Goal: Navigation & Orientation: Find specific page/section

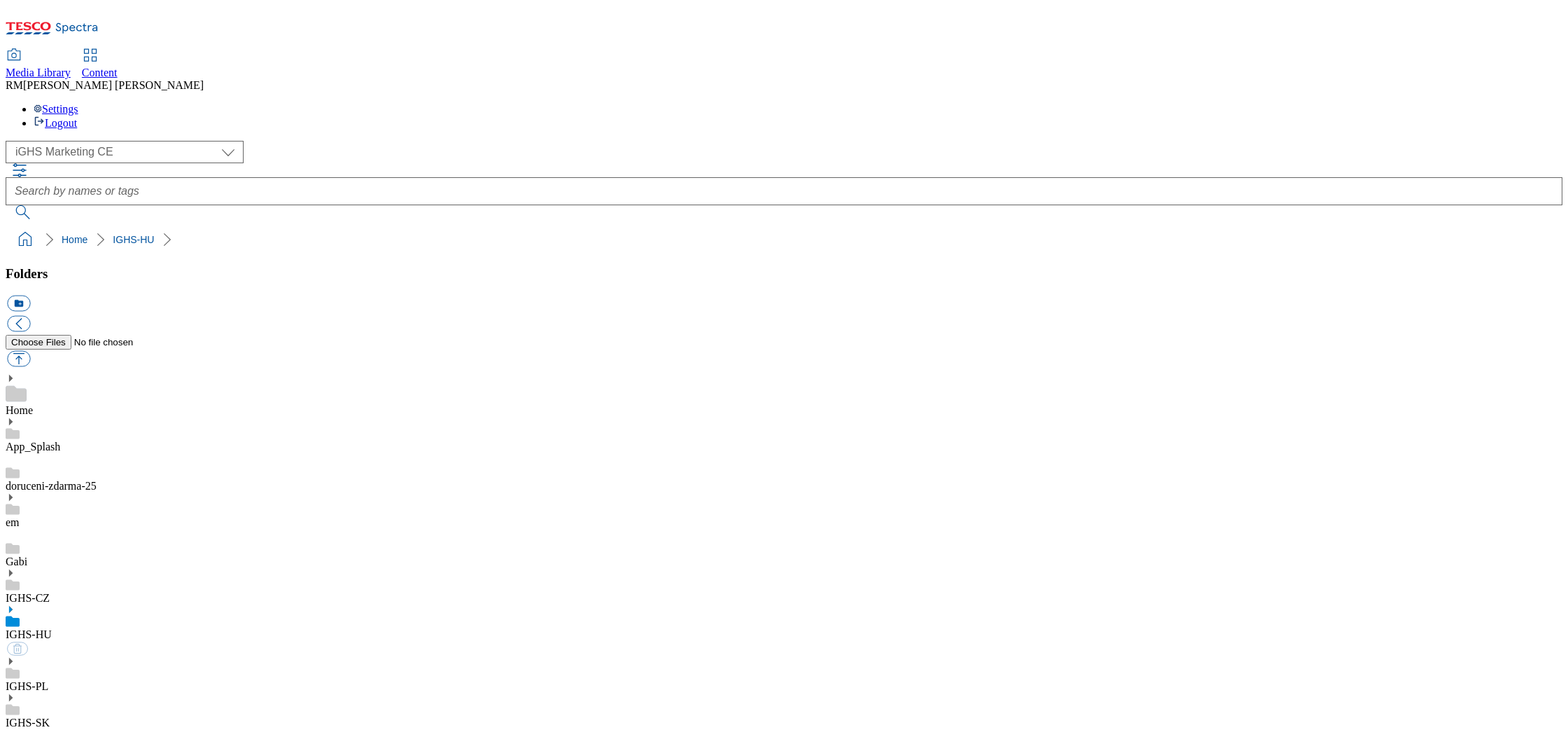
select select "flare-ighs-ce-mktg"
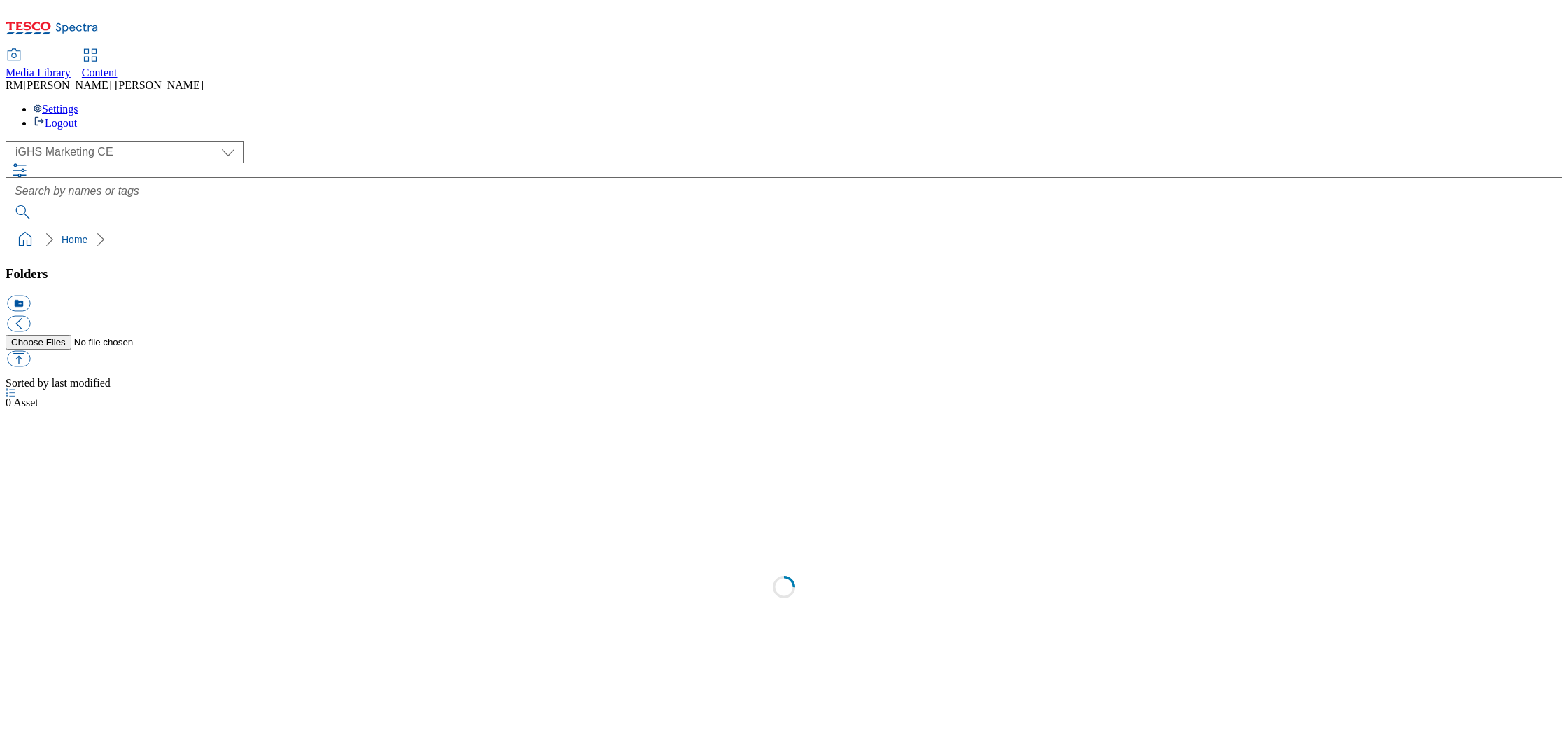
select select "flare-ighs-ce-mktg"
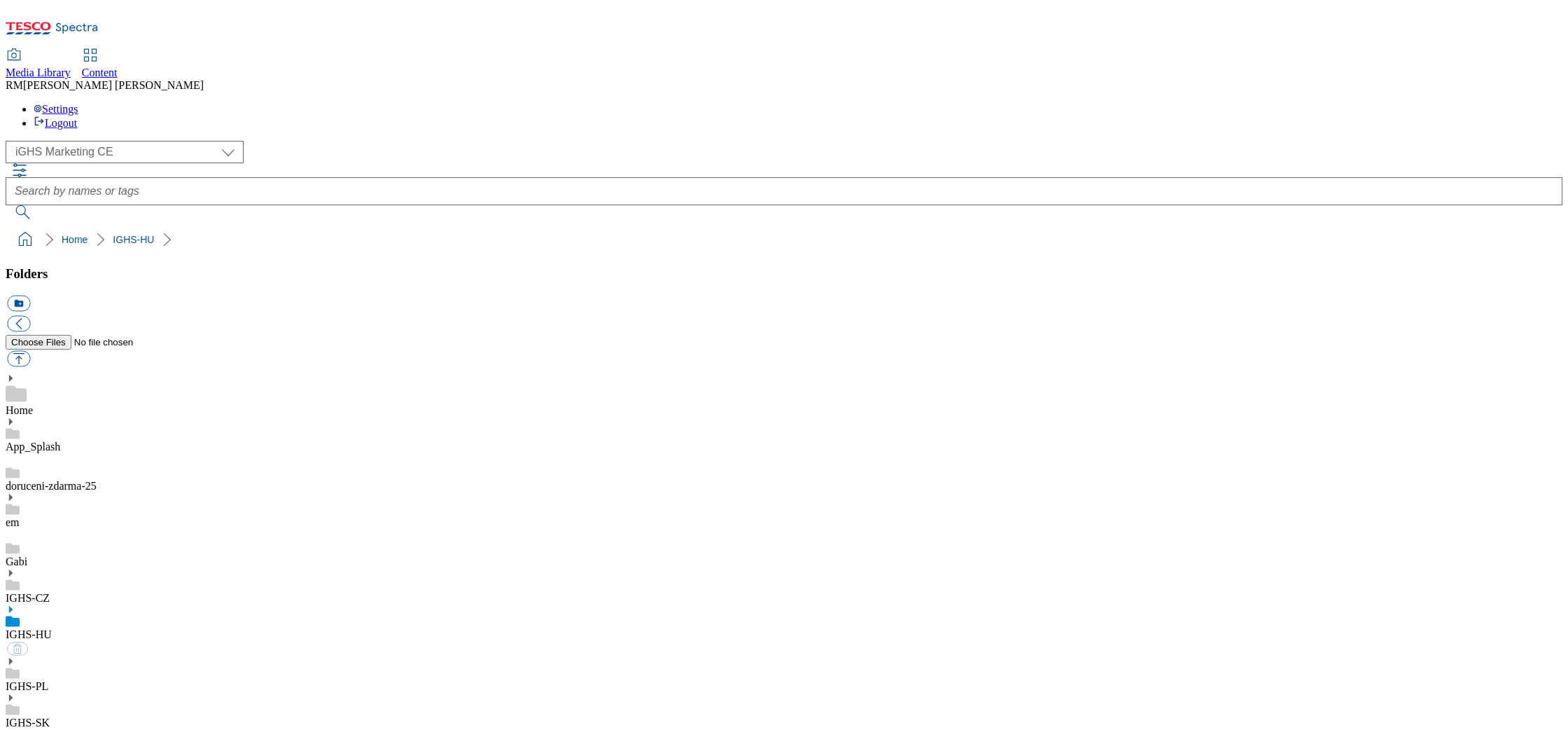
select select "flare-ighs-ce-mktg"
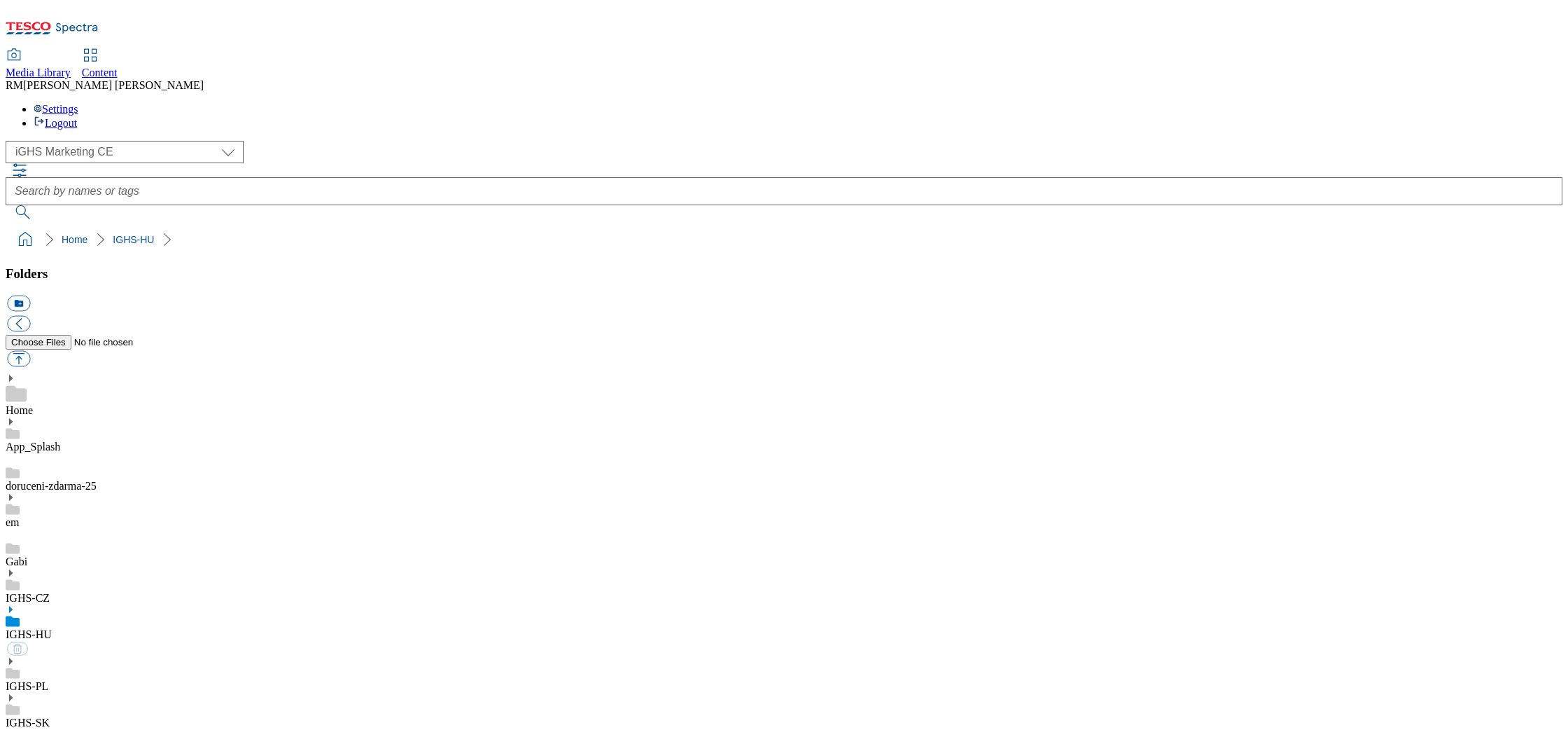
select select "flare-ighs-ce-mktg"
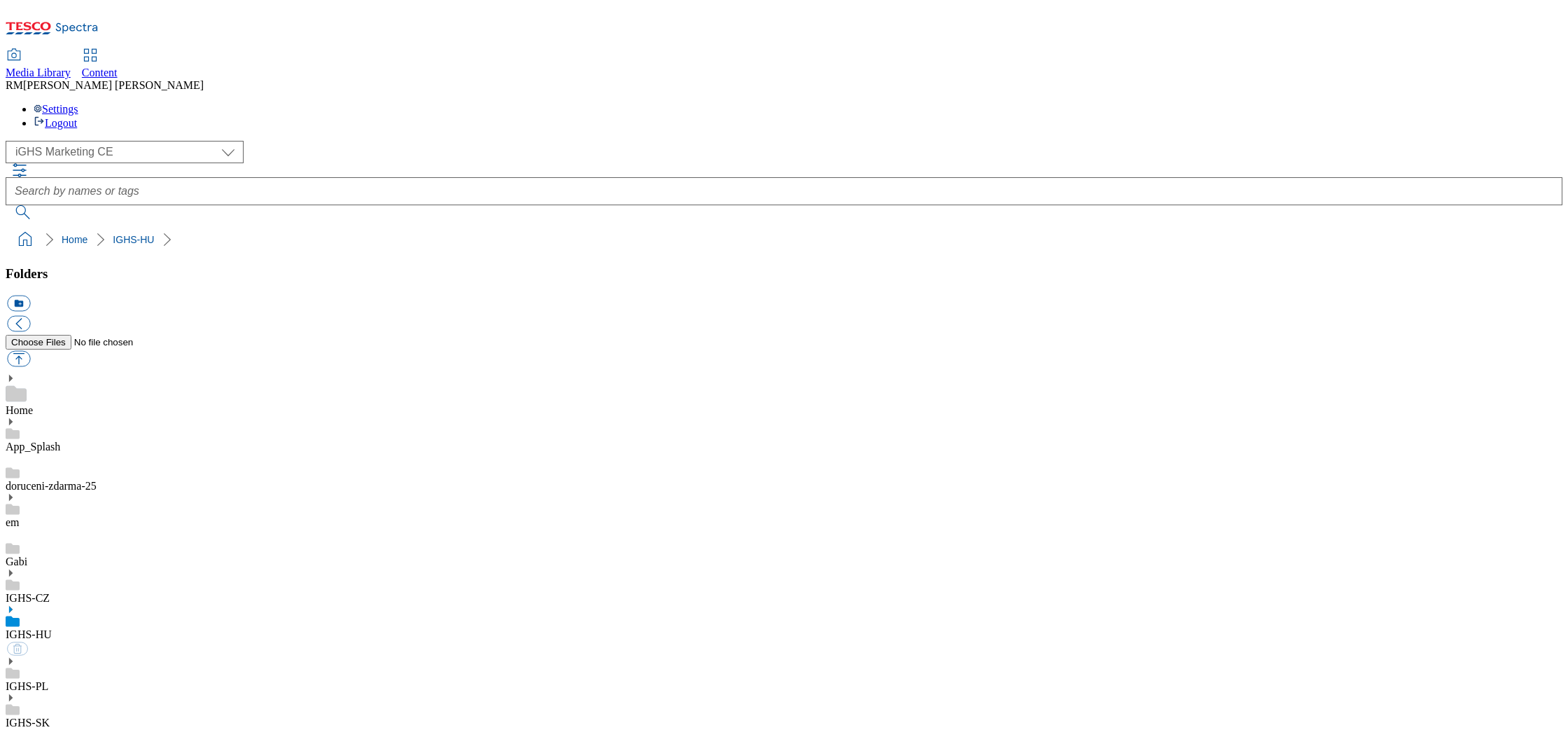
select select "flare-ighs-ce-mktg"
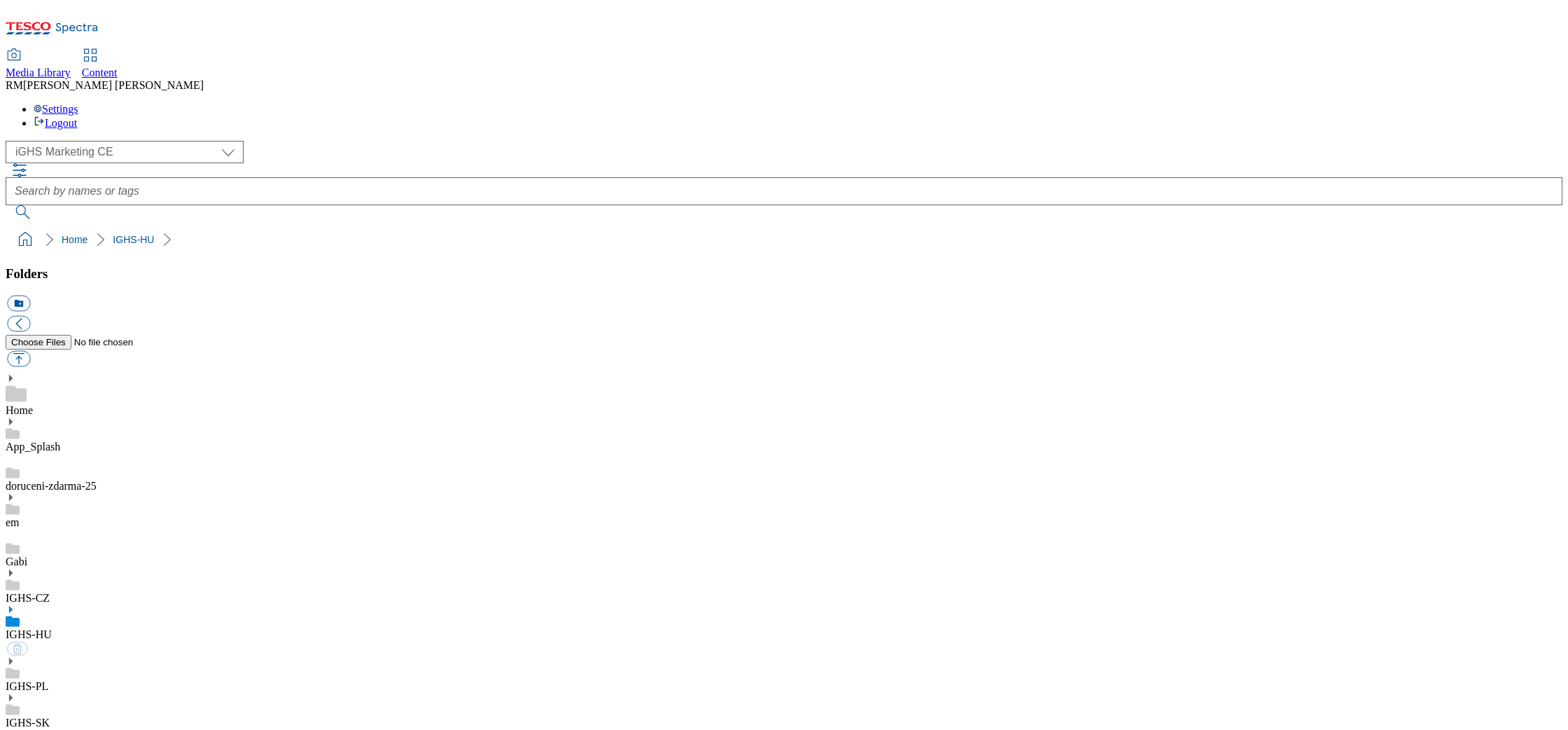
select select "flare-ighs-ce-mktg"
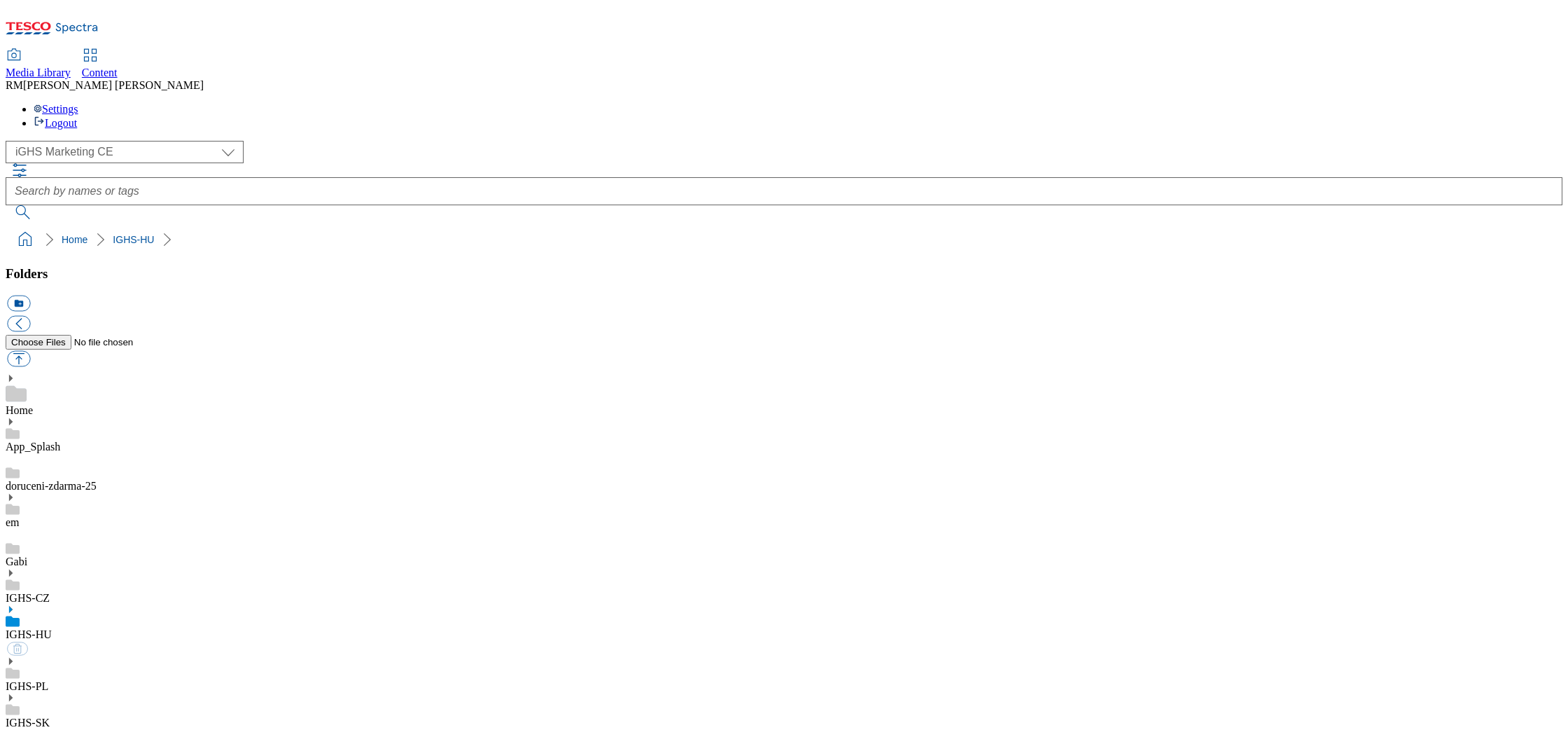
select select "flare-ighs-ce-mktg"
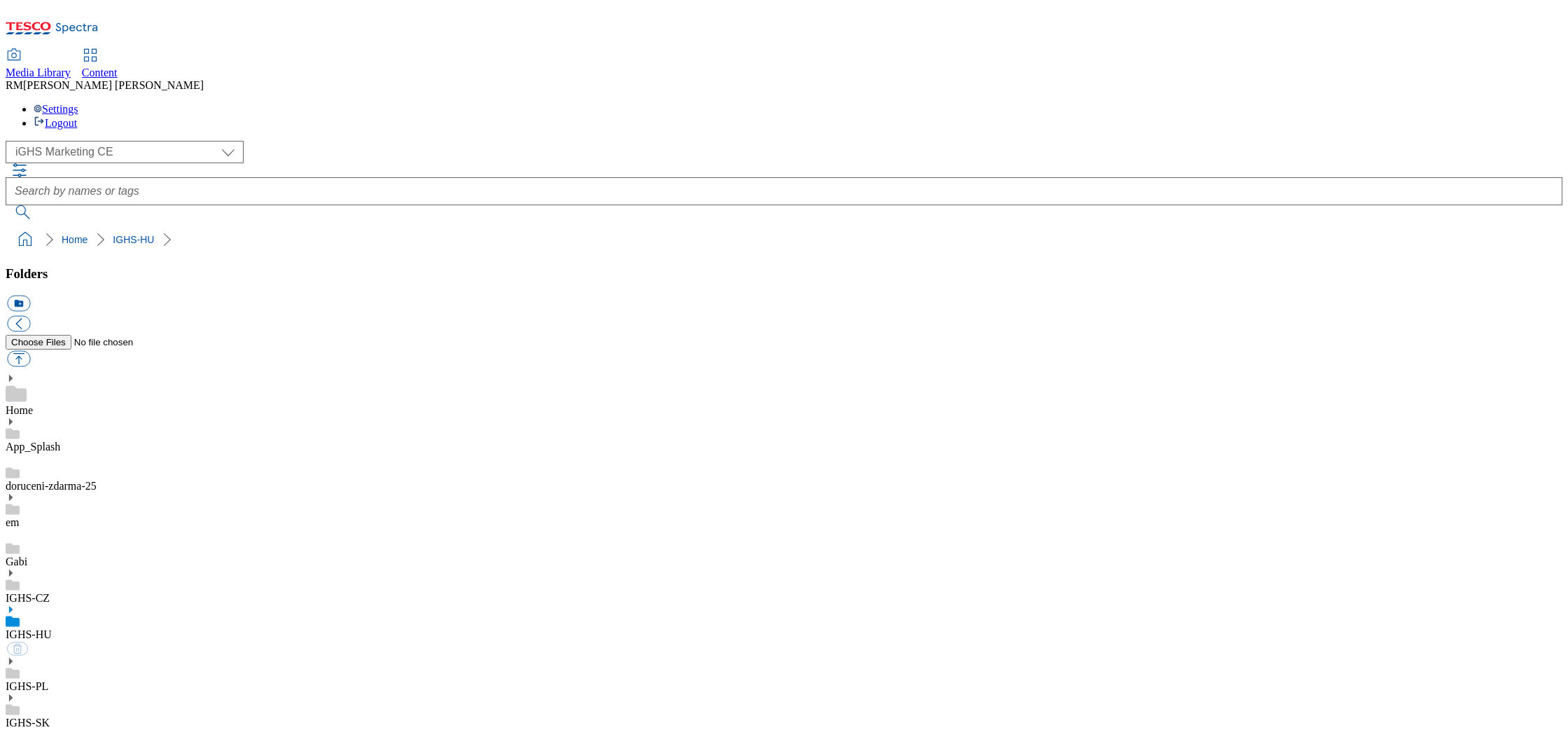
select select "flare-ighs-ce-mktg"
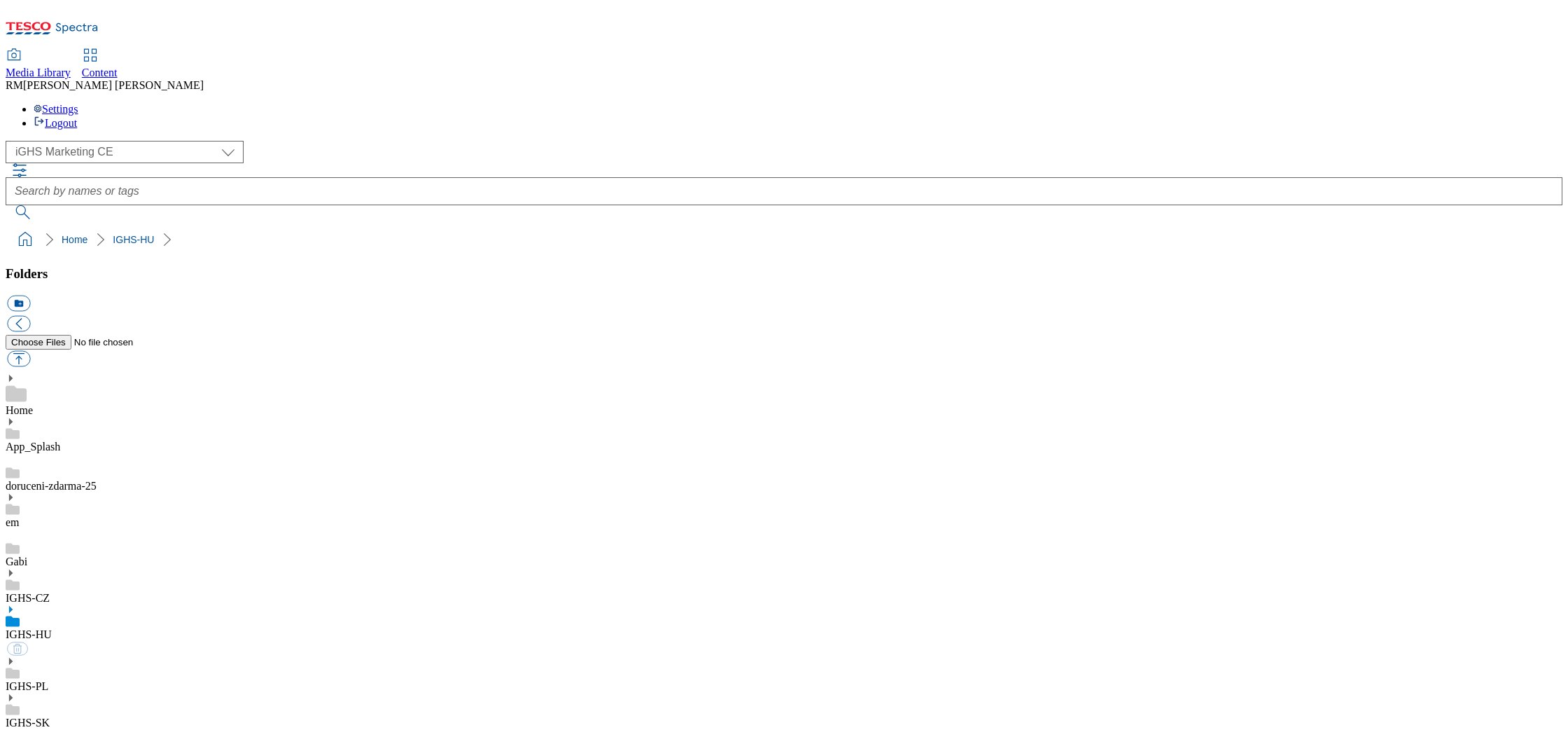
select select "flare-ighs-ce-mktg"
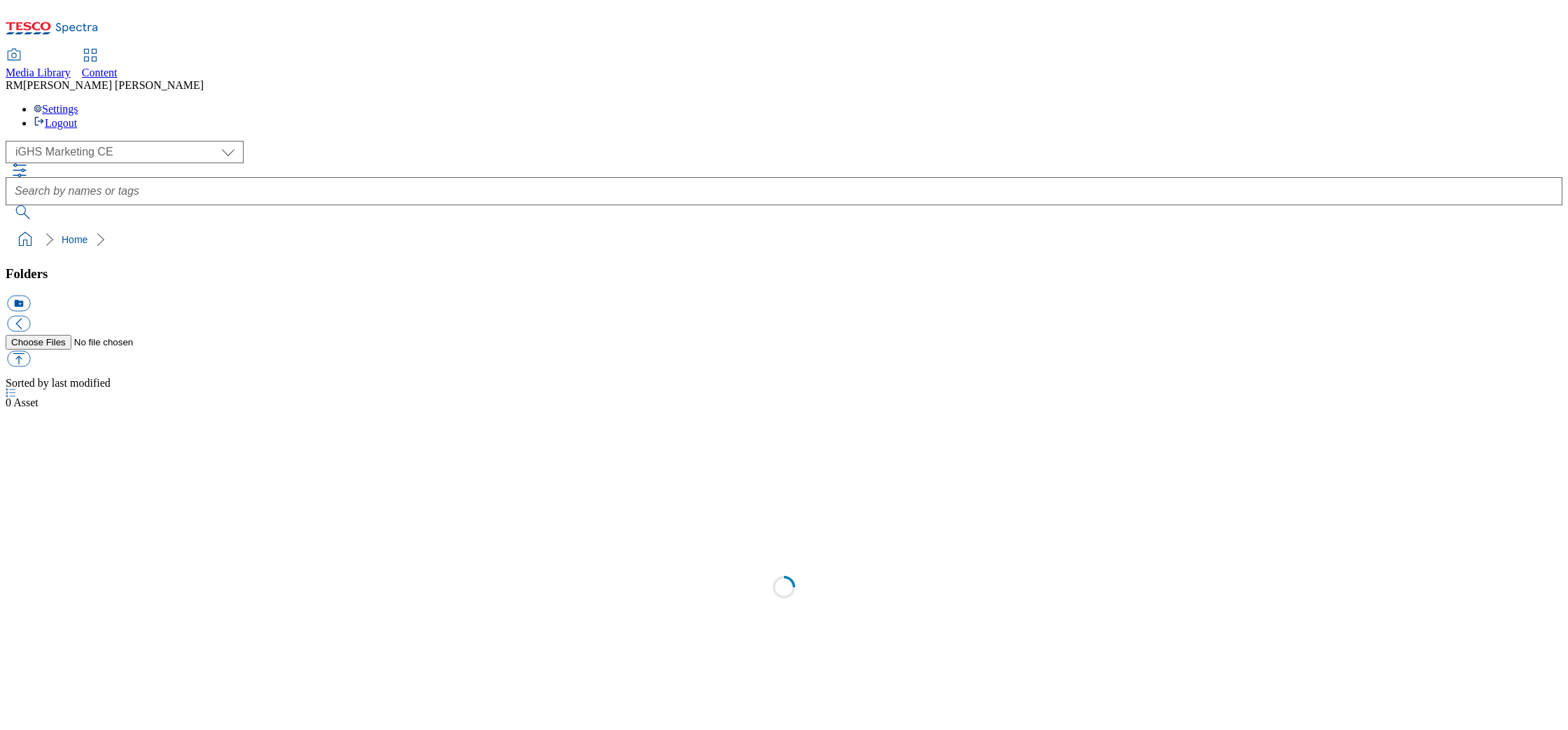
select select "flare-ighs-ce-mktg"
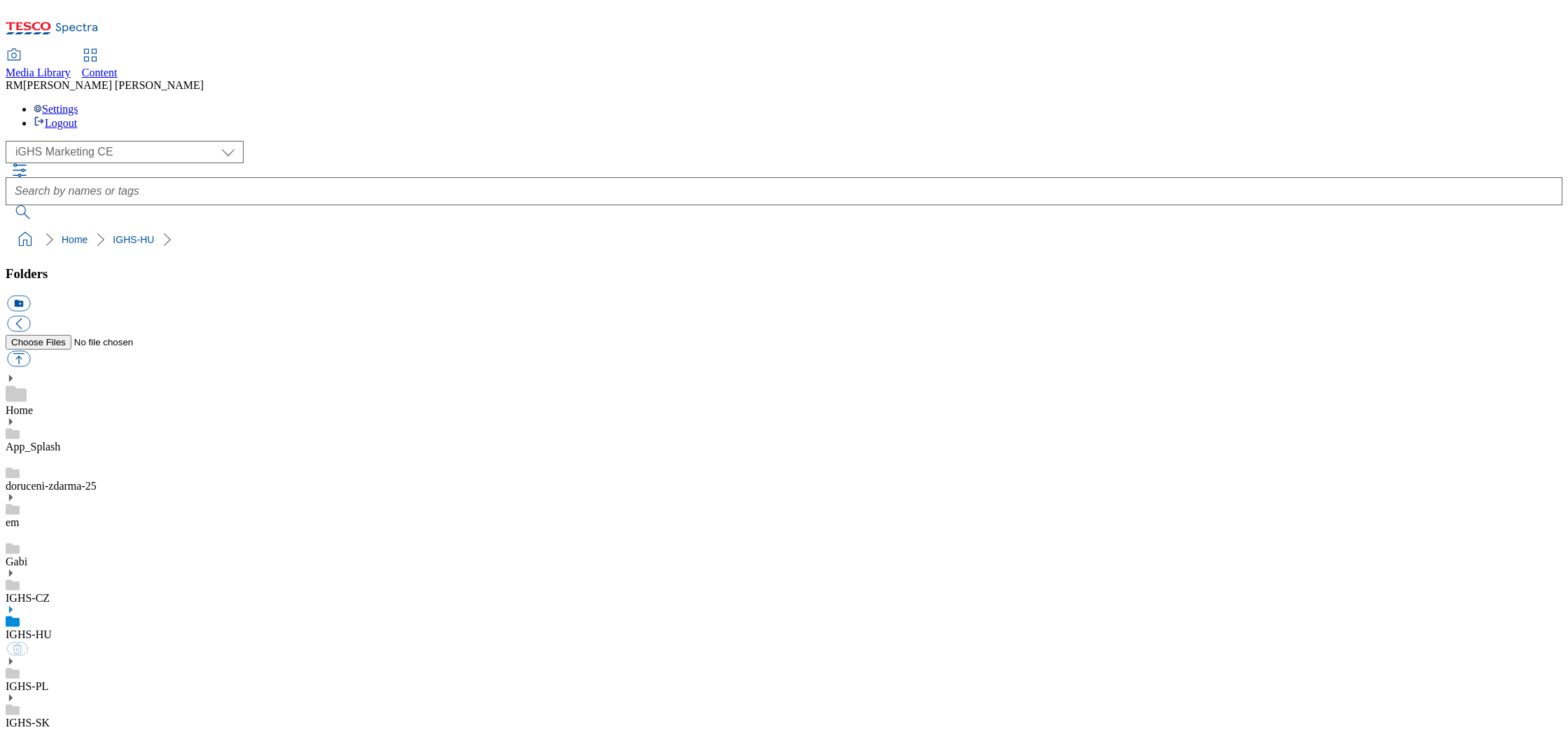
select select "flare-ighs-ce-mktg"
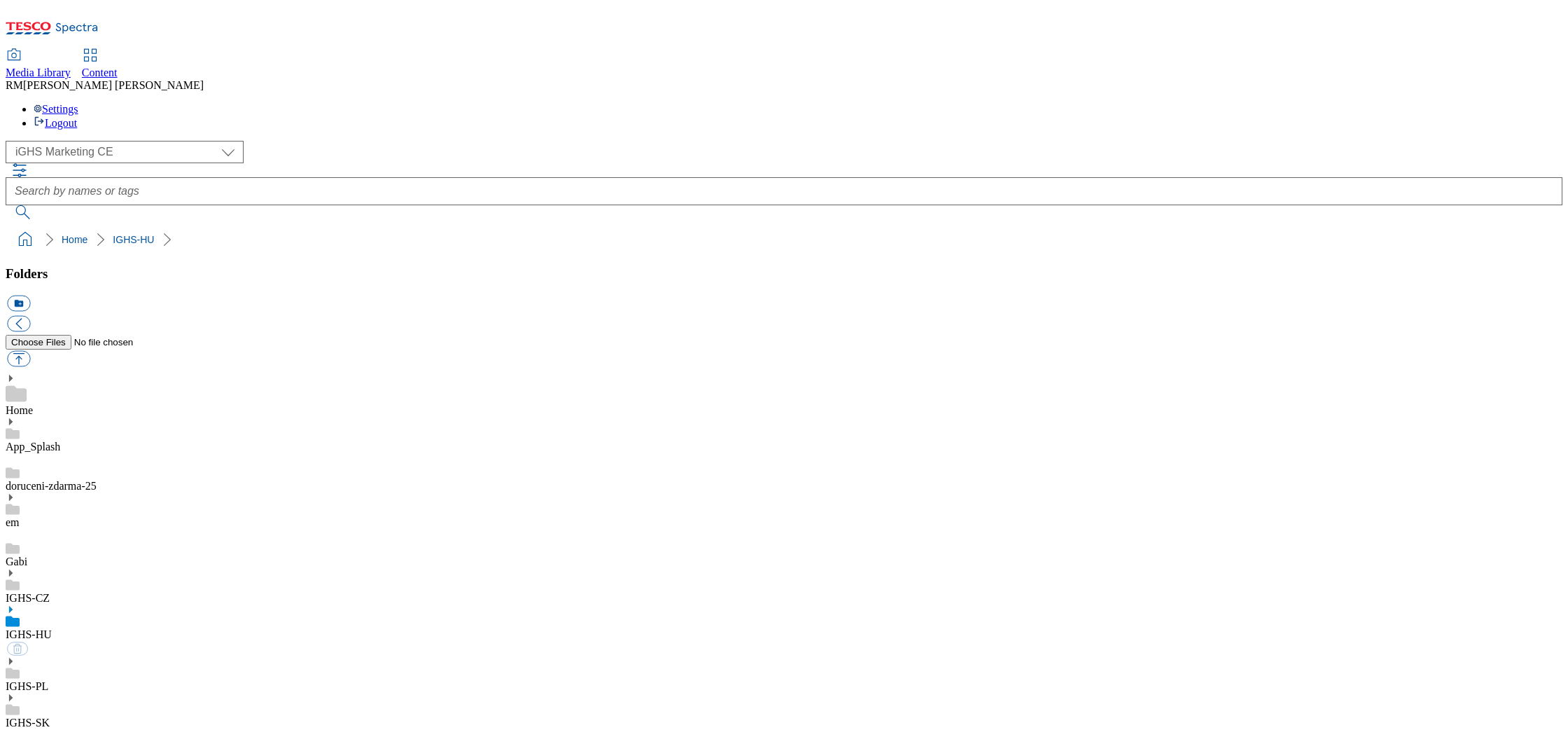
select select "flare-ighs-ce-mktg"
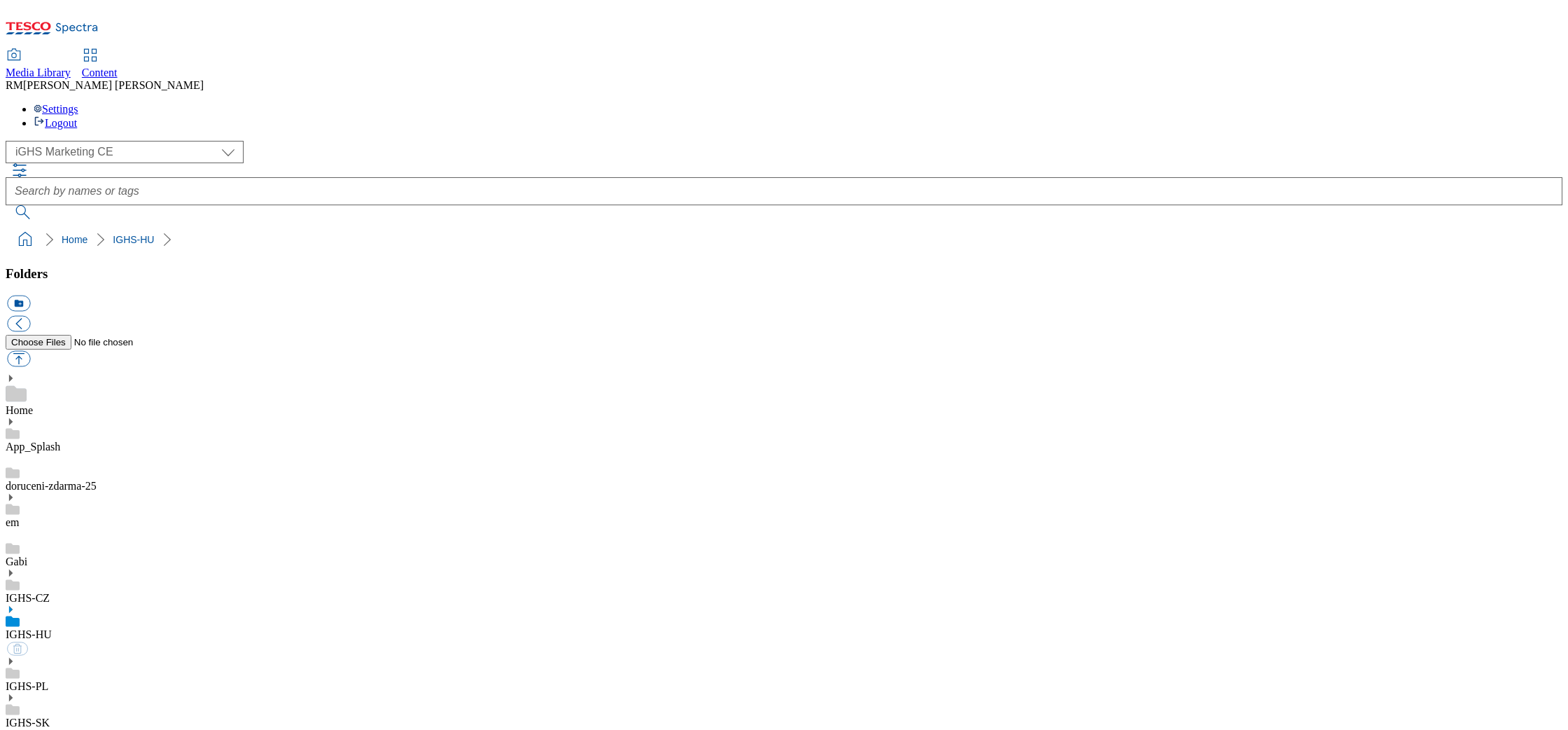
select select "flare-ighs-ce-mktg"
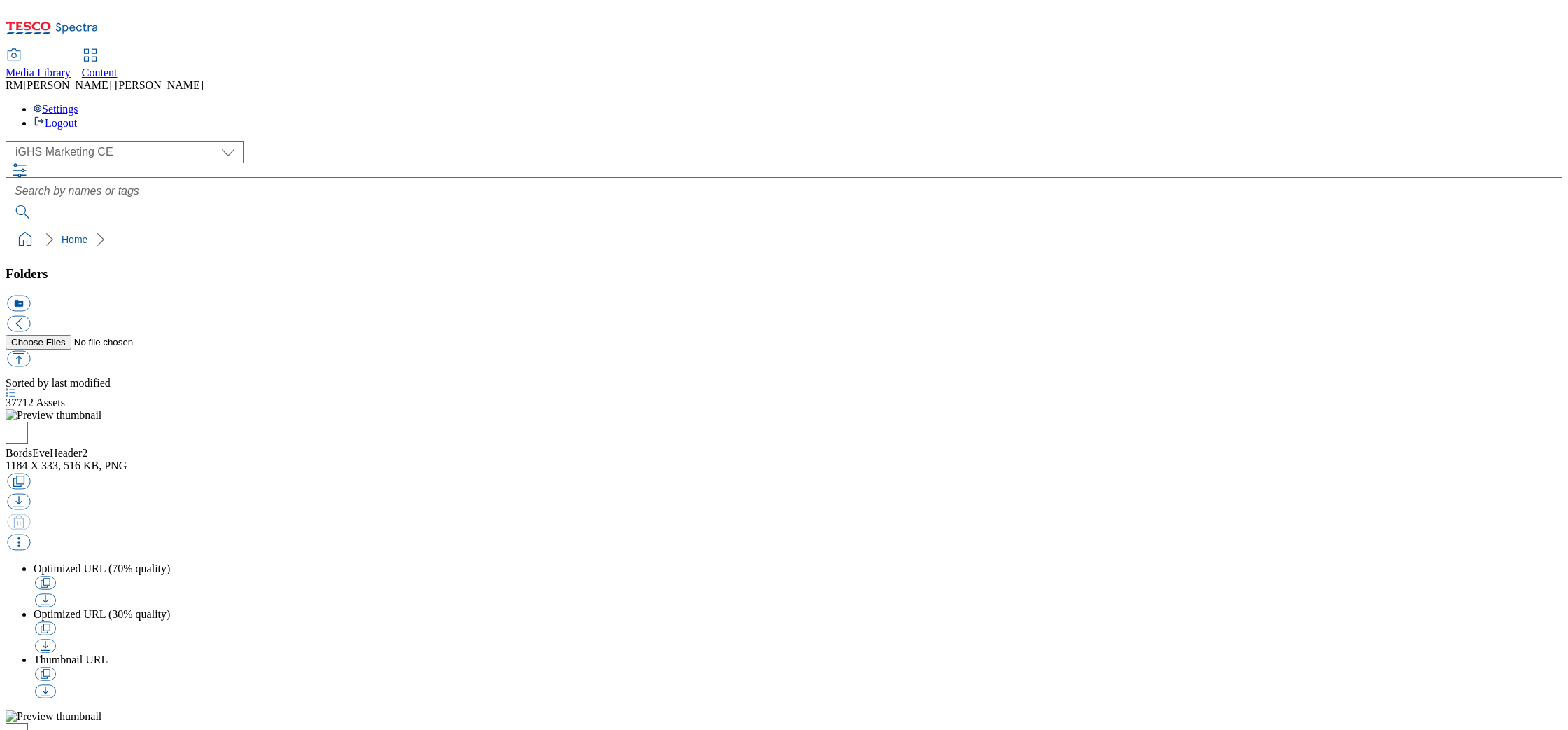
select select "flare-ighs-ce-mktg"
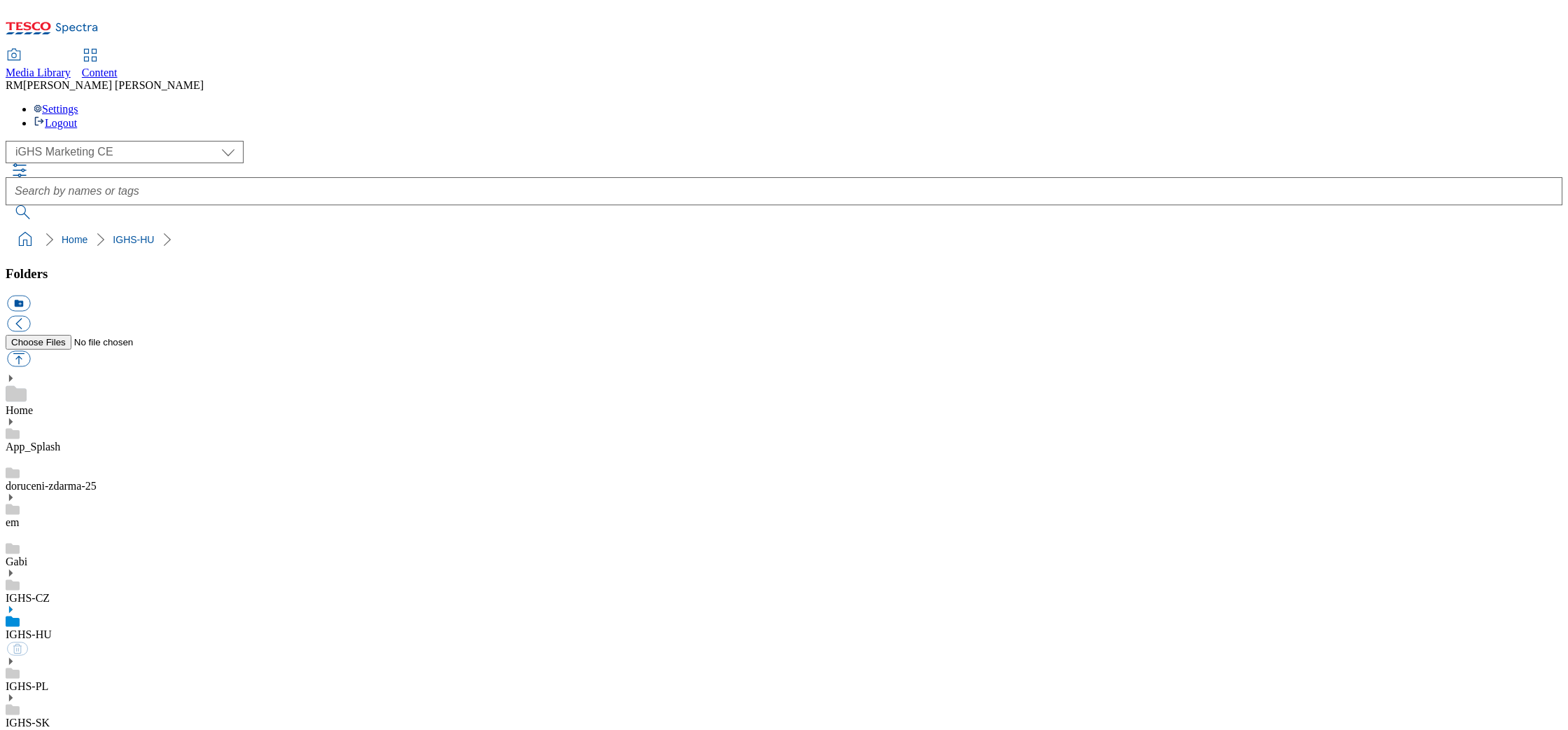
select select "flare-ighs-ce-mktg"
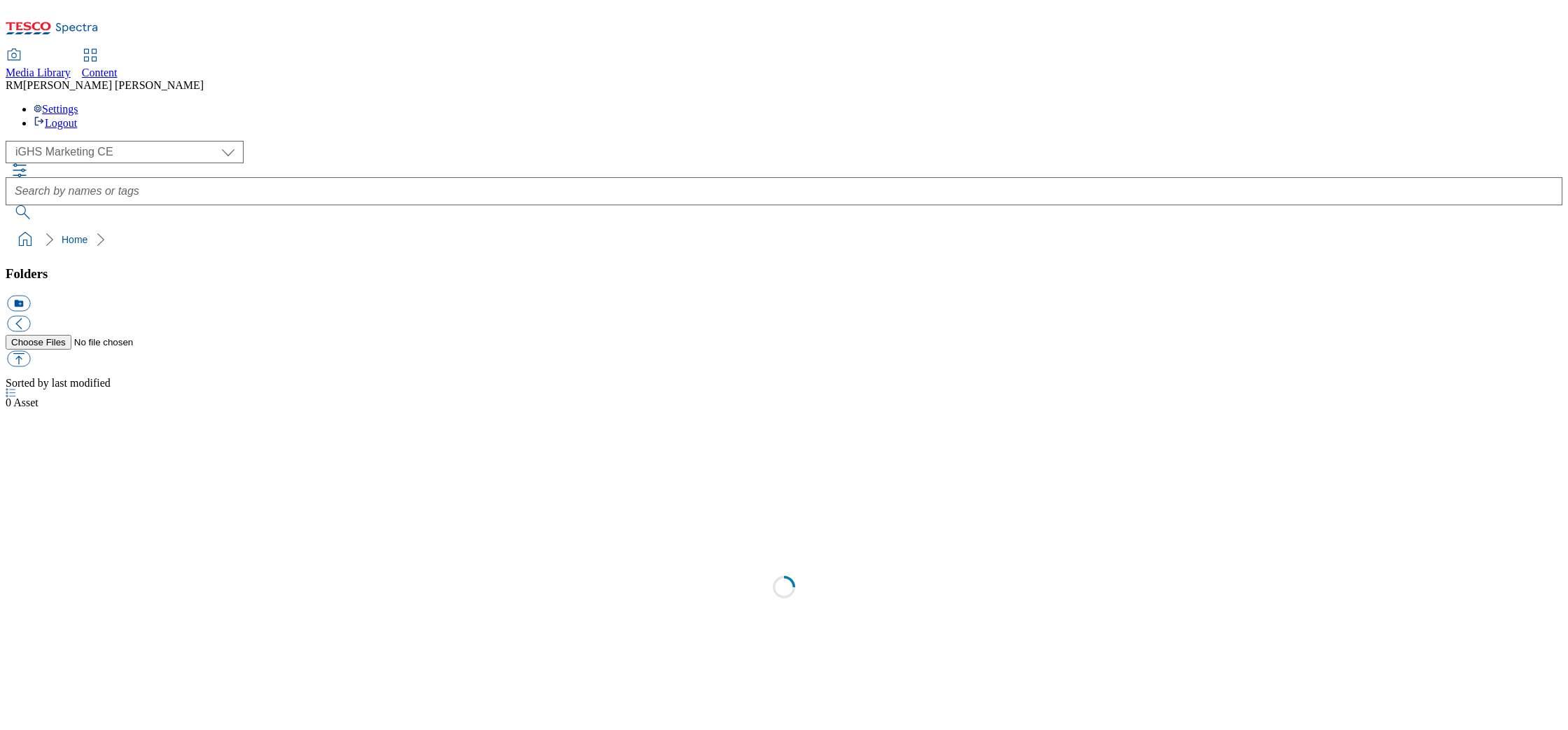
select select "flare-ighs-ce-mktg"
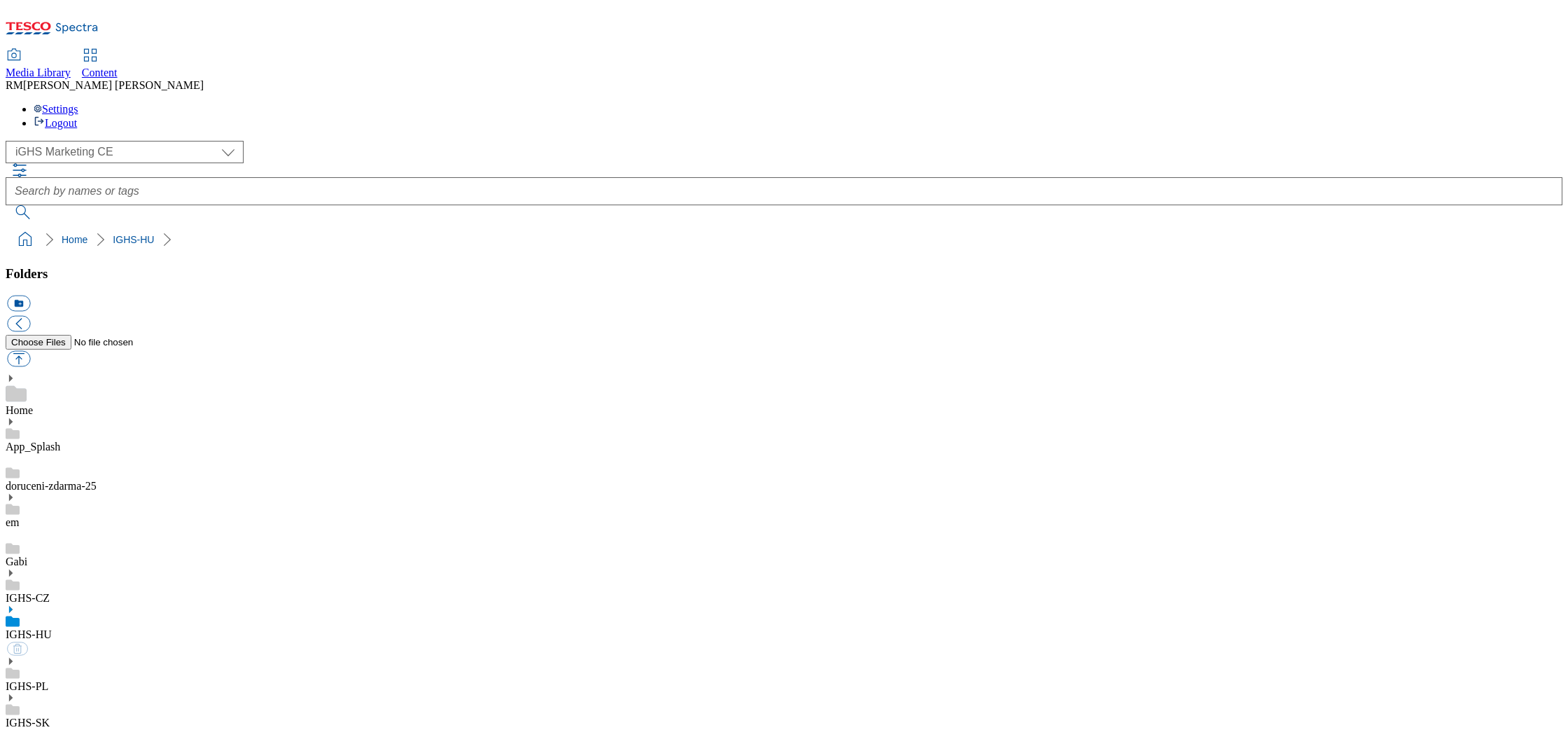
select select "flare-ighs-ce-mktg"
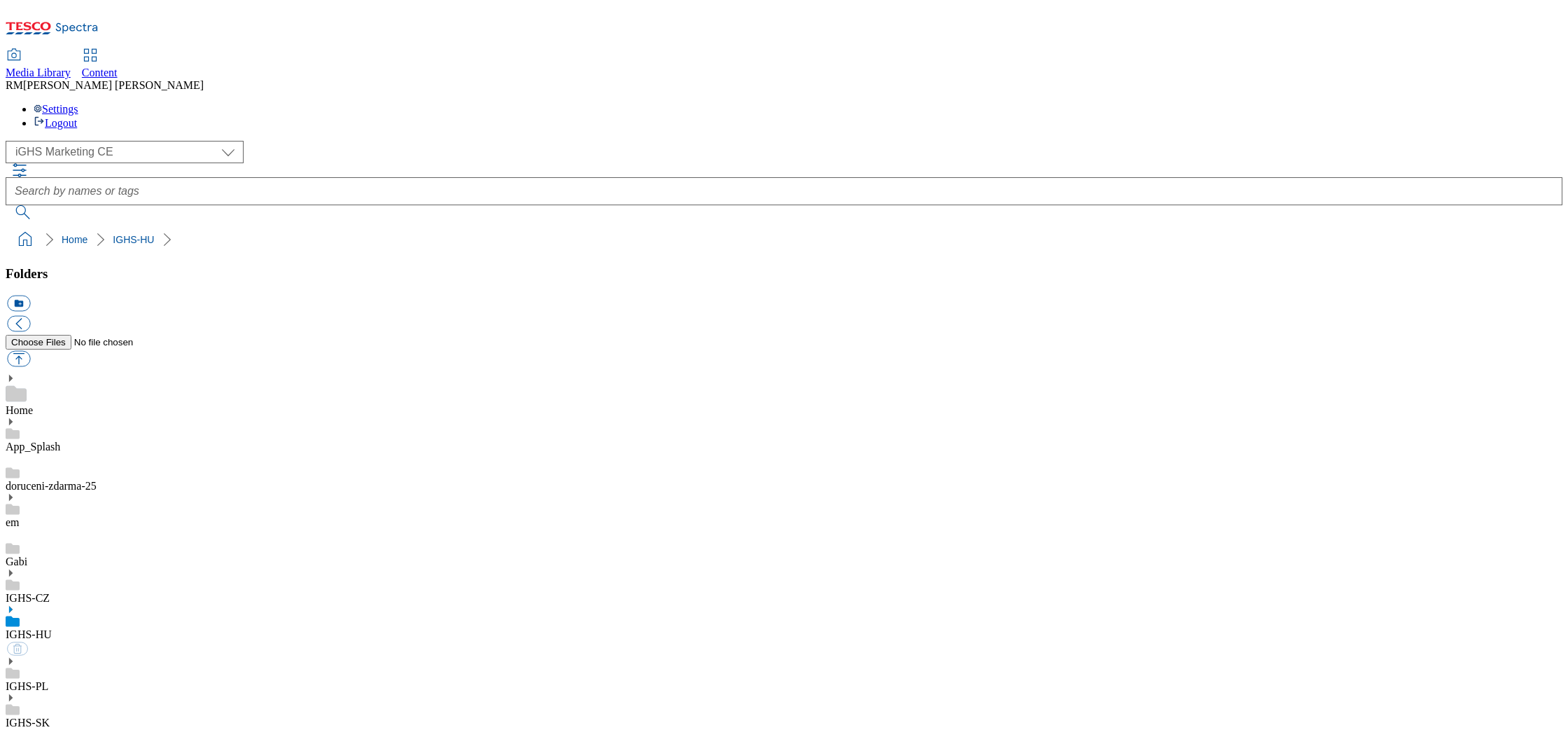
select select "flare-ighs-ce-mktg"
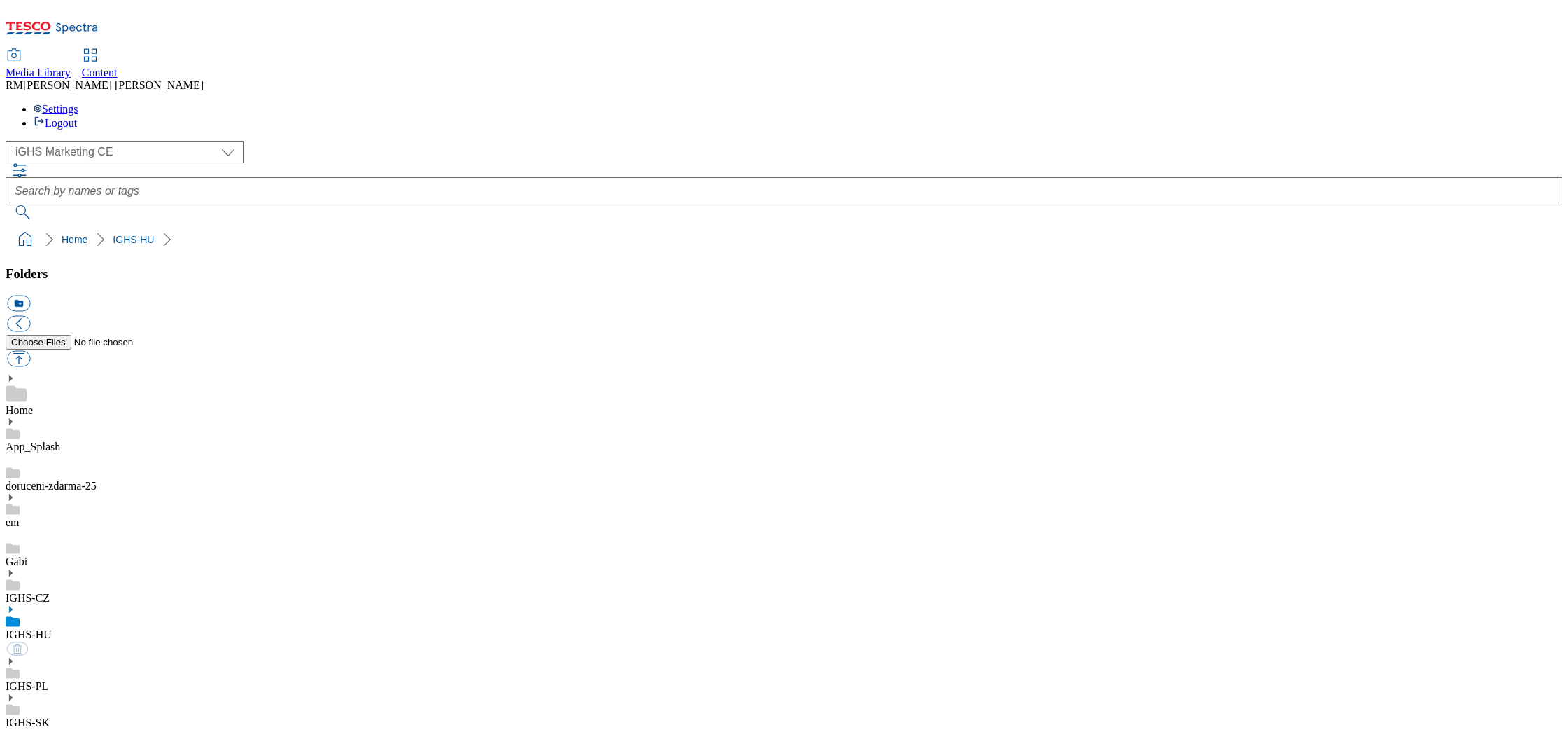
select select "flare-ighs-ce-mktg"
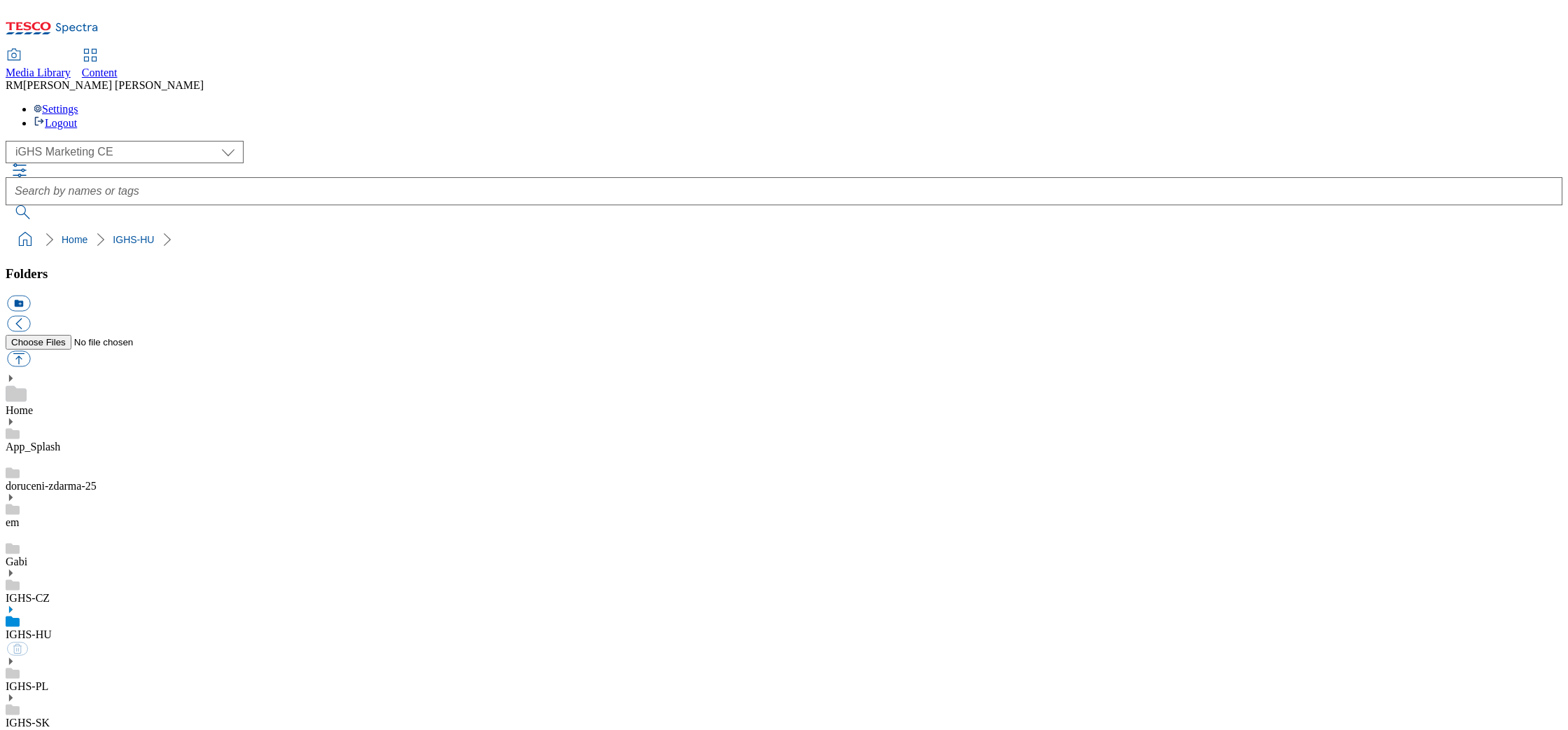
select select "flare-ighs-ce-mktg"
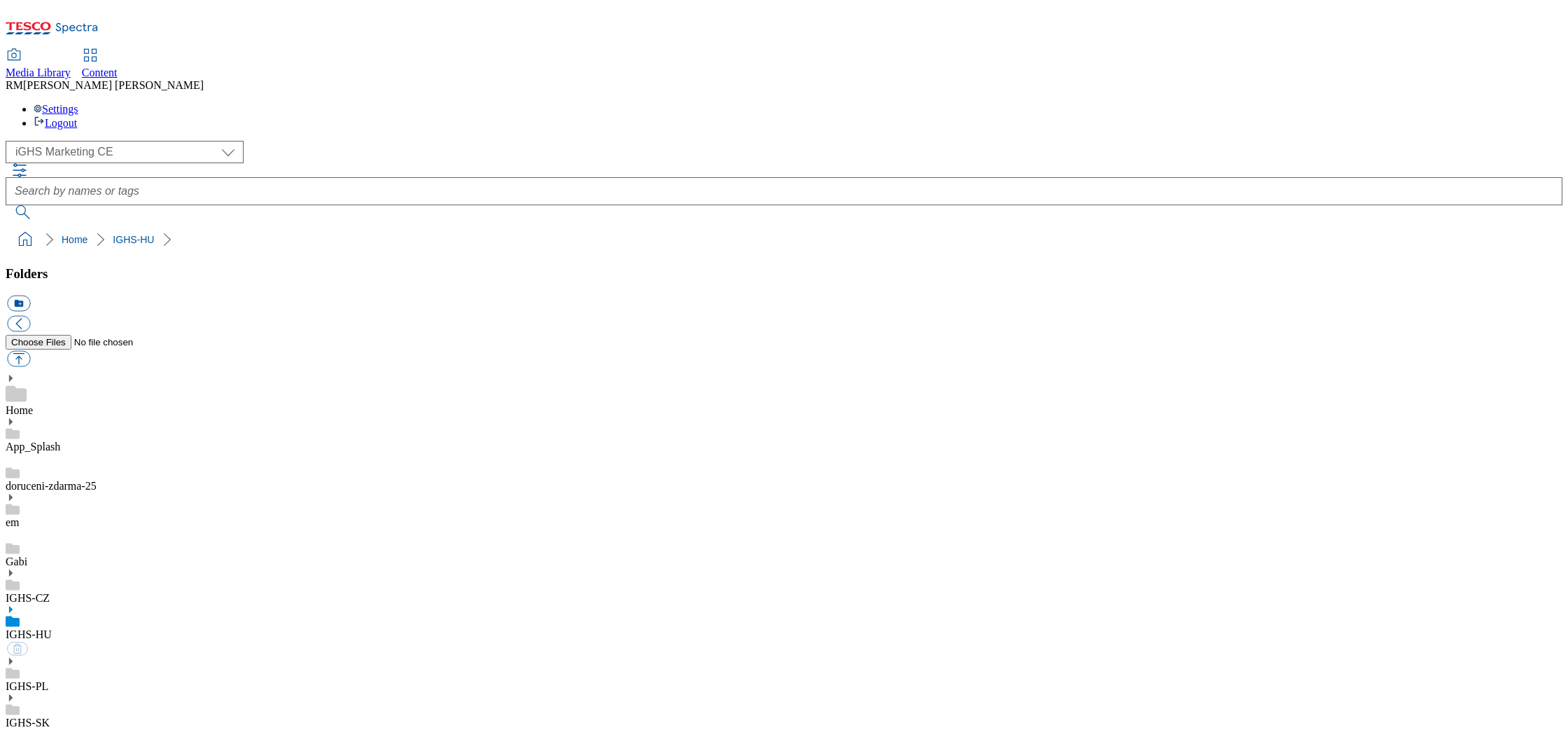
select select "flare-ighs-ce-mktg"
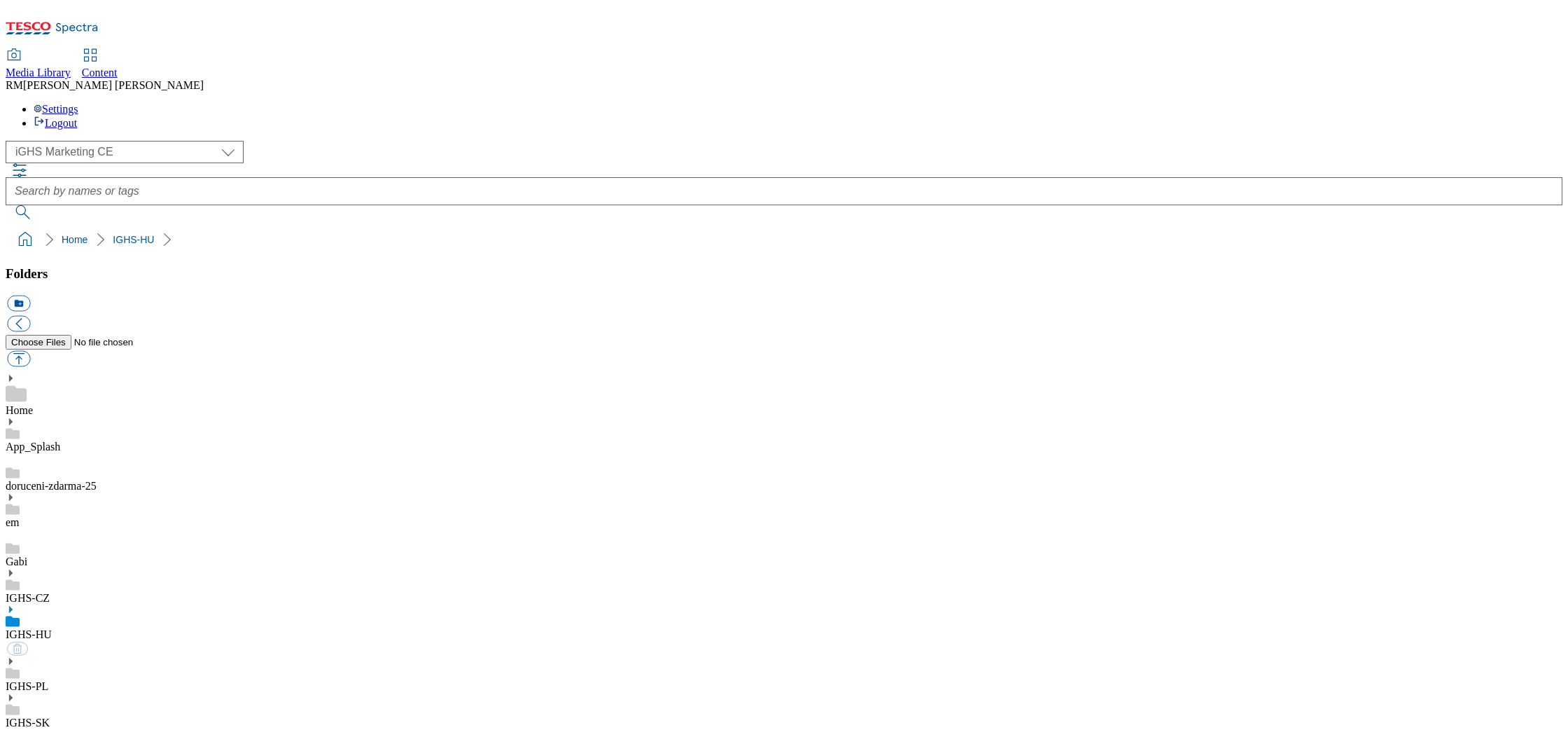
select select "flare-ighs-ce-mktg"
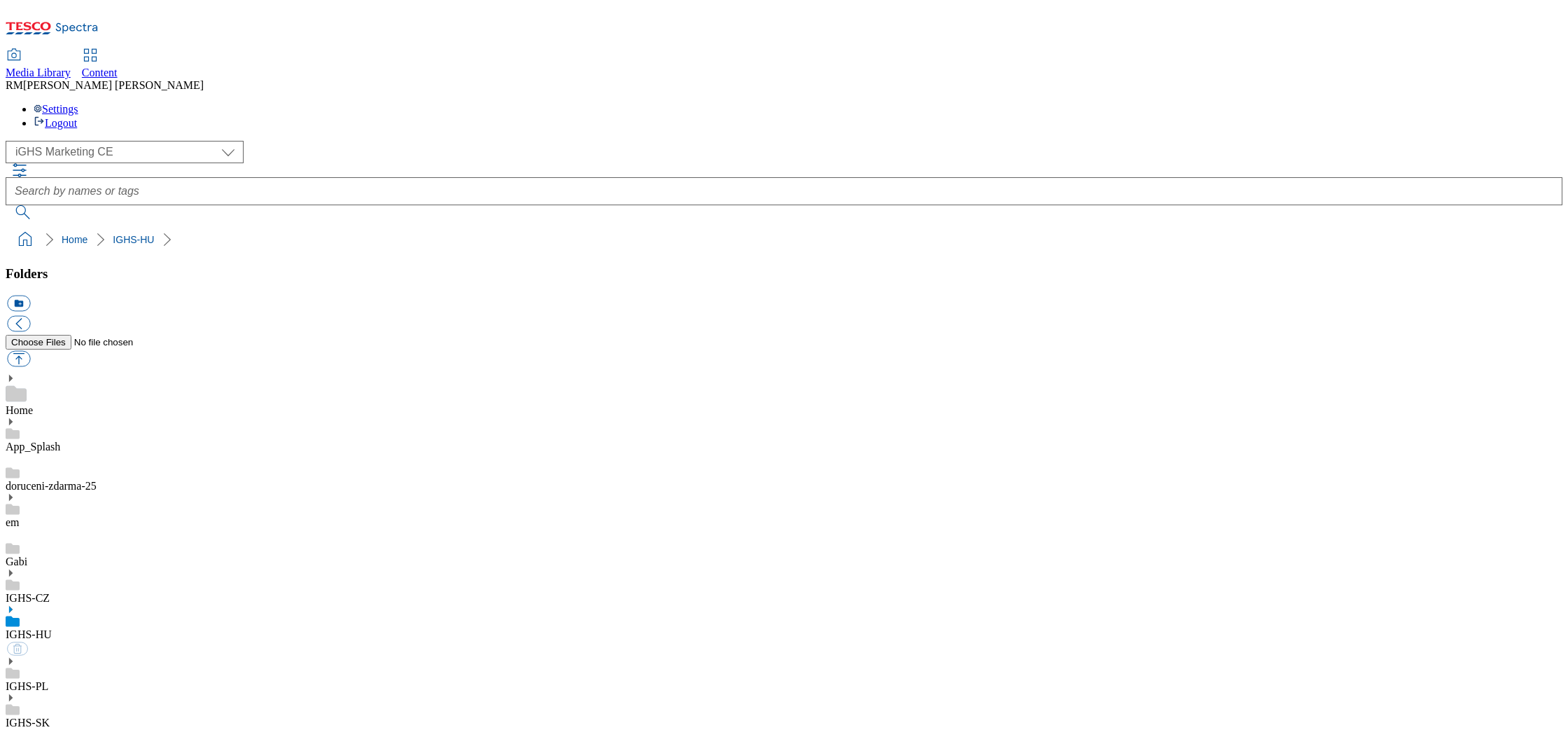
select select "flare-ighs-ce-mktg"
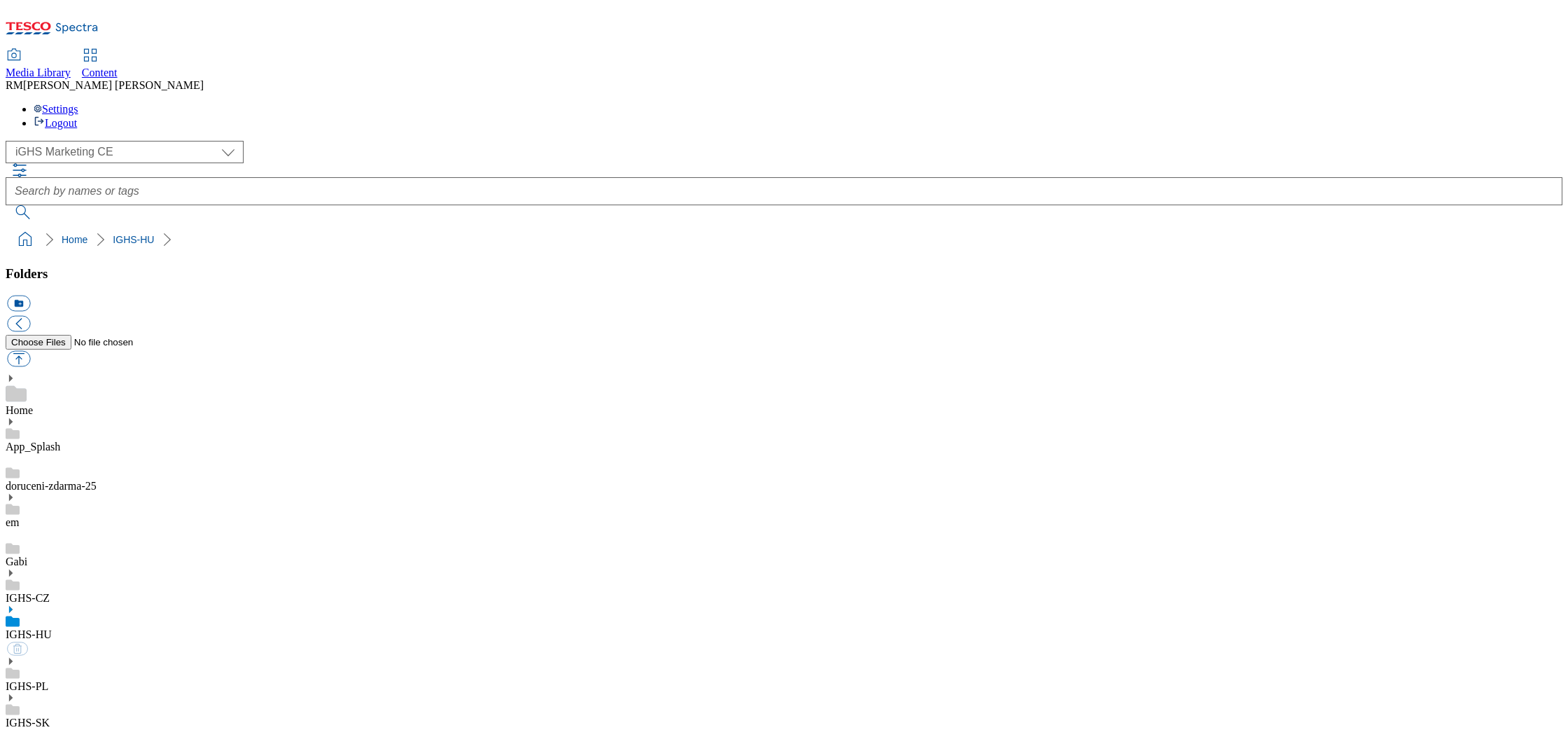
select select "flare-ighs-ce-mktg"
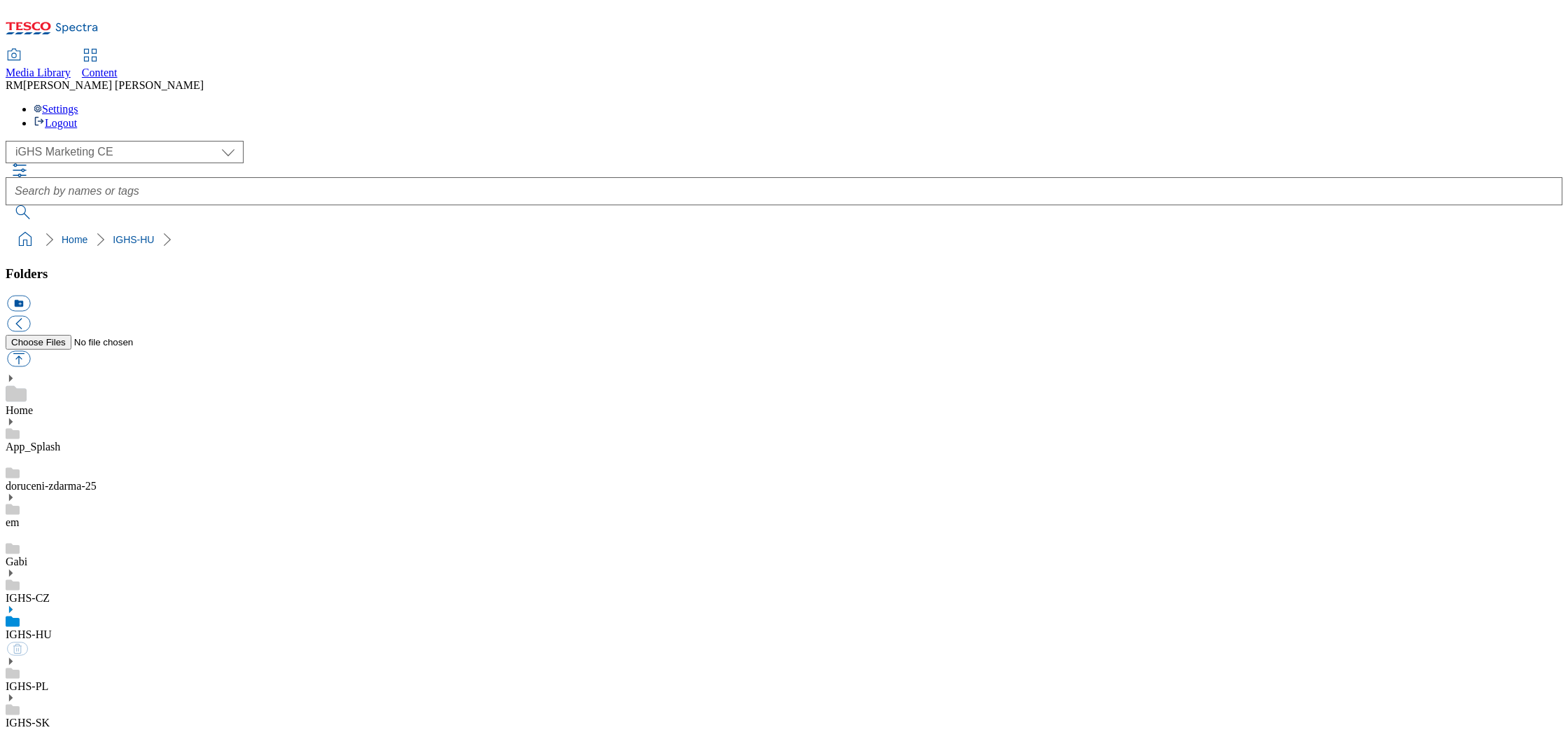
select select "flare-ighs-ce-mktg"
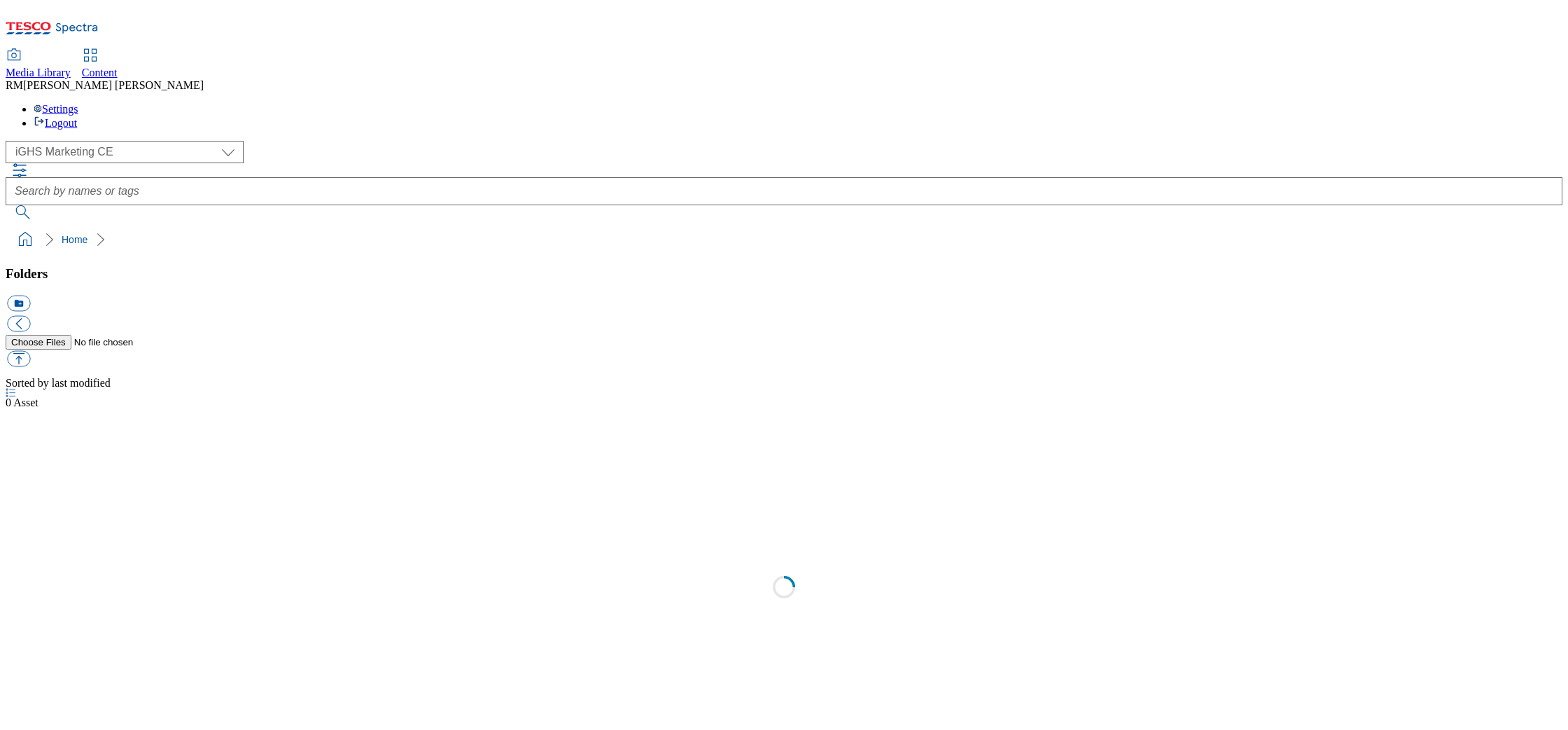
select select "flare-ighs-ce-mktg"
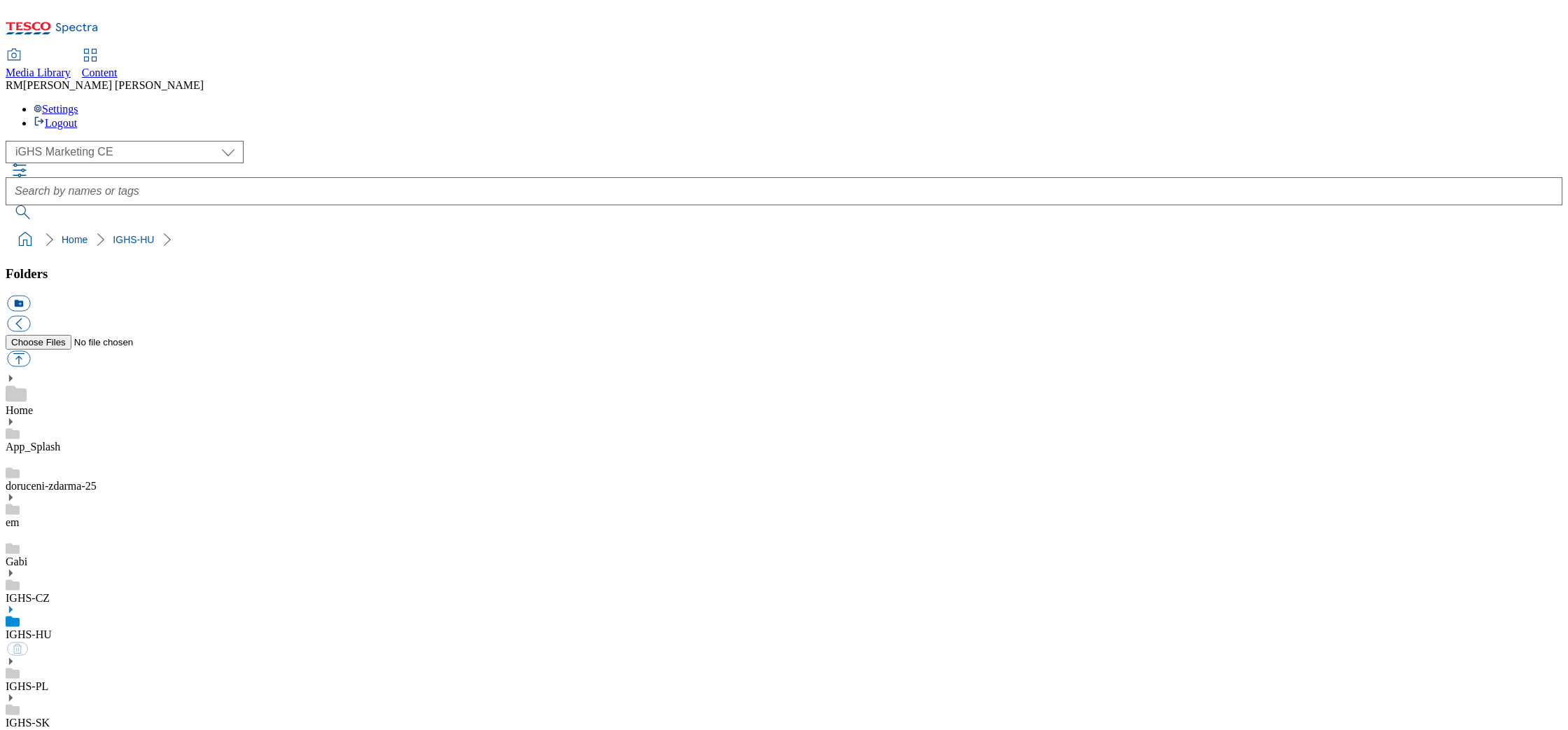
select select "flare-ighs-ce-mktg"
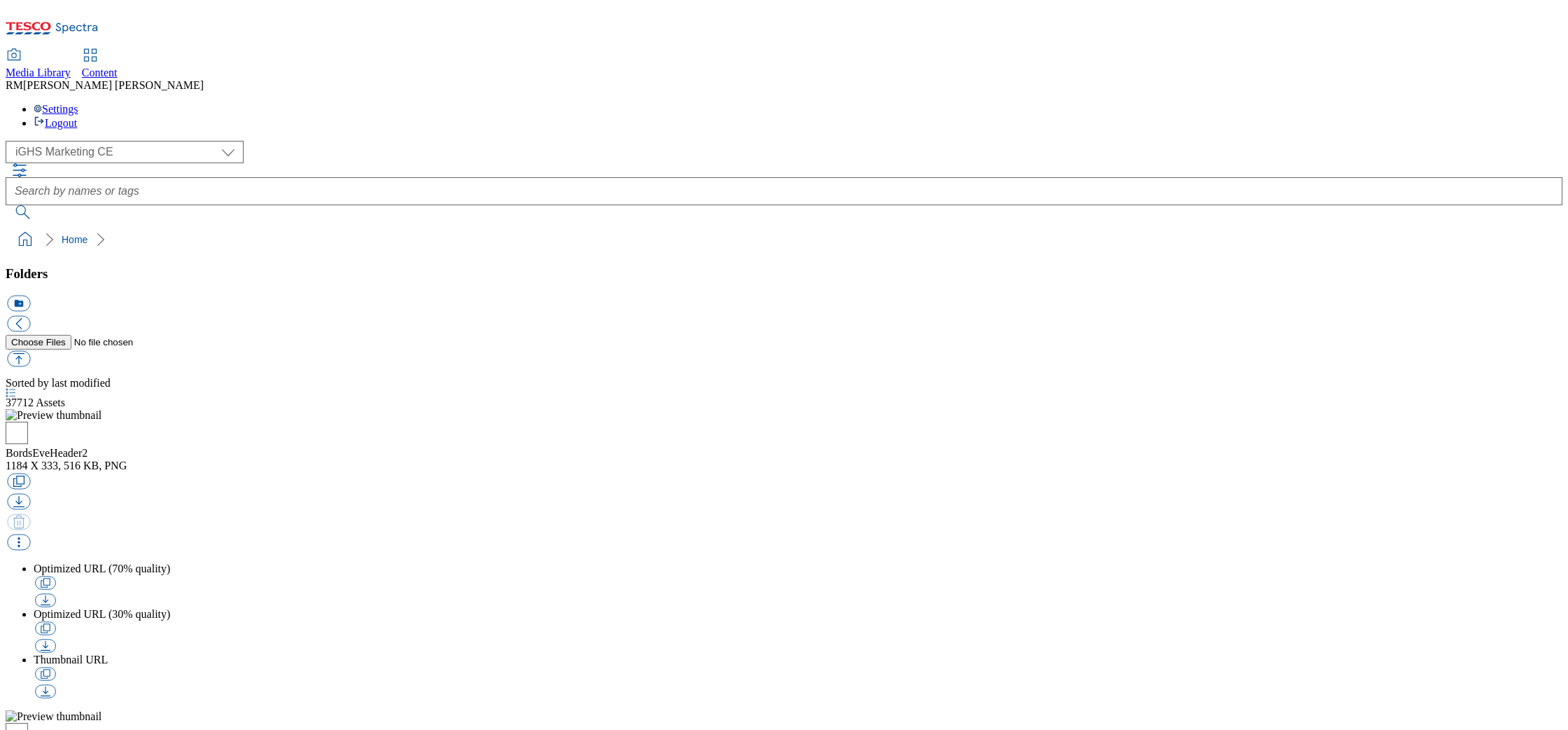
select select "flare-ighs-ce-mktg"
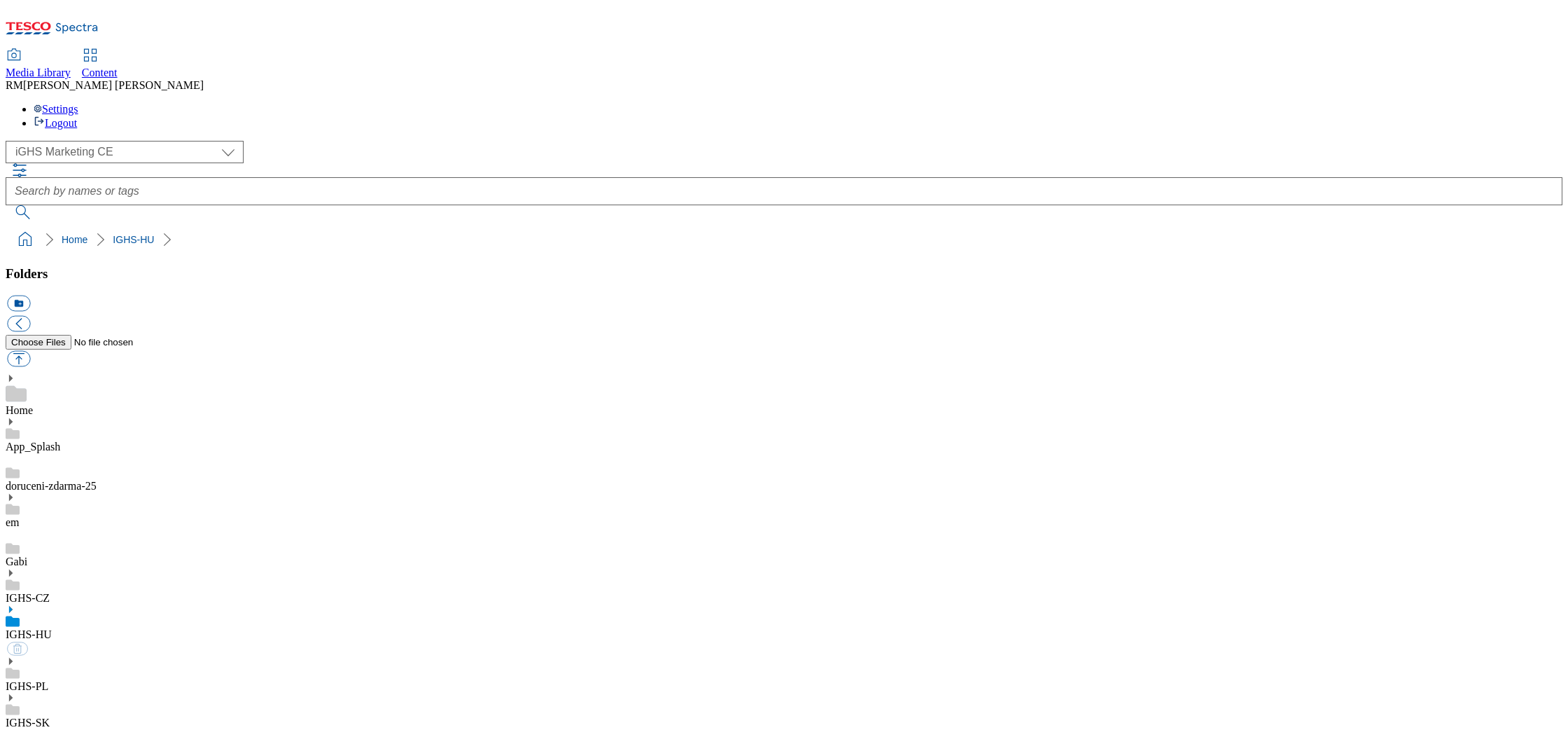
select select "flare-ighs-ce-mktg"
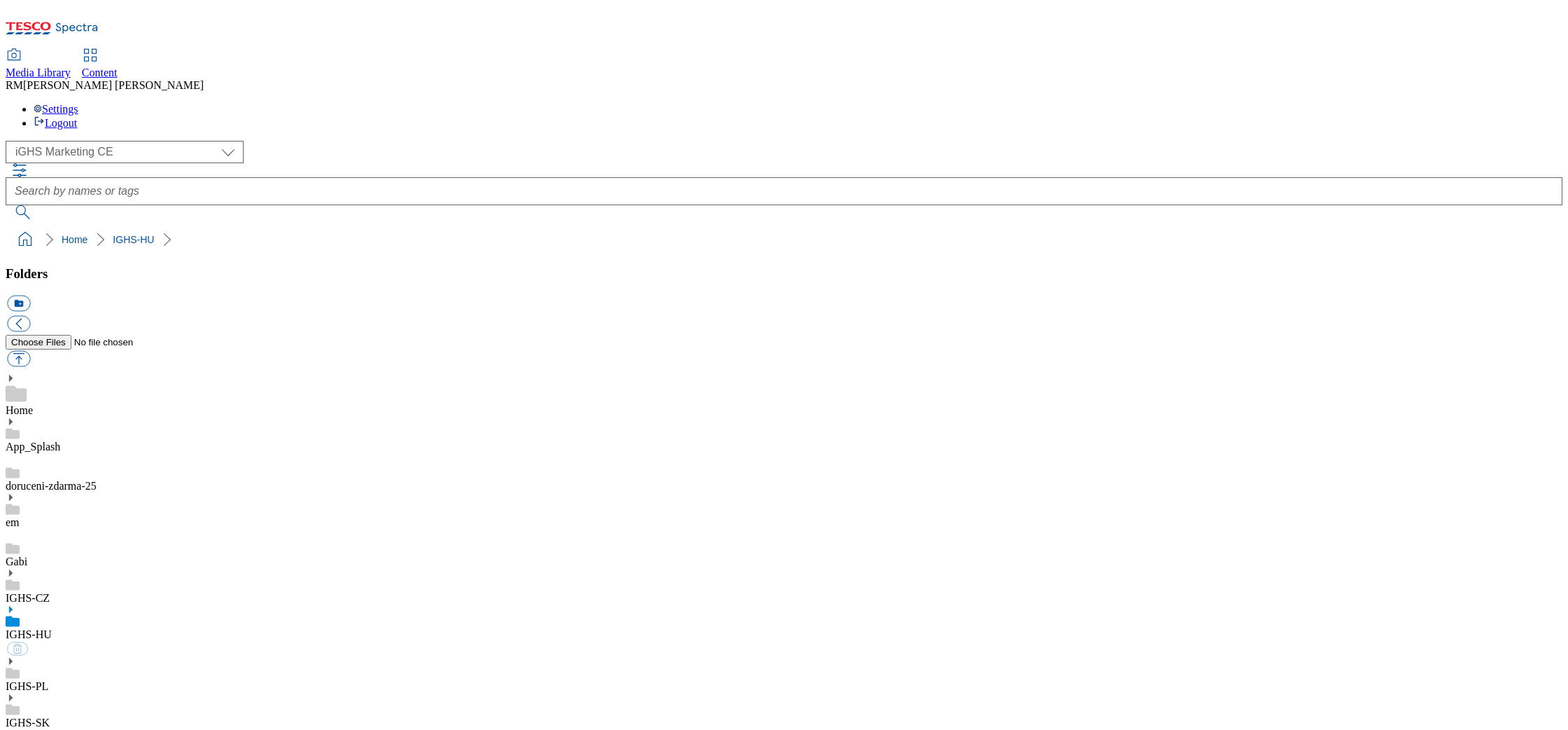
select select "flare-ighs-ce-mktg"
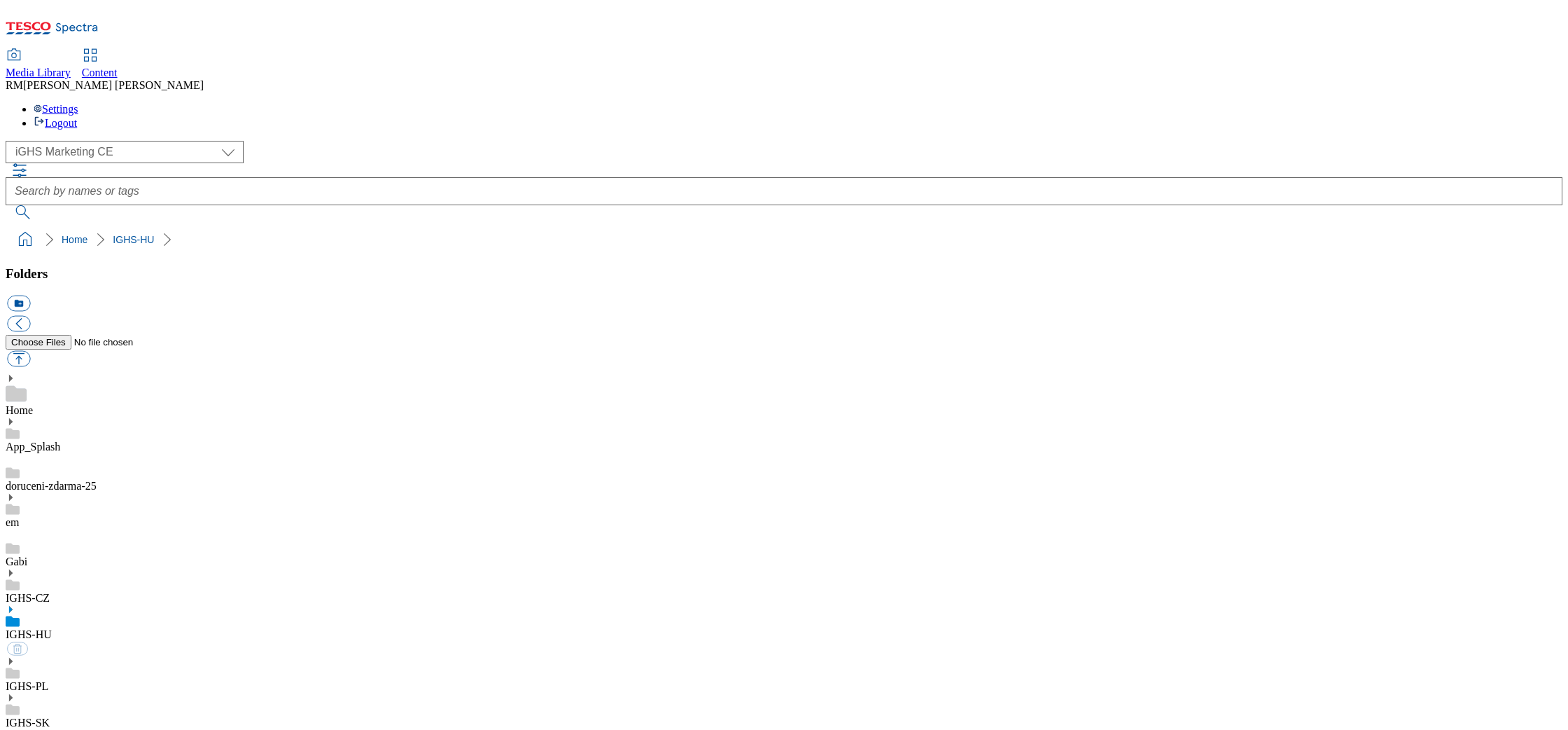
select select "flare-ighs-ce-mktg"
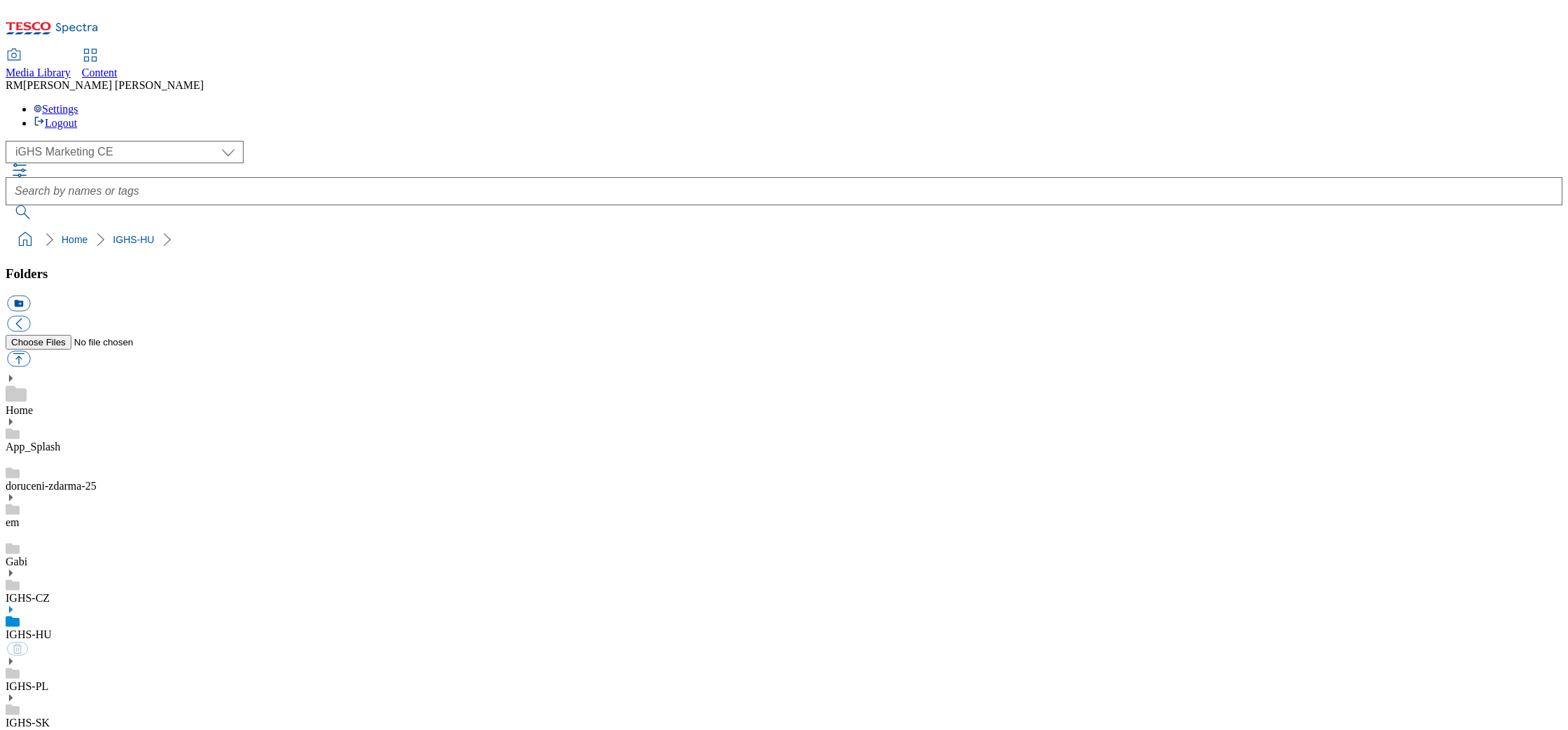
select select "flare-ighs-ce-mktg"
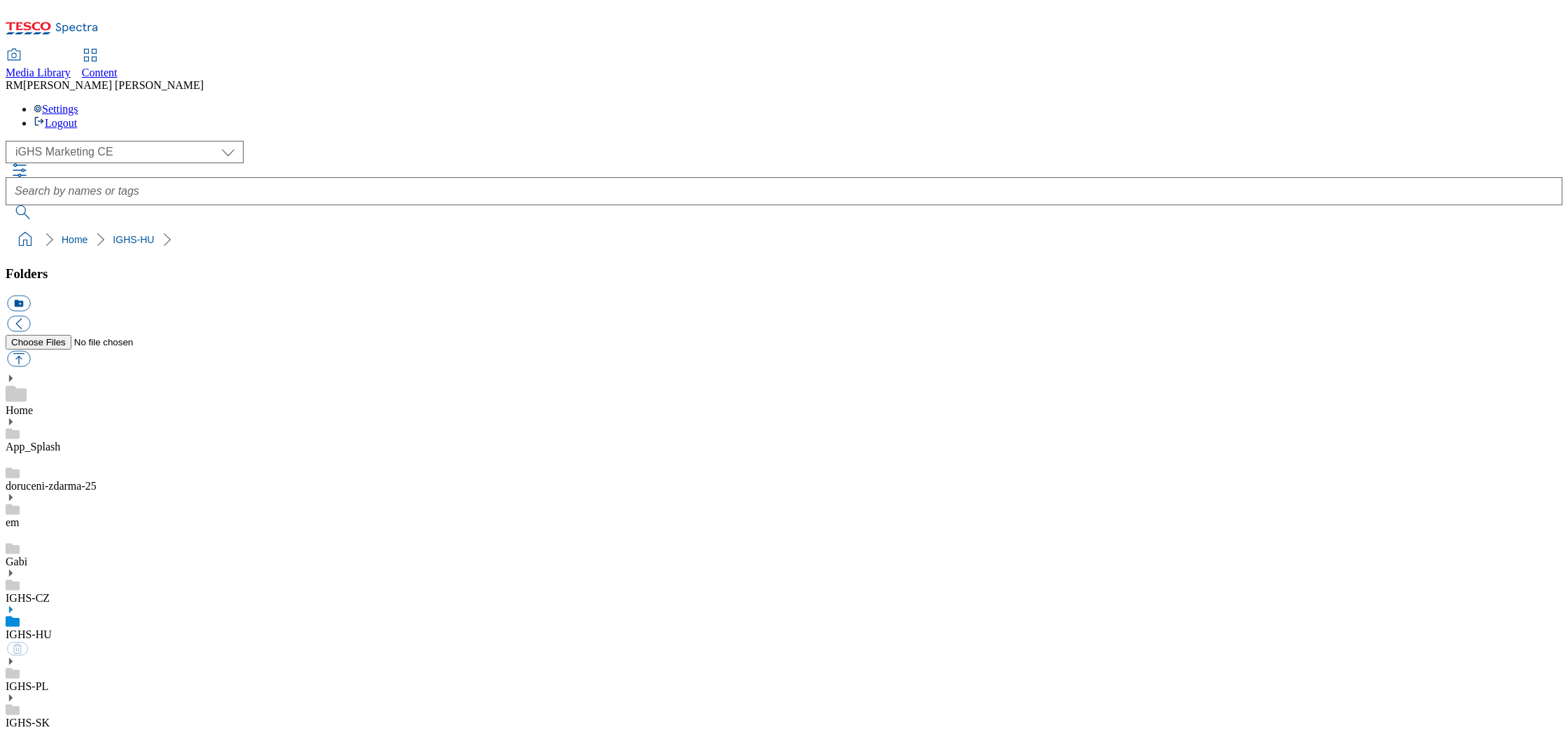
select select "flare-ighs-ce-mktg"
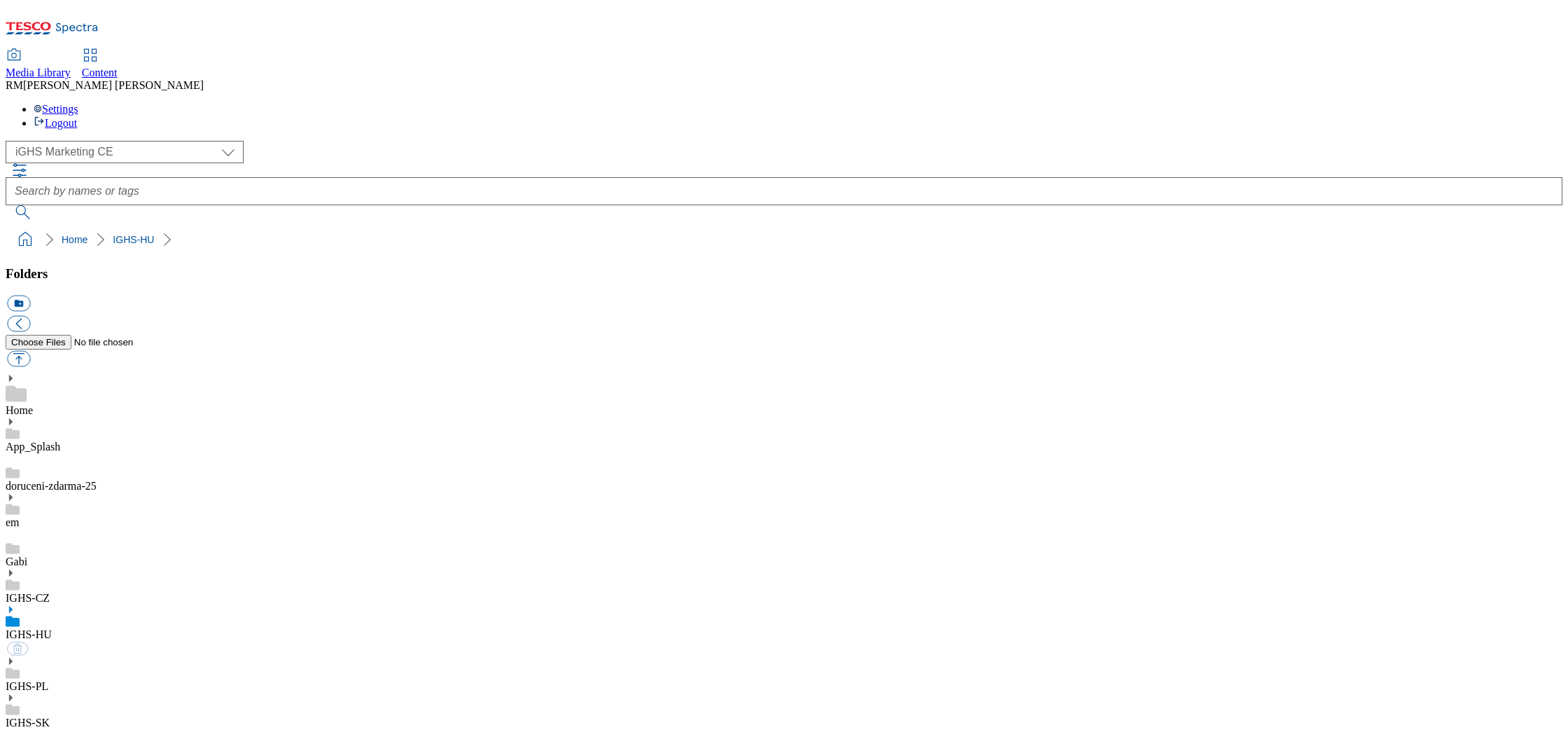
select select "flare-ighs-ce-mktg"
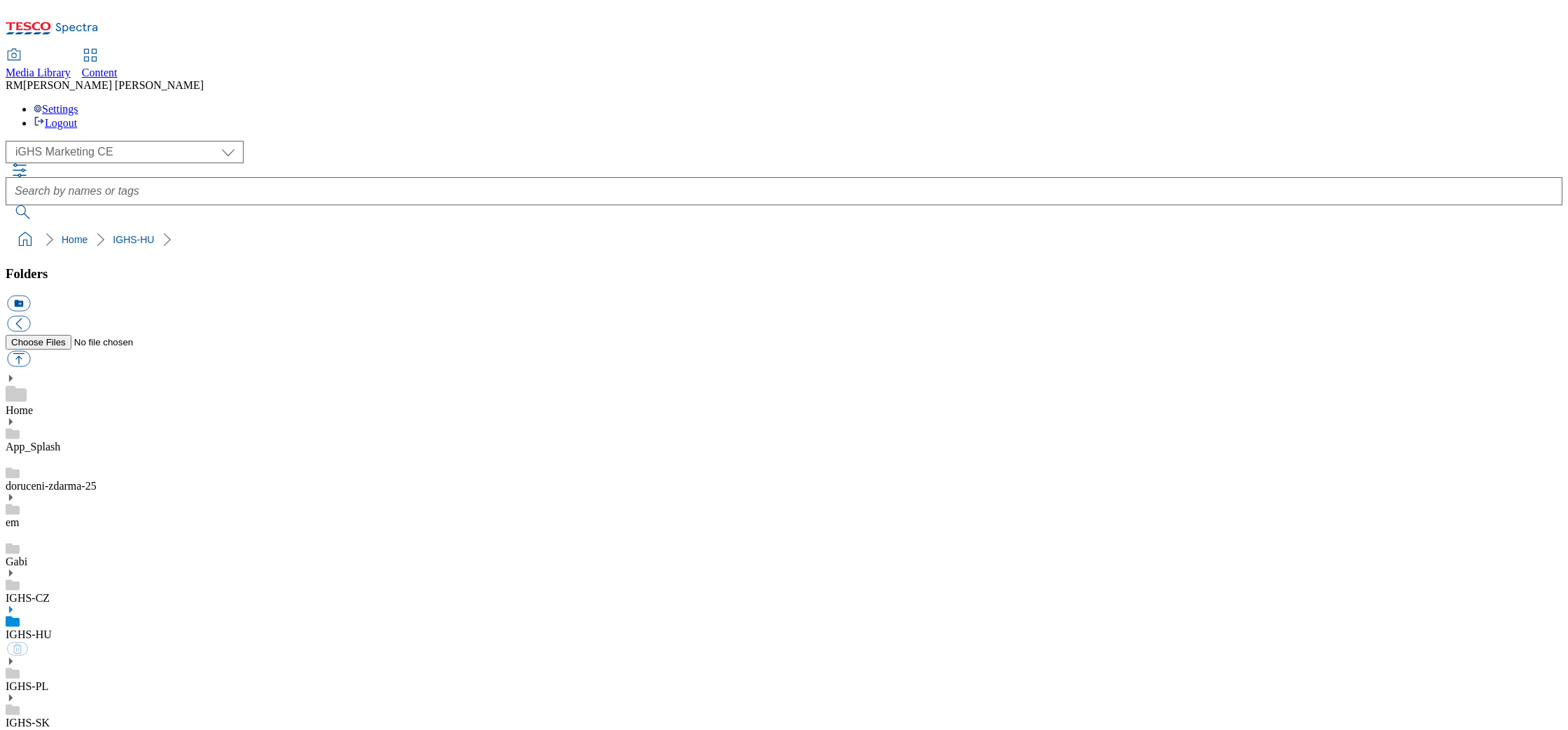
select select "flare-ighs-ce-mktg"
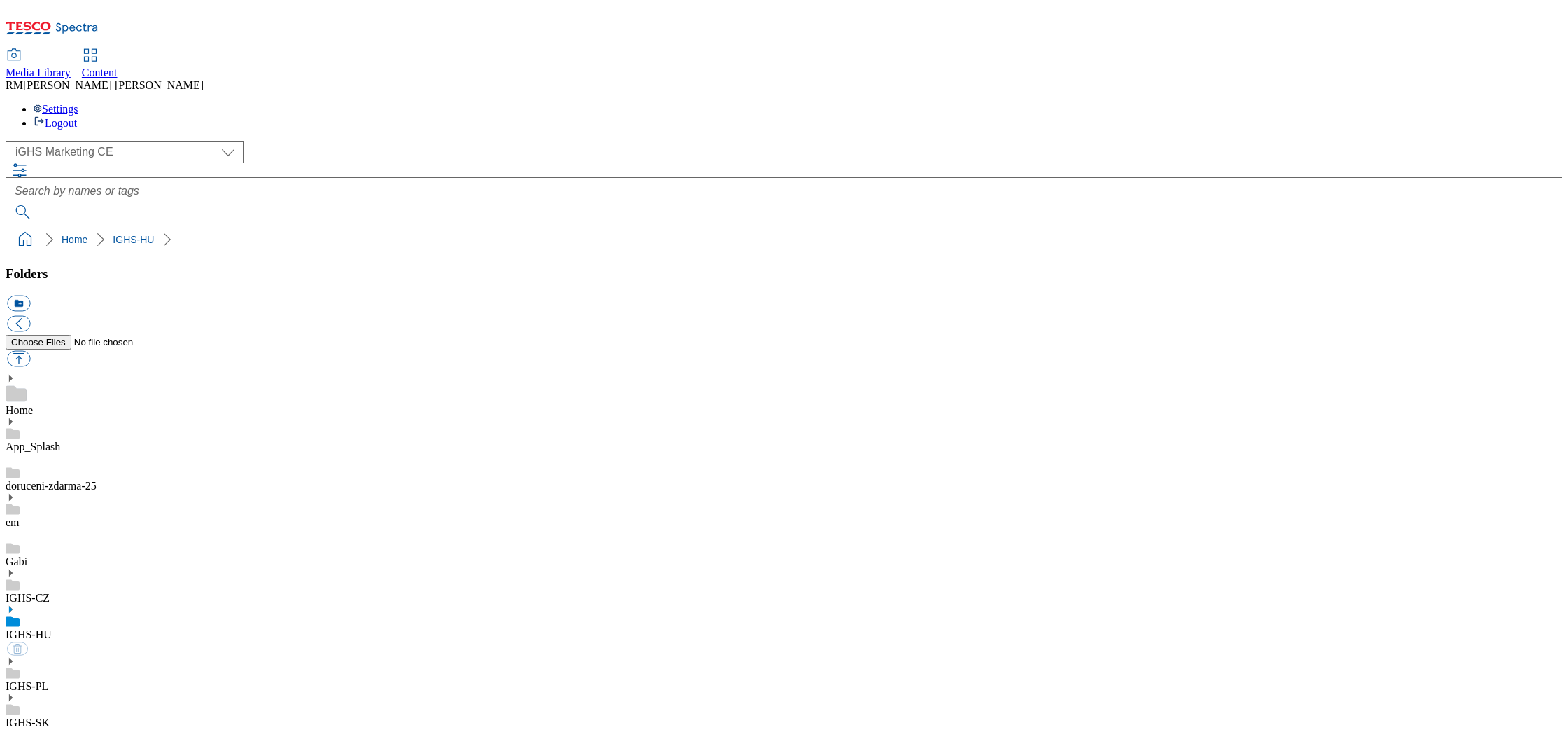
select select "flare-ighs-ce-mktg"
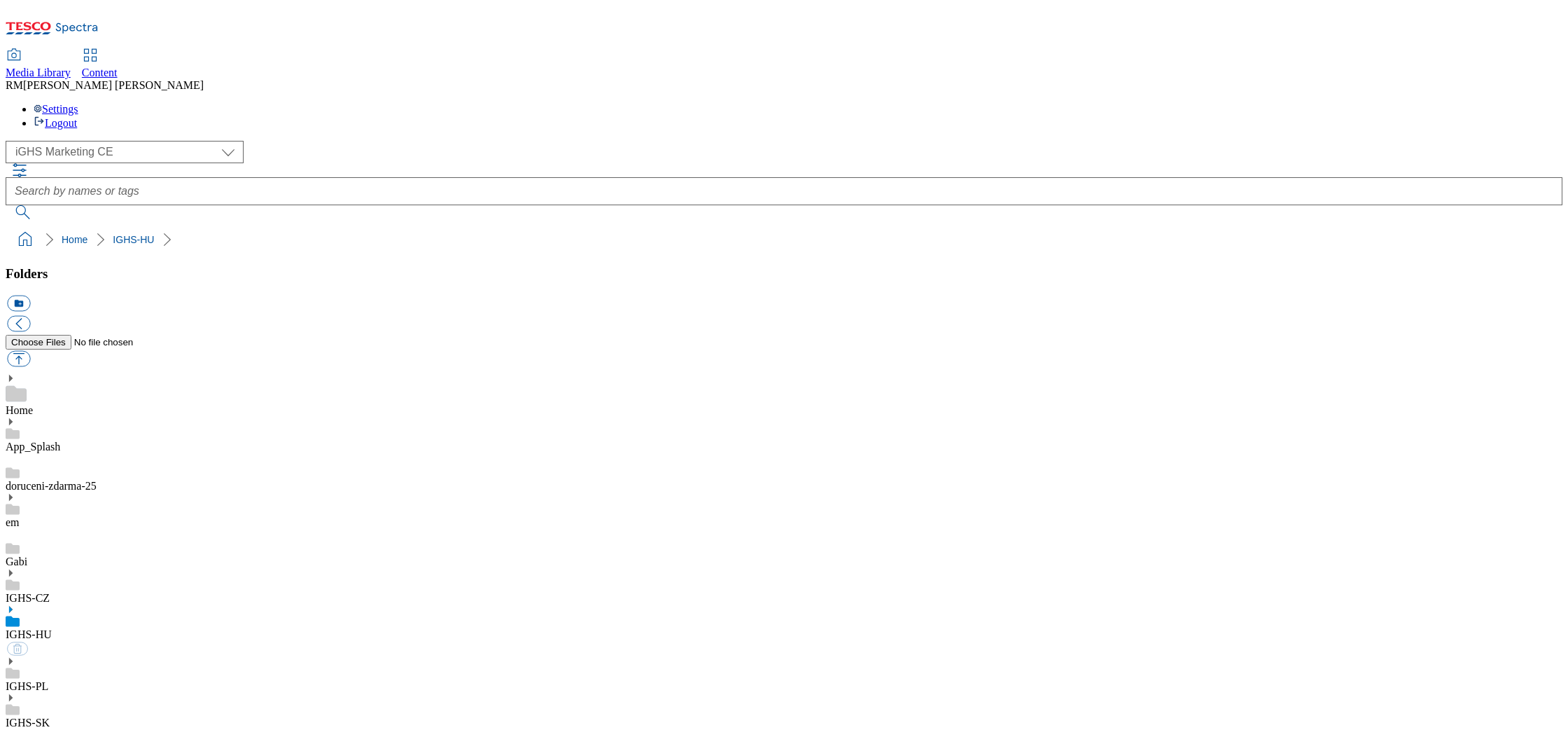
select select "flare-ighs-ce-mktg"
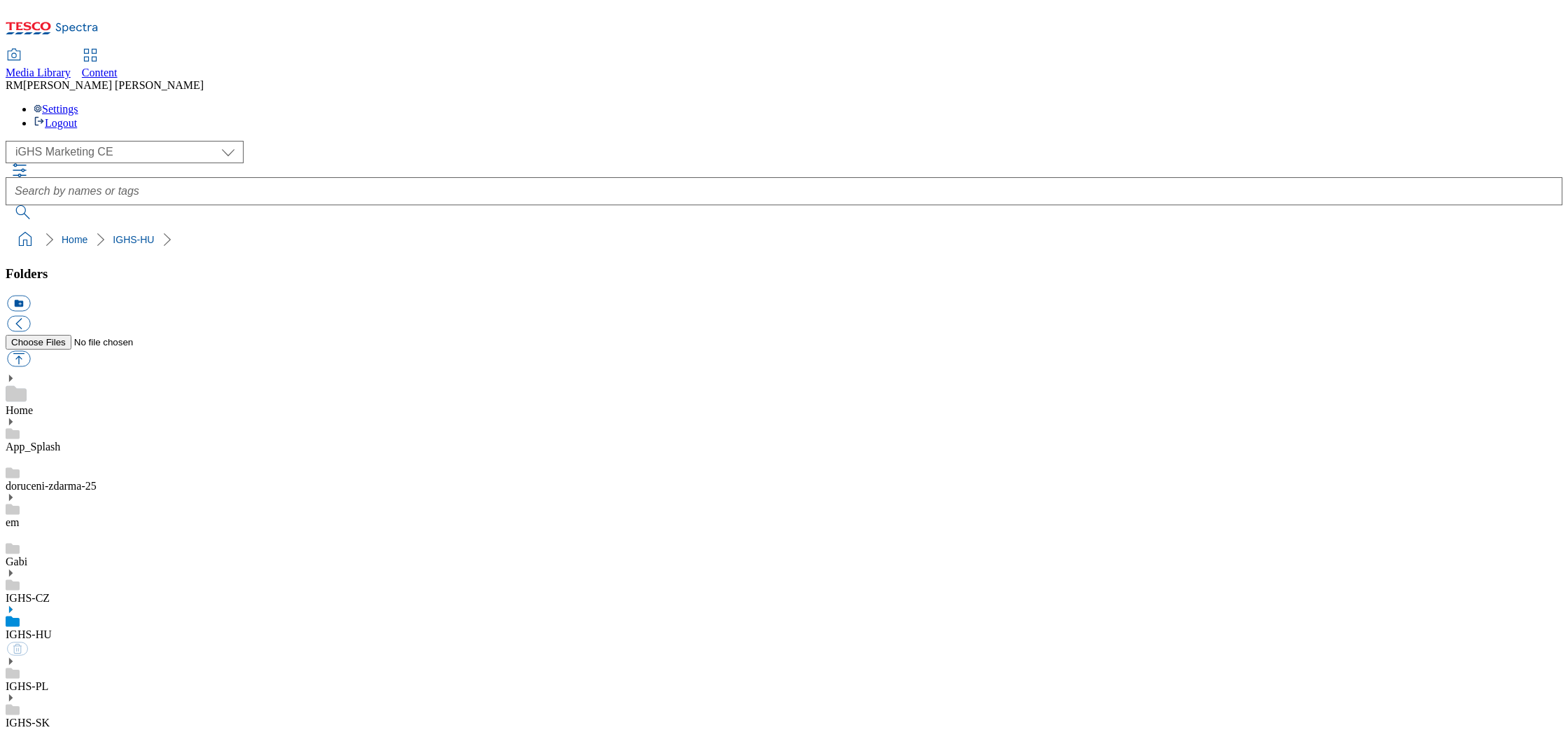
select select "flare-ighs-ce-mktg"
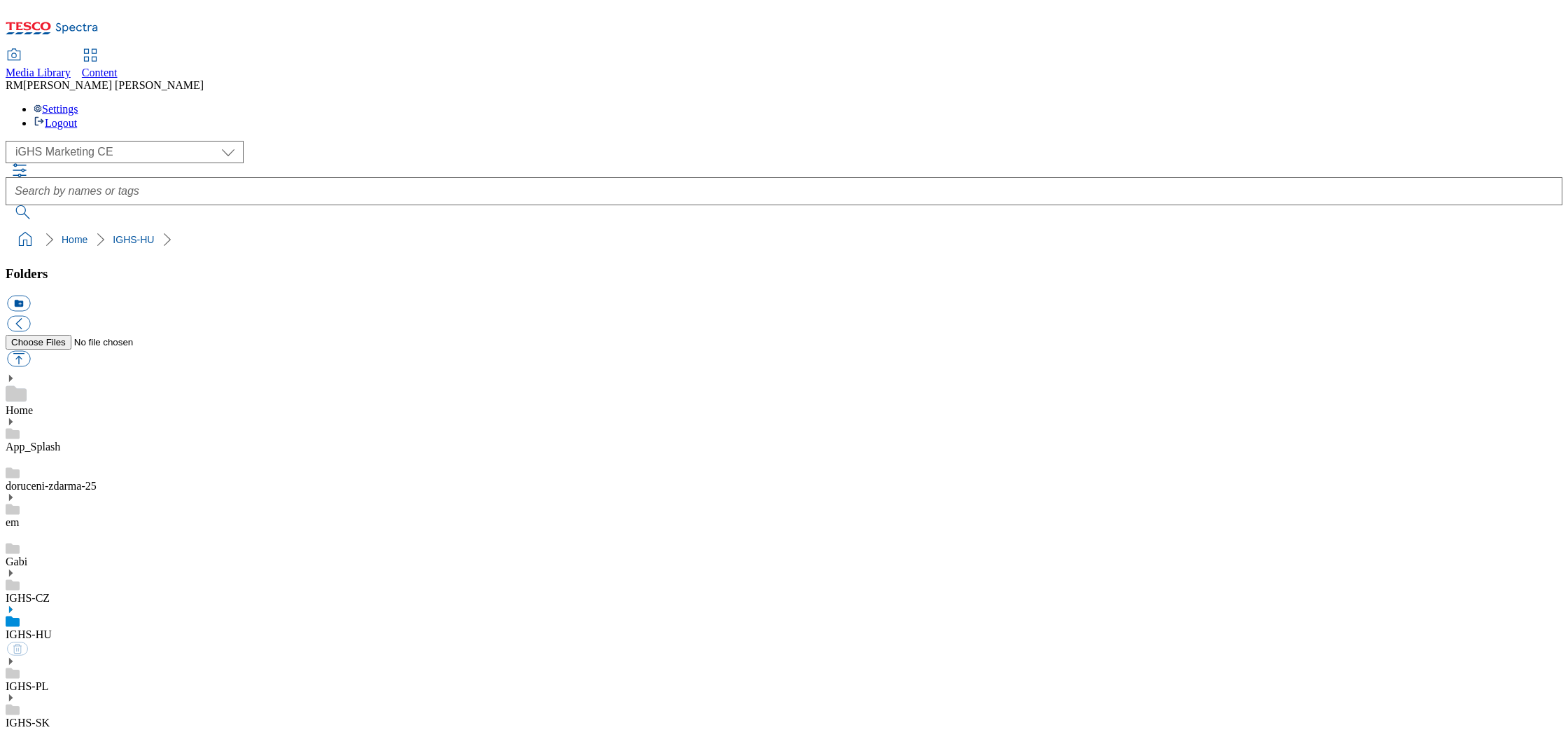
select select "flare-ighs-ce-mktg"
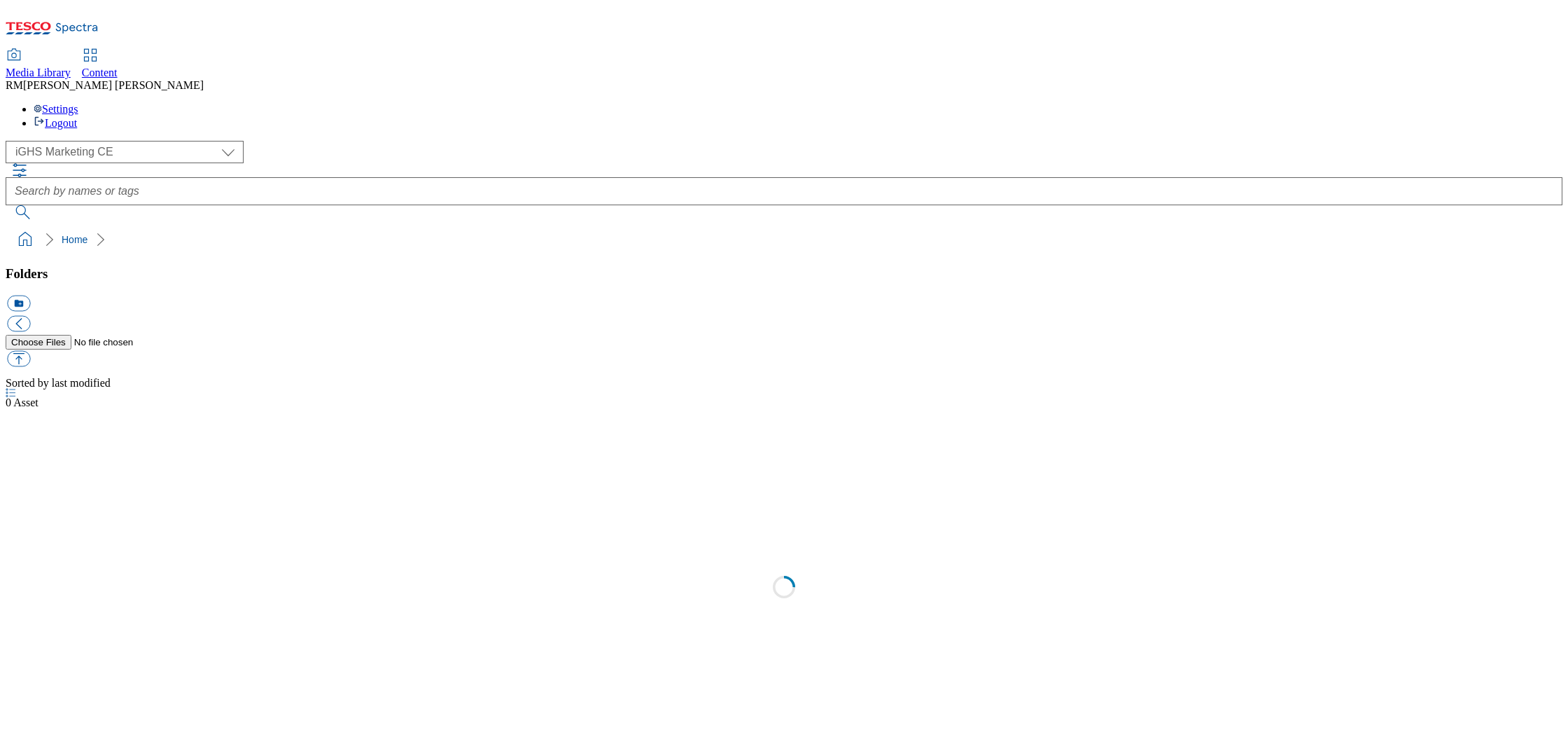
select select "flare-ighs-ce-mktg"
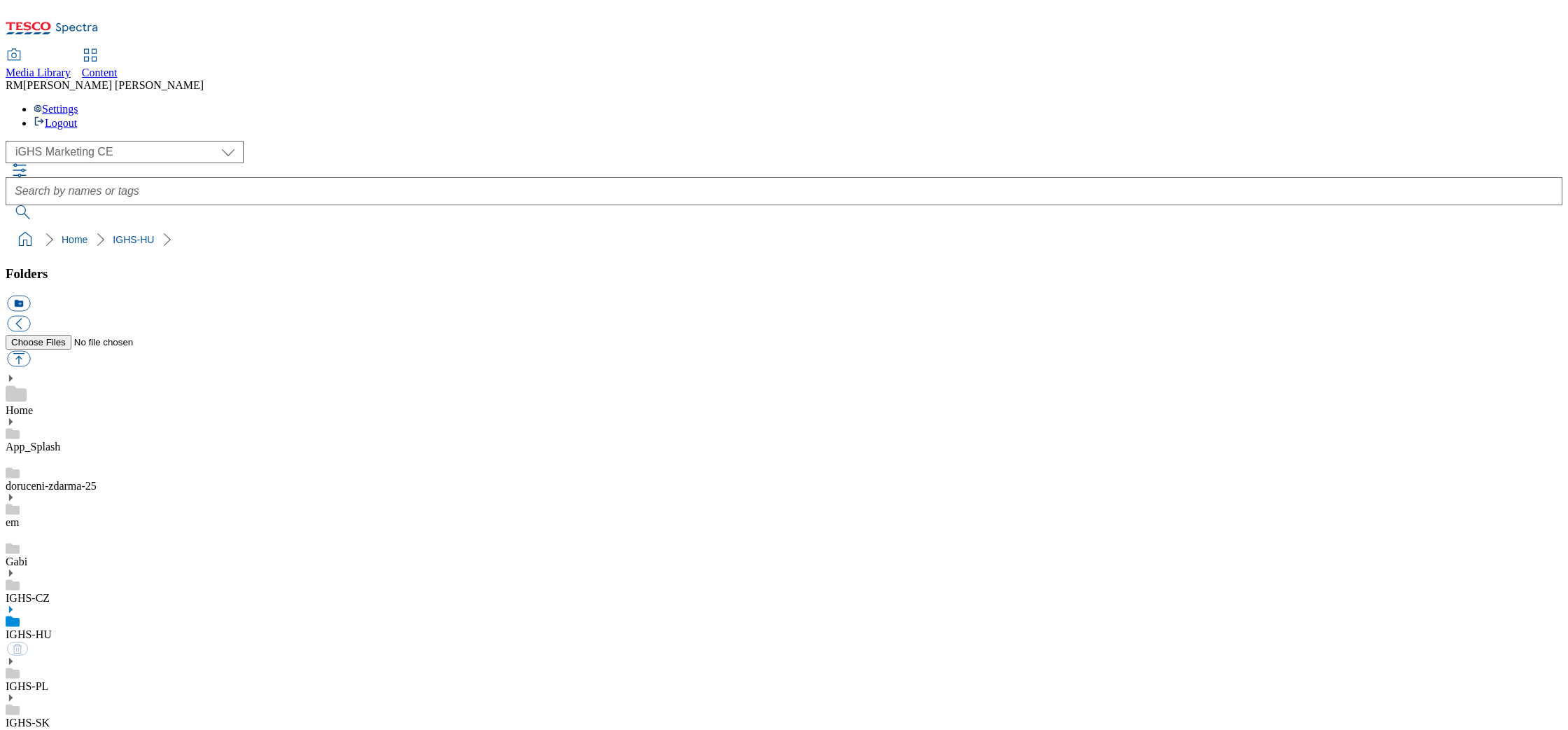
select select "flare-ighs-ce-mktg"
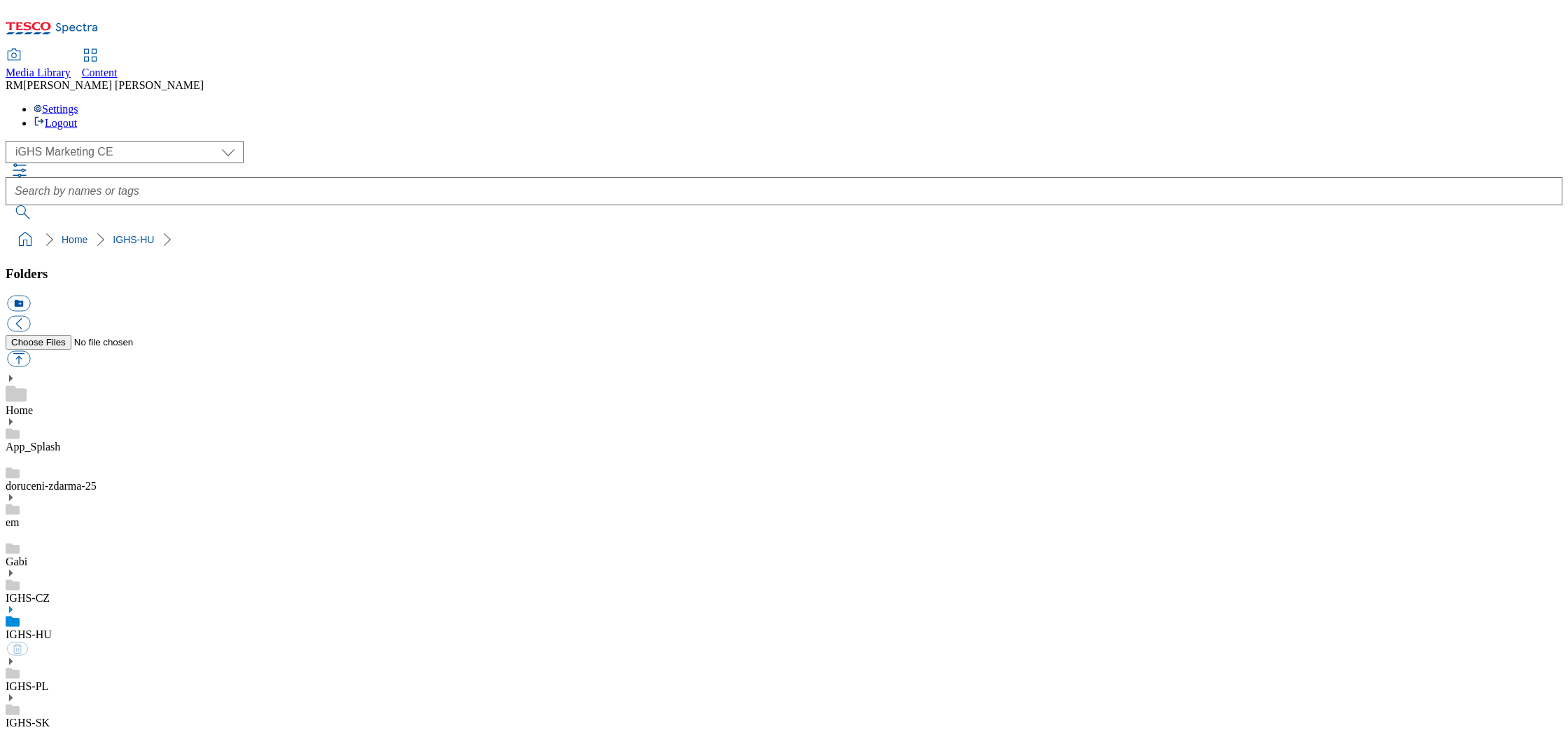
select select "flare-ighs-ce-mktg"
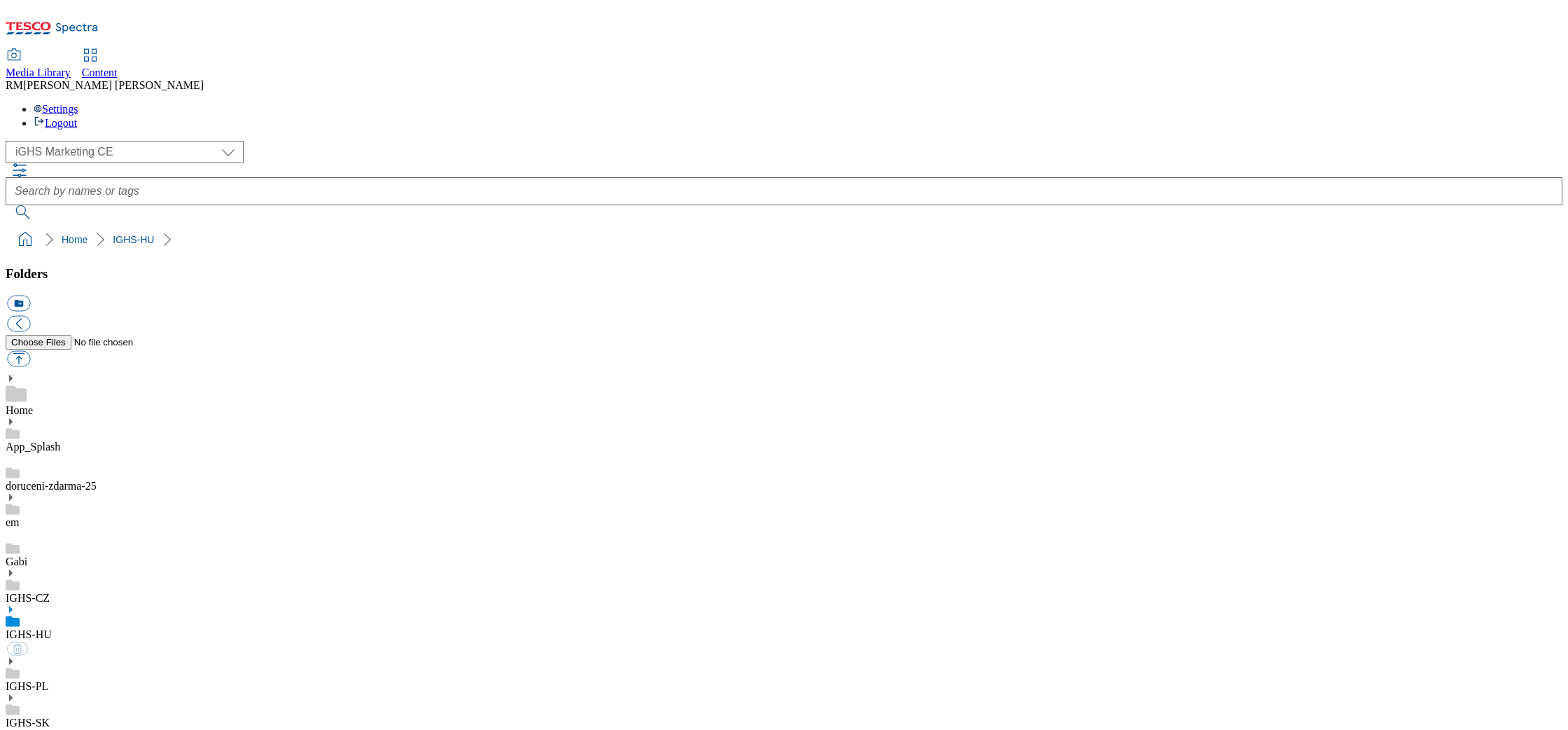
select select "flare-ighs-ce-mktg"
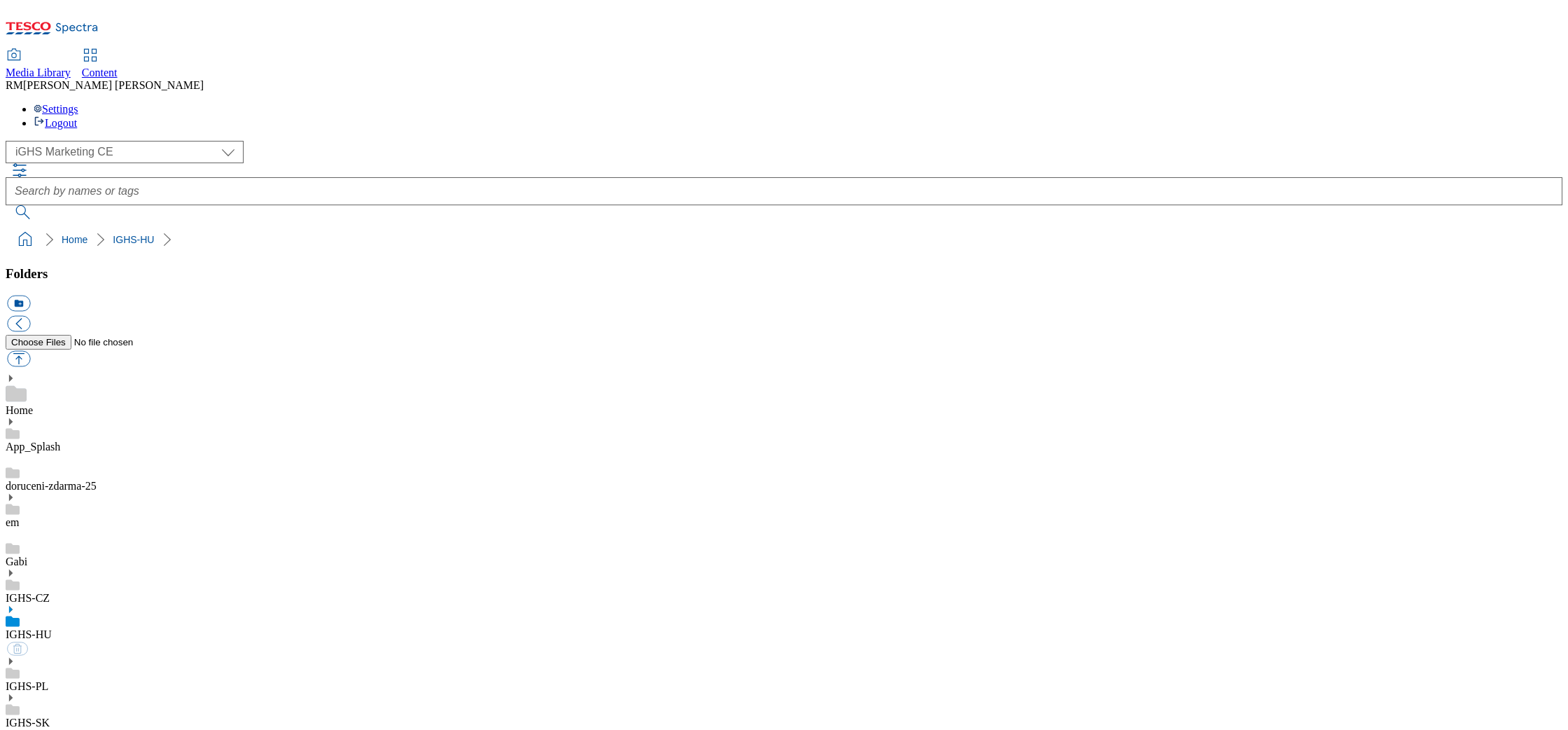
select select "flare-ighs-ce-mktg"
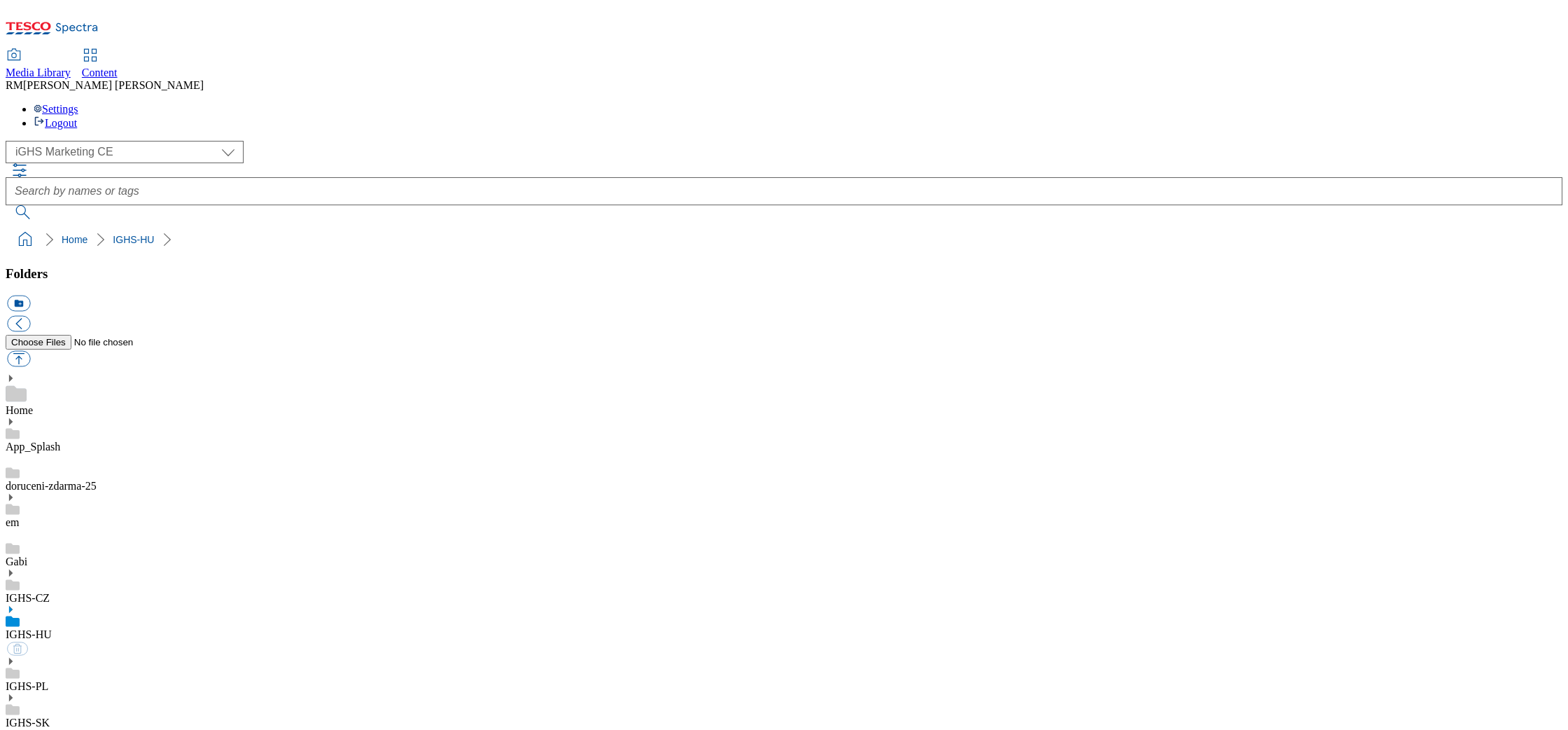
select select "flare-ighs-ce-mktg"
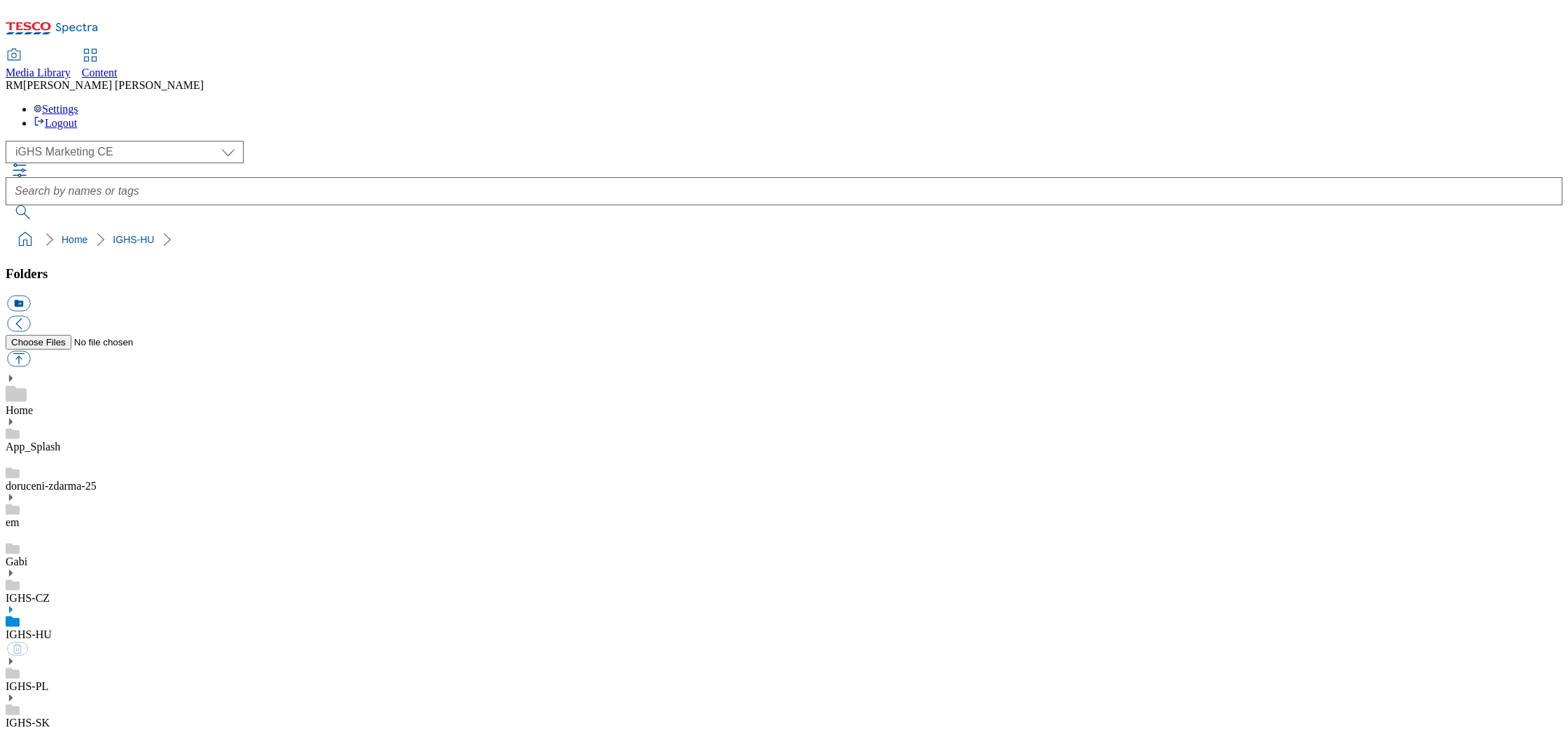
select select "flare-ighs-ce-mktg"
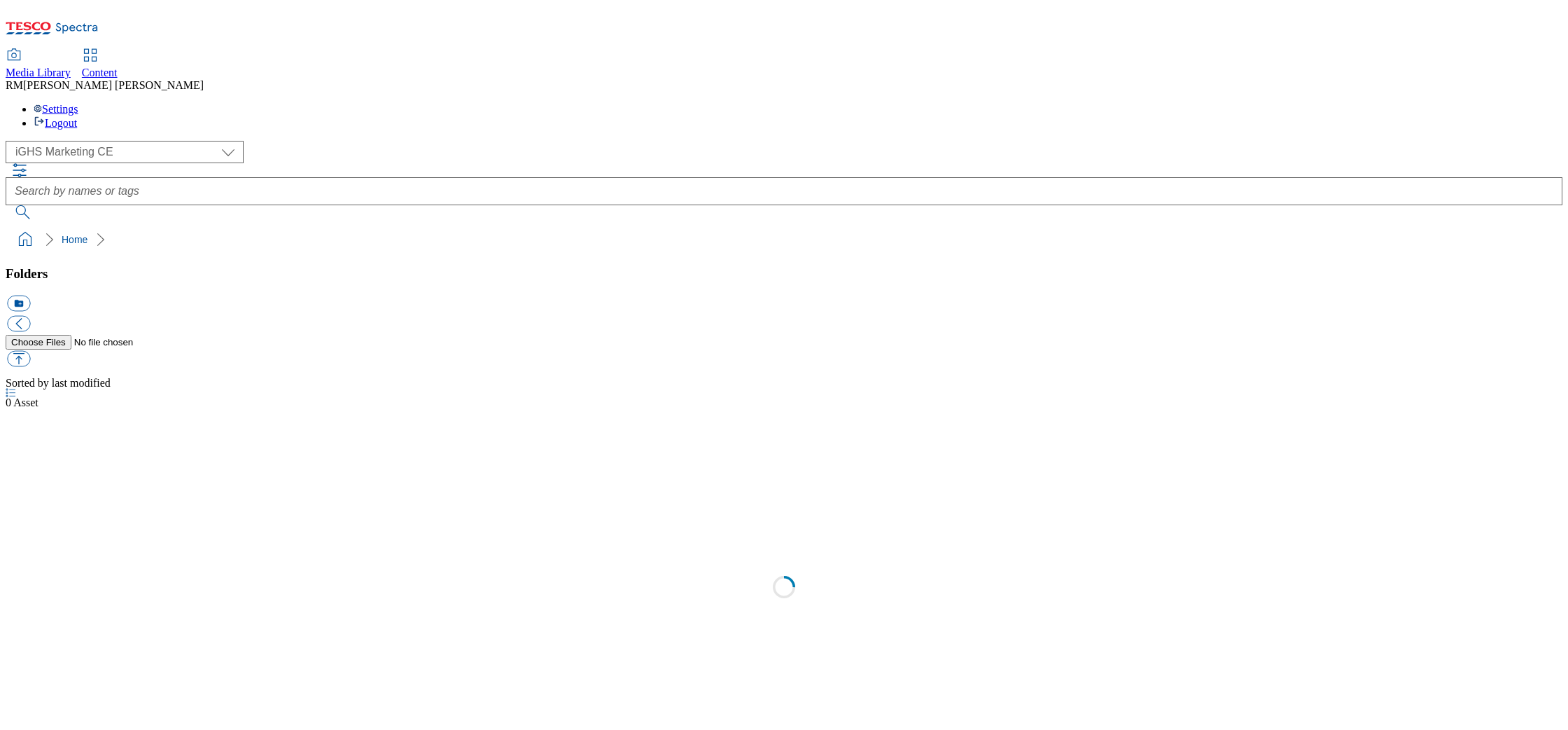
select select "flare-ighs-ce-mktg"
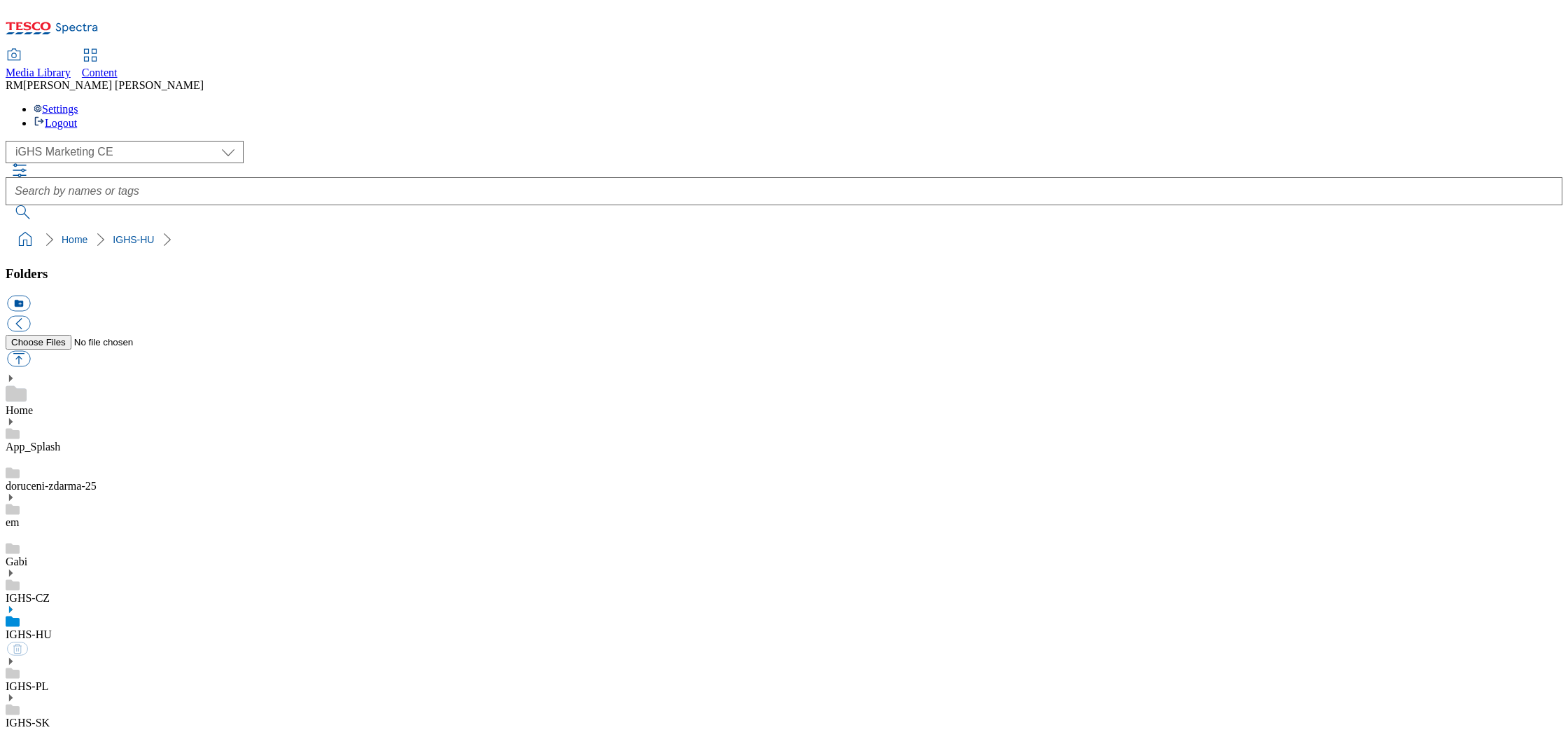
select select "flare-ighs-ce-mktg"
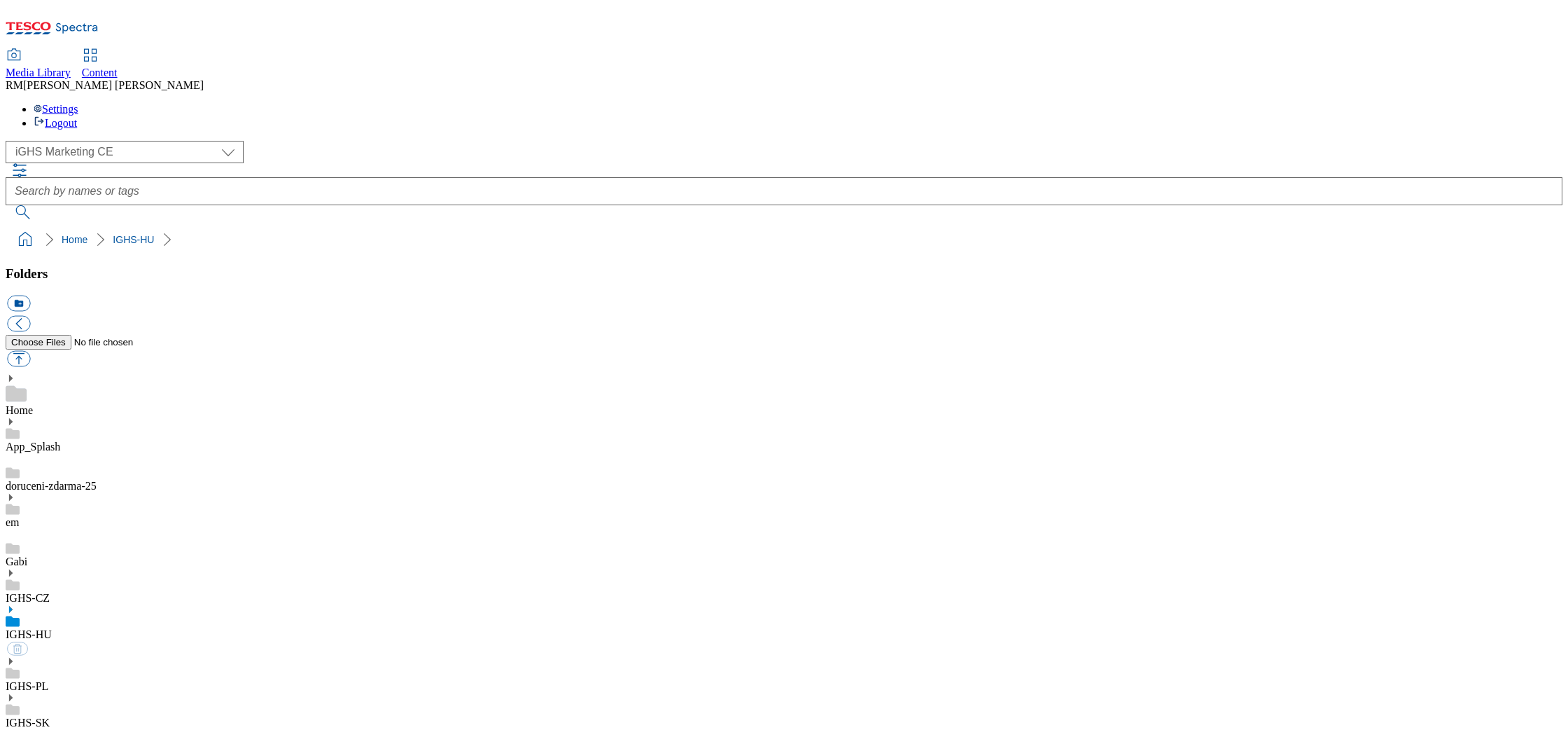
select select "flare-ighs-ce-mktg"
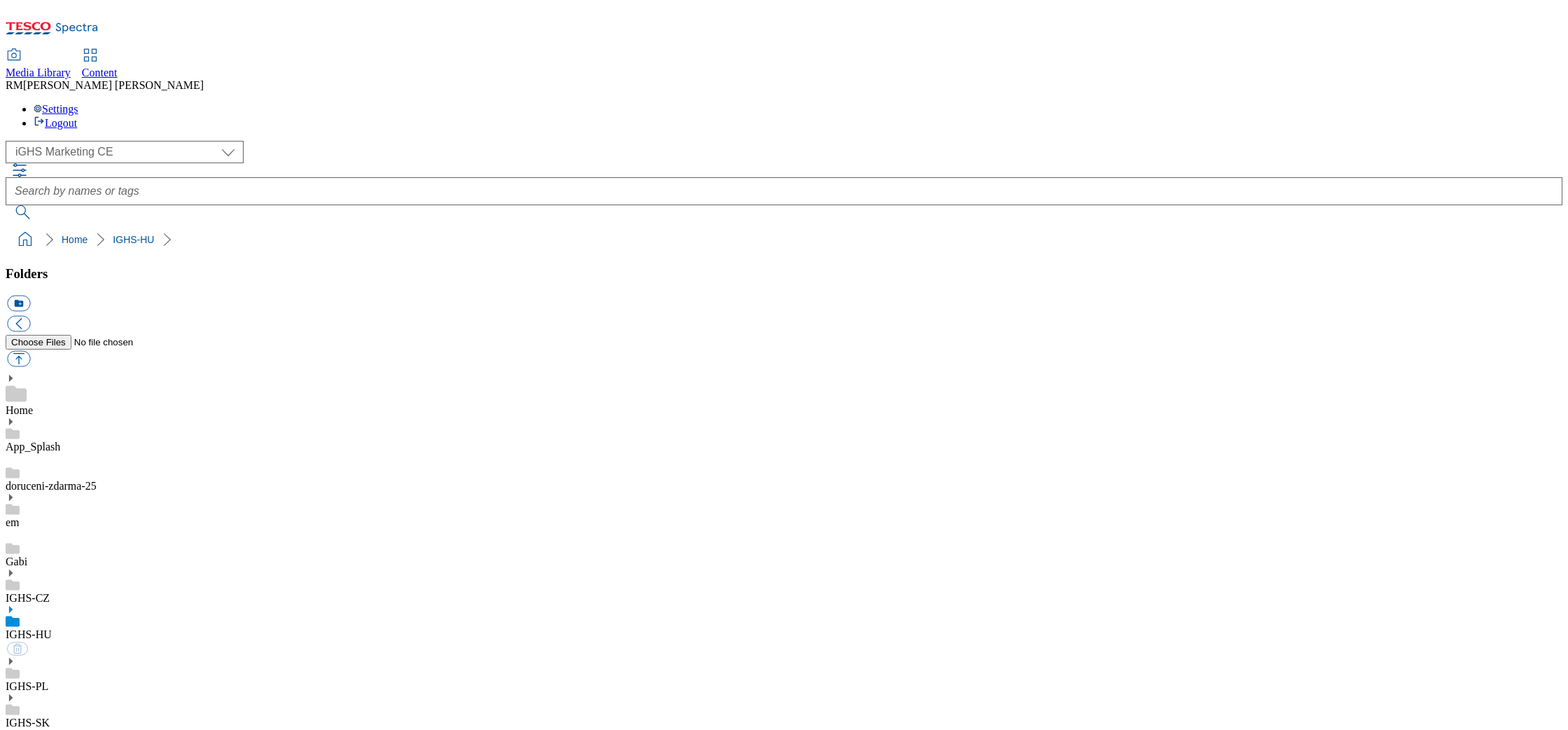
select select "flare-ighs-ce-mktg"
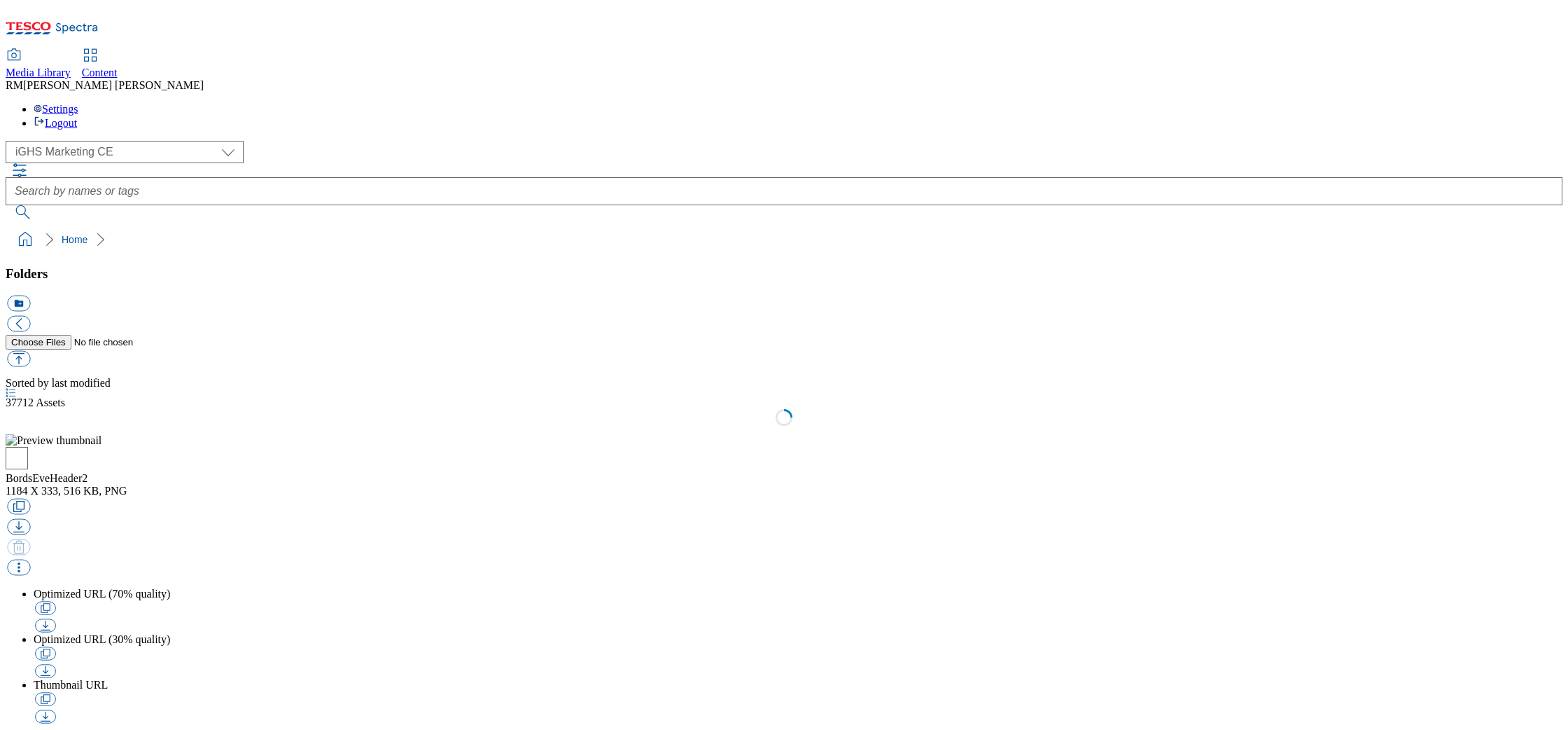
select select "flare-ighs-ce-mktg"
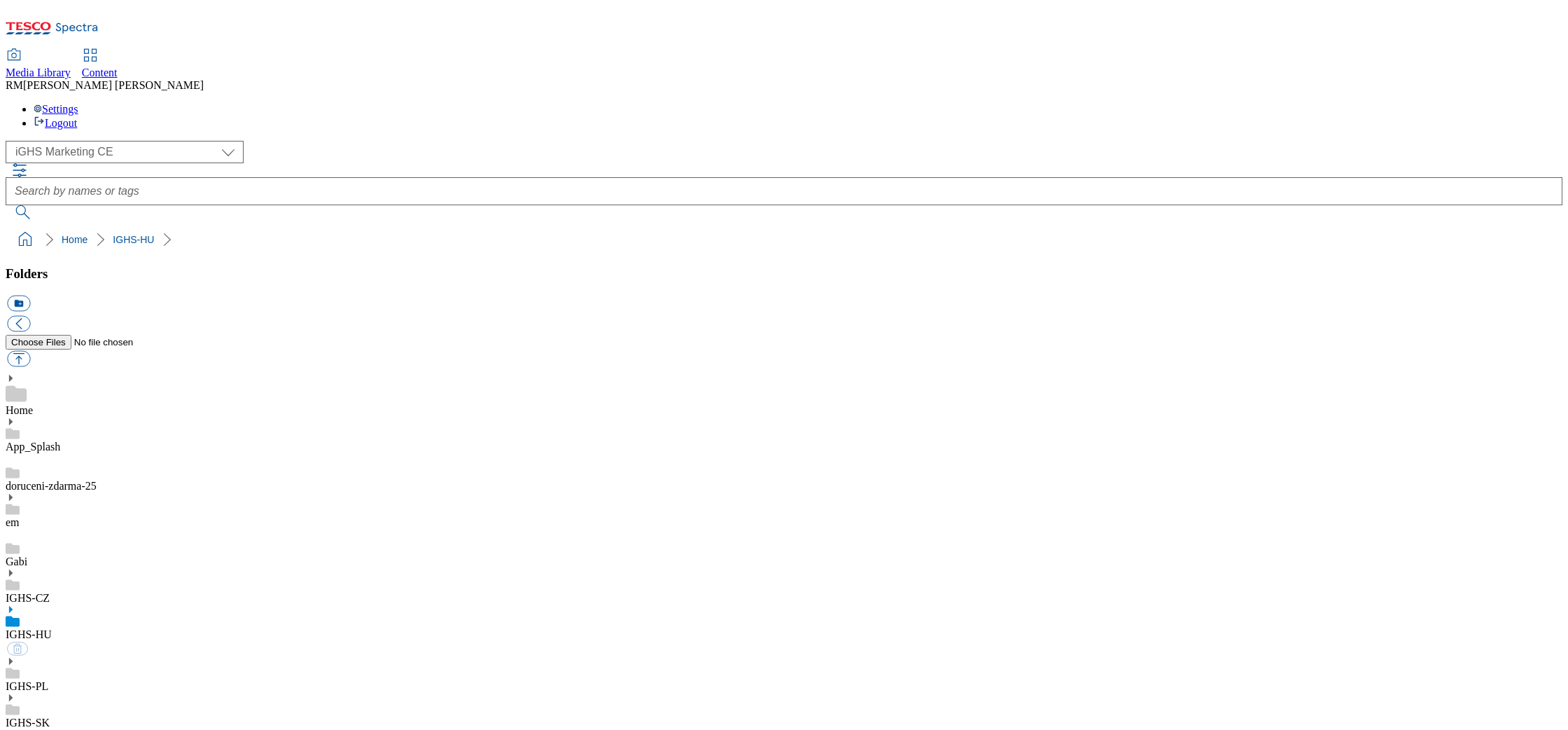
select select "flare-ighs-ce-mktg"
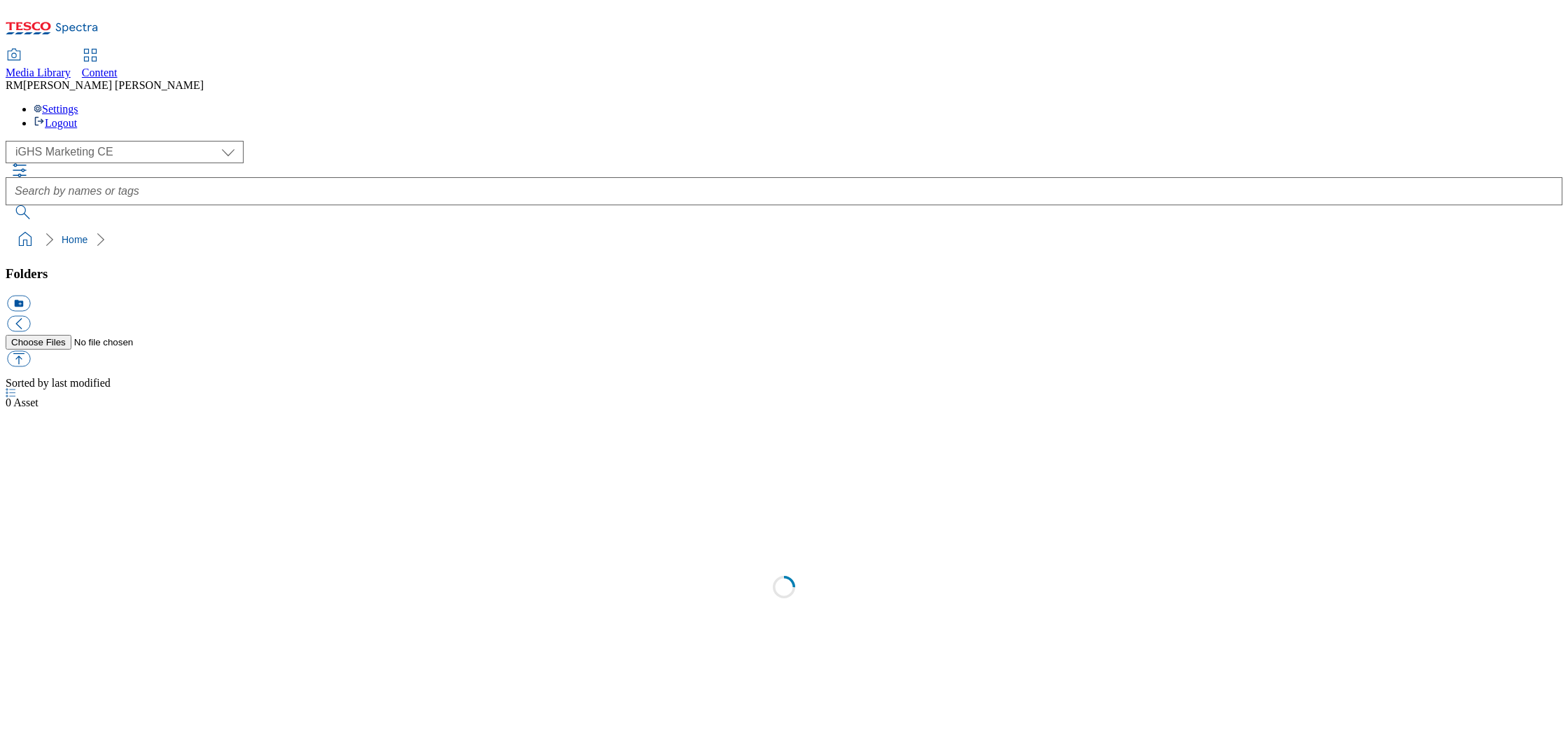
select select "flare-ighs-ce-mktg"
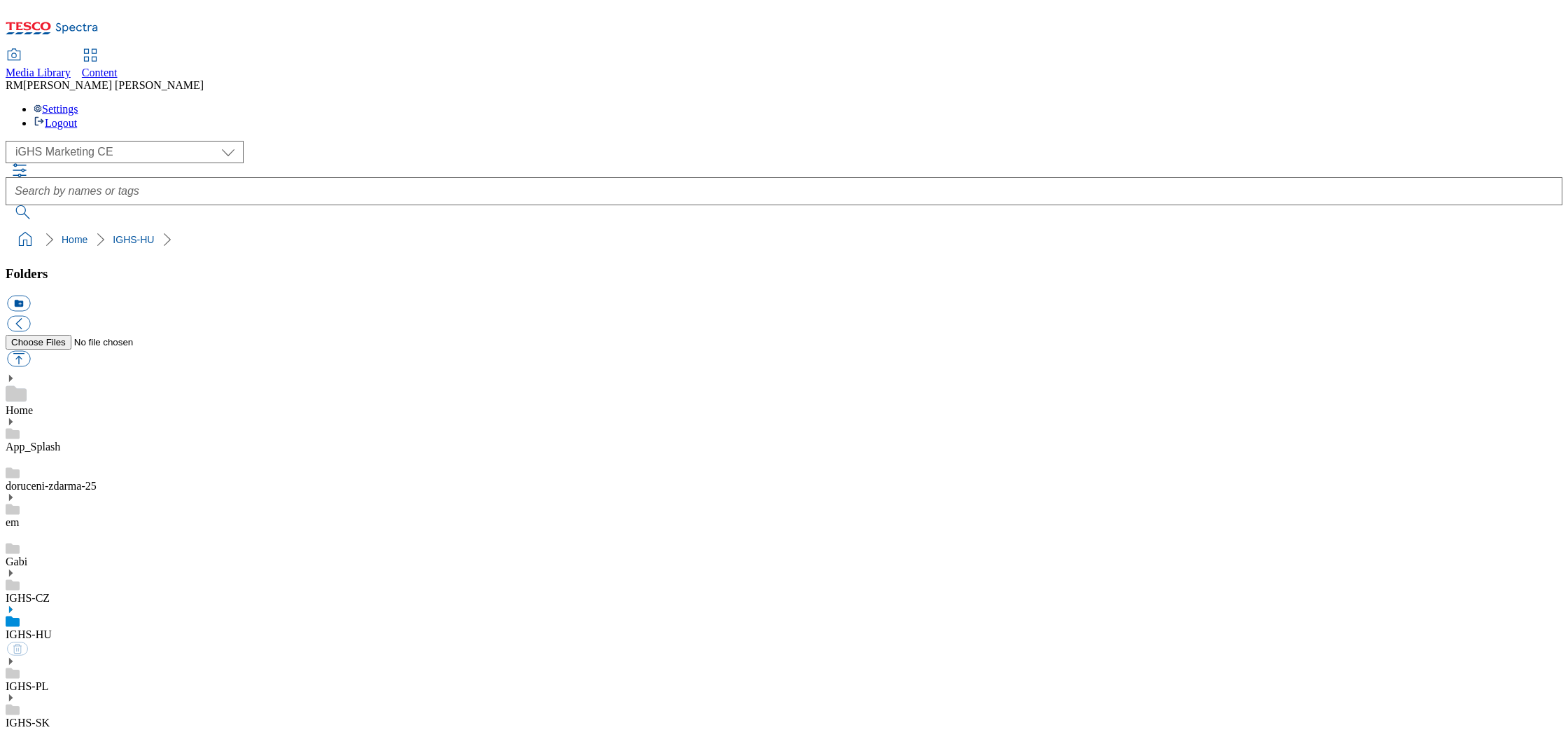
select select "flare-ighs-ce-mktg"
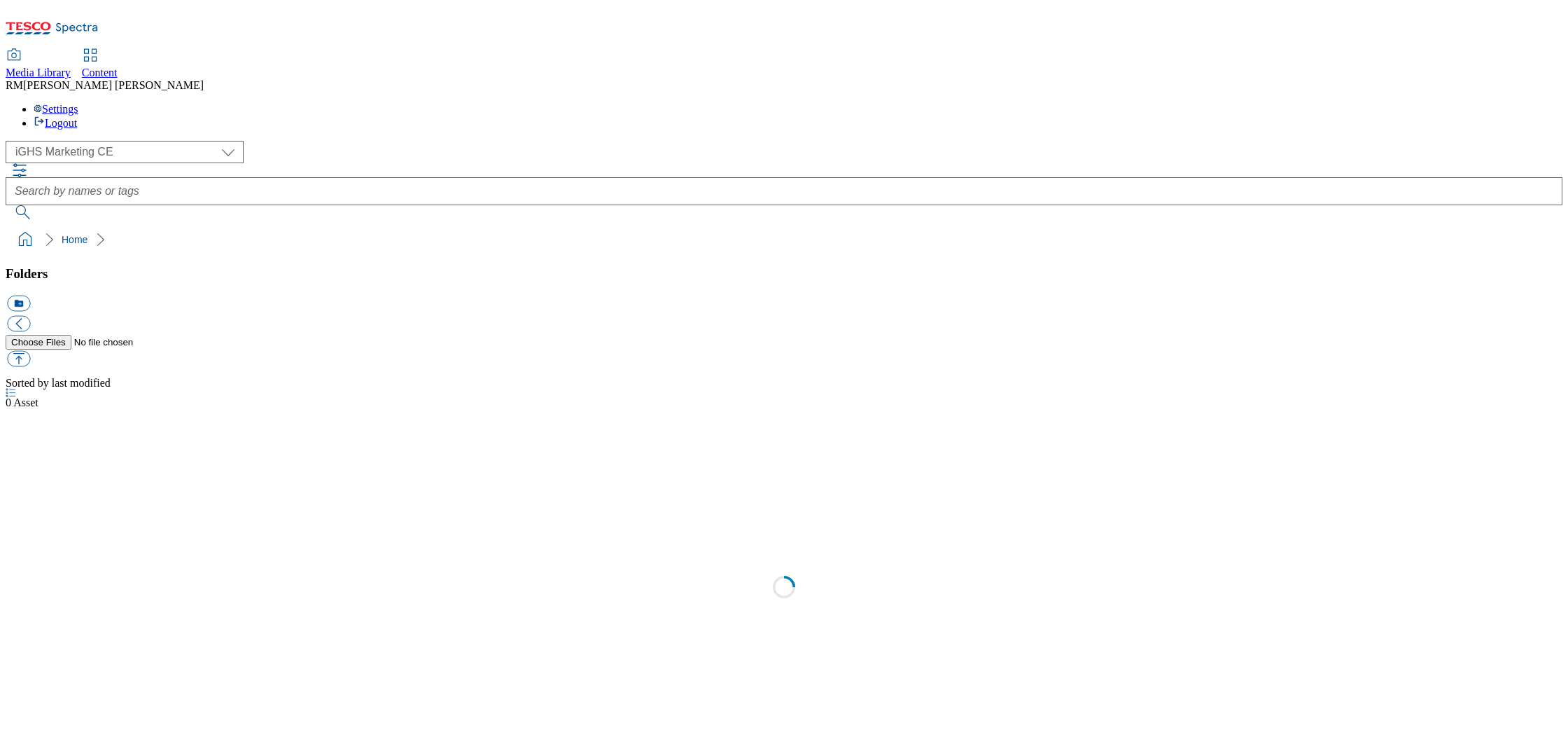
select select "flare-ighs-ce-mktg"
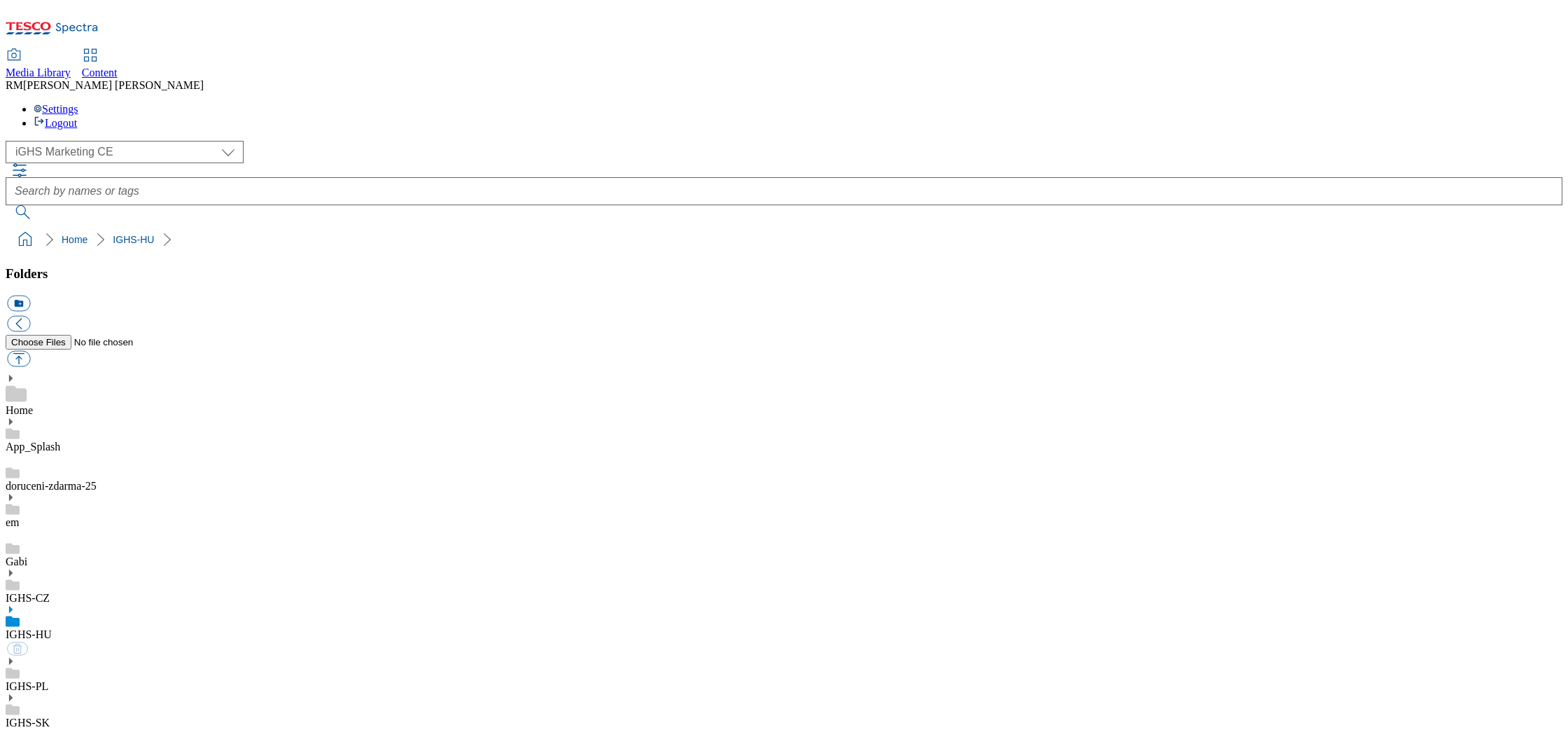
select select "flare-ighs-ce-mktg"
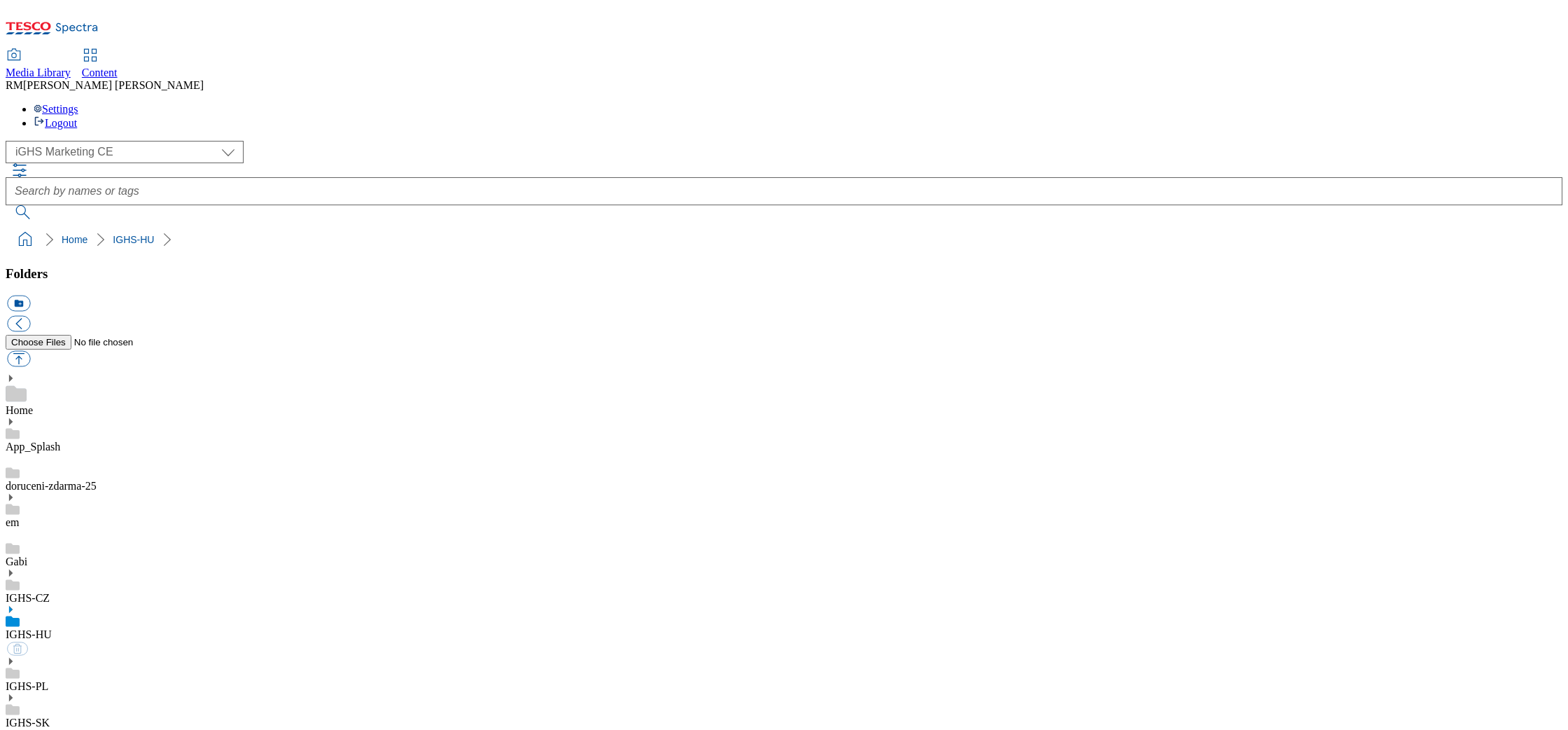
select select "flare-ighs-ce-mktg"
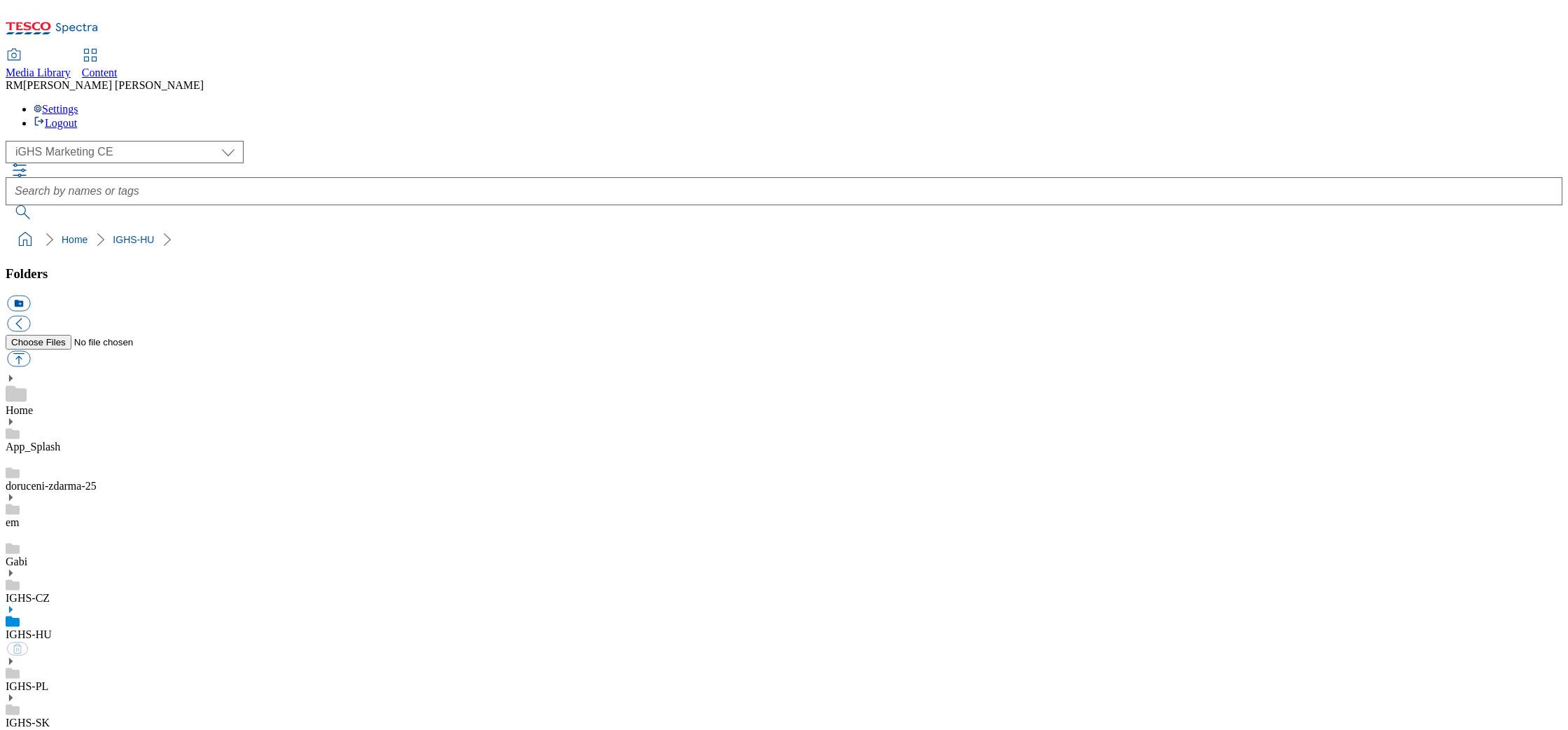
select select "flare-ighs-ce-mktg"
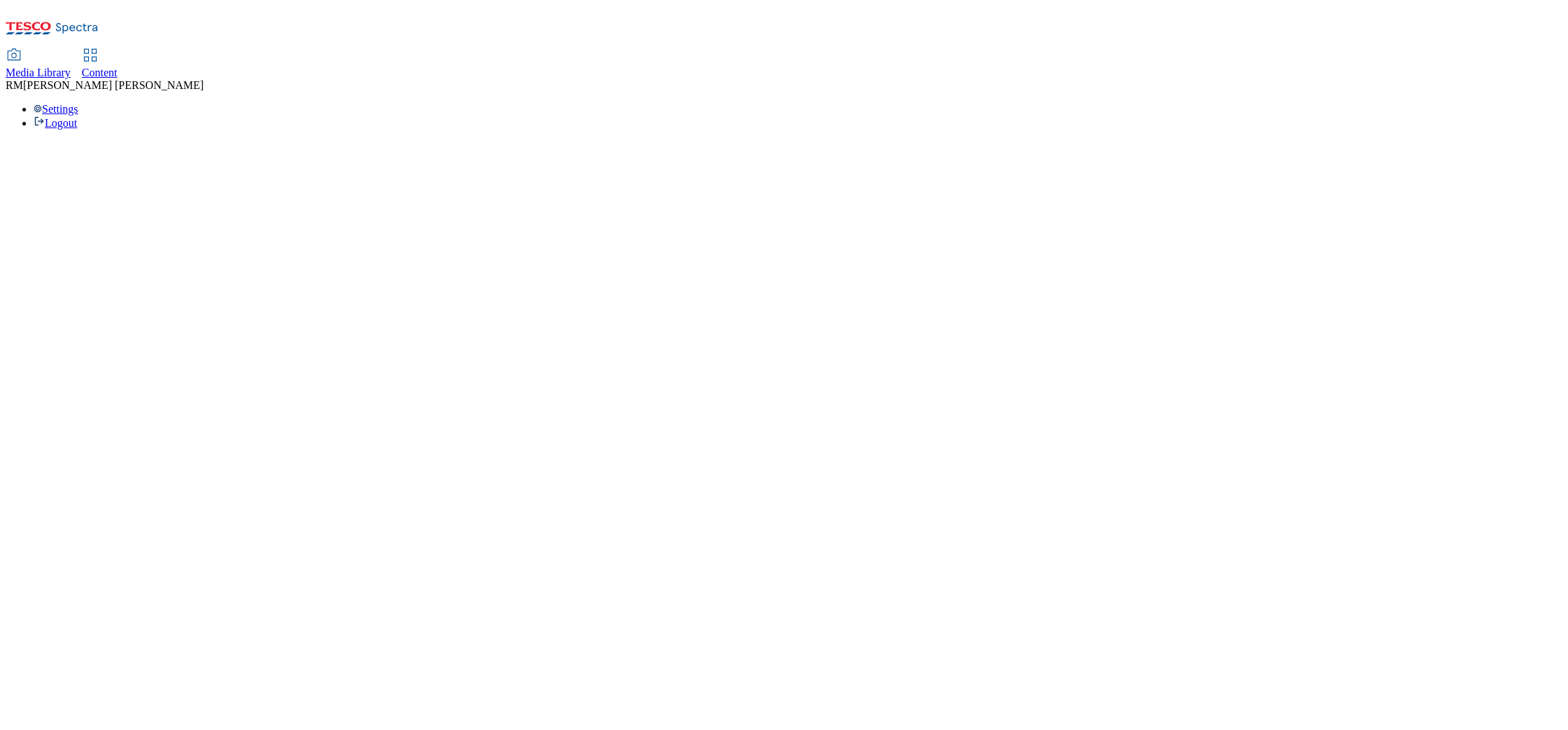
select select "flare-ighs-ce-mktg"
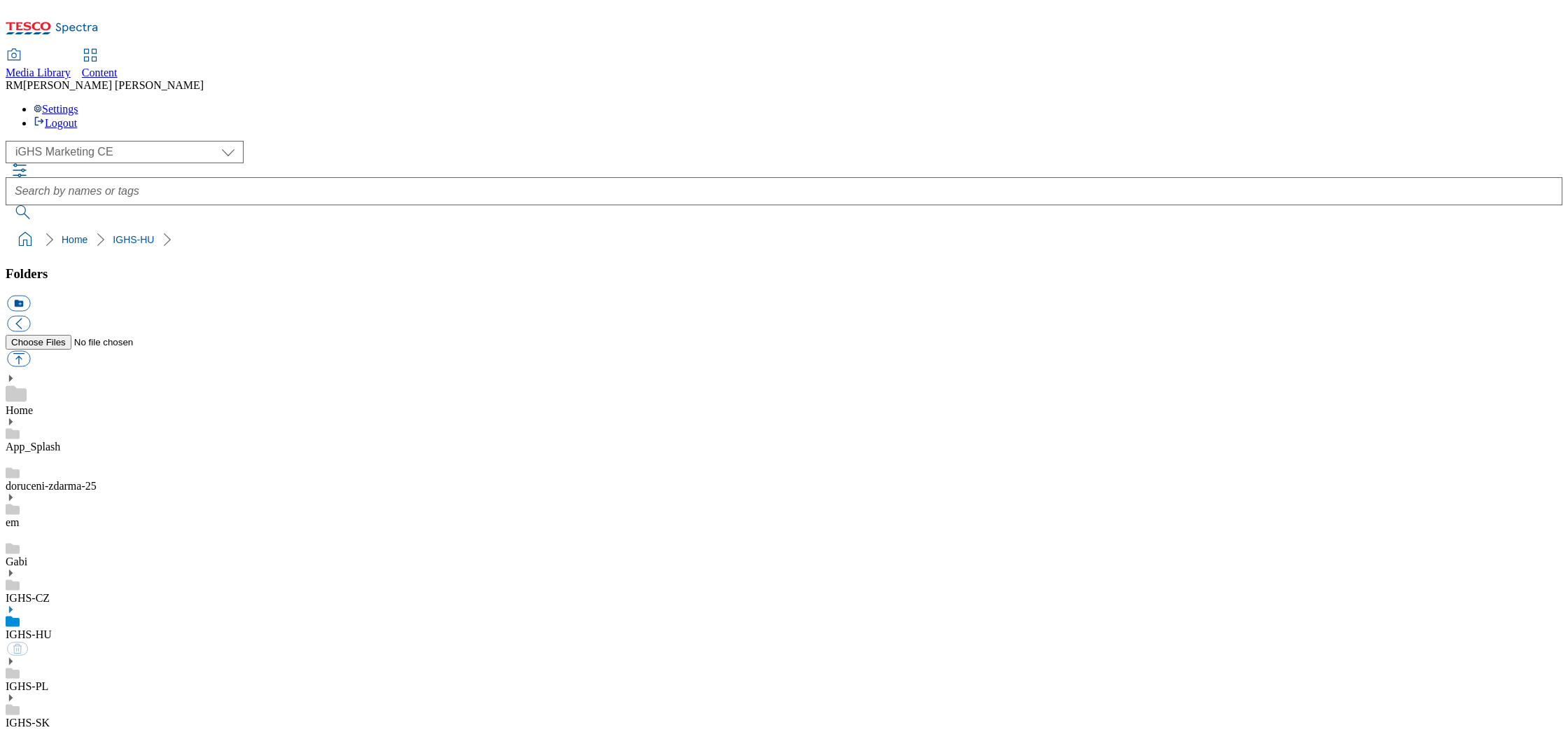
select select "flare-ighs-ce-mktg"
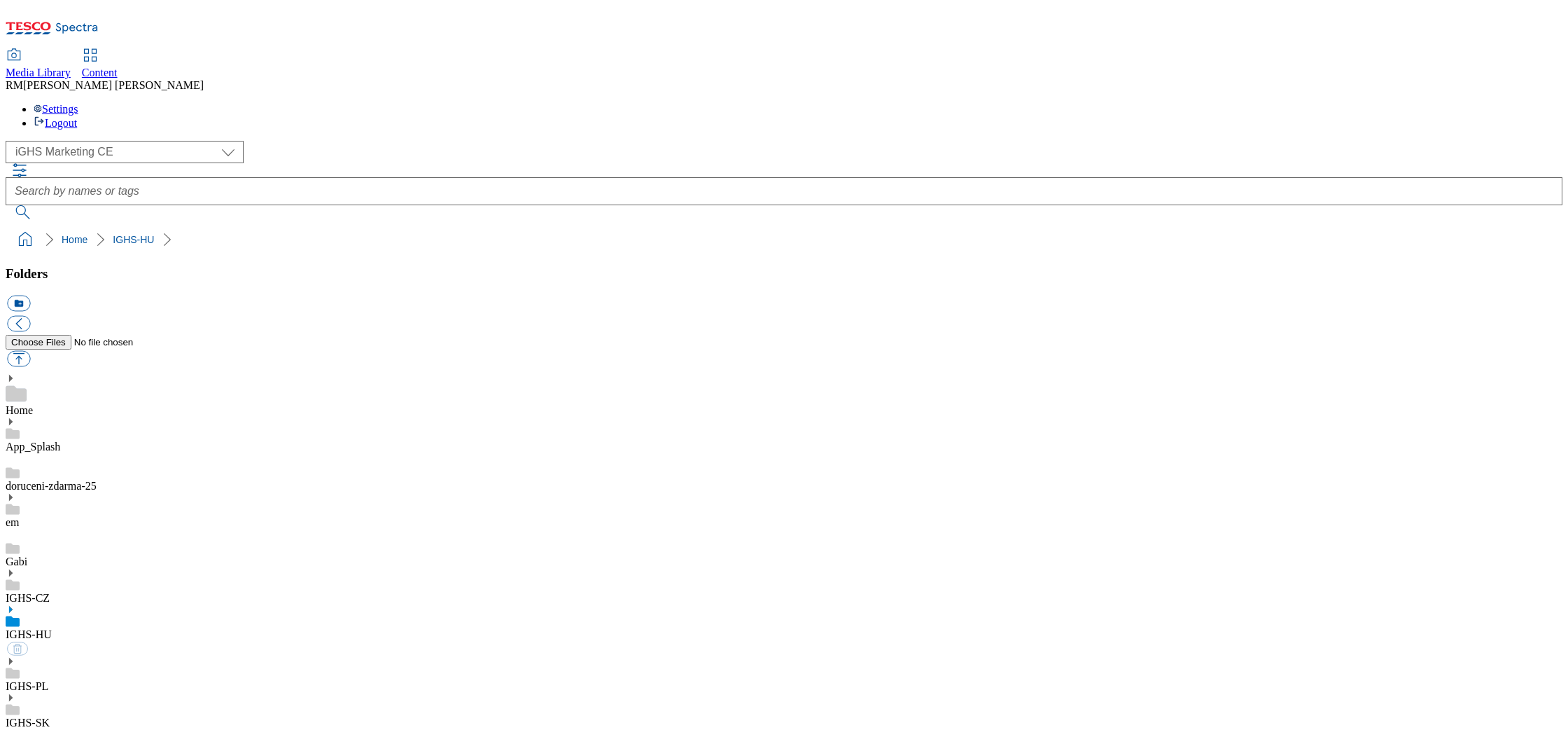
select select "flare-ighs-ce-mktg"
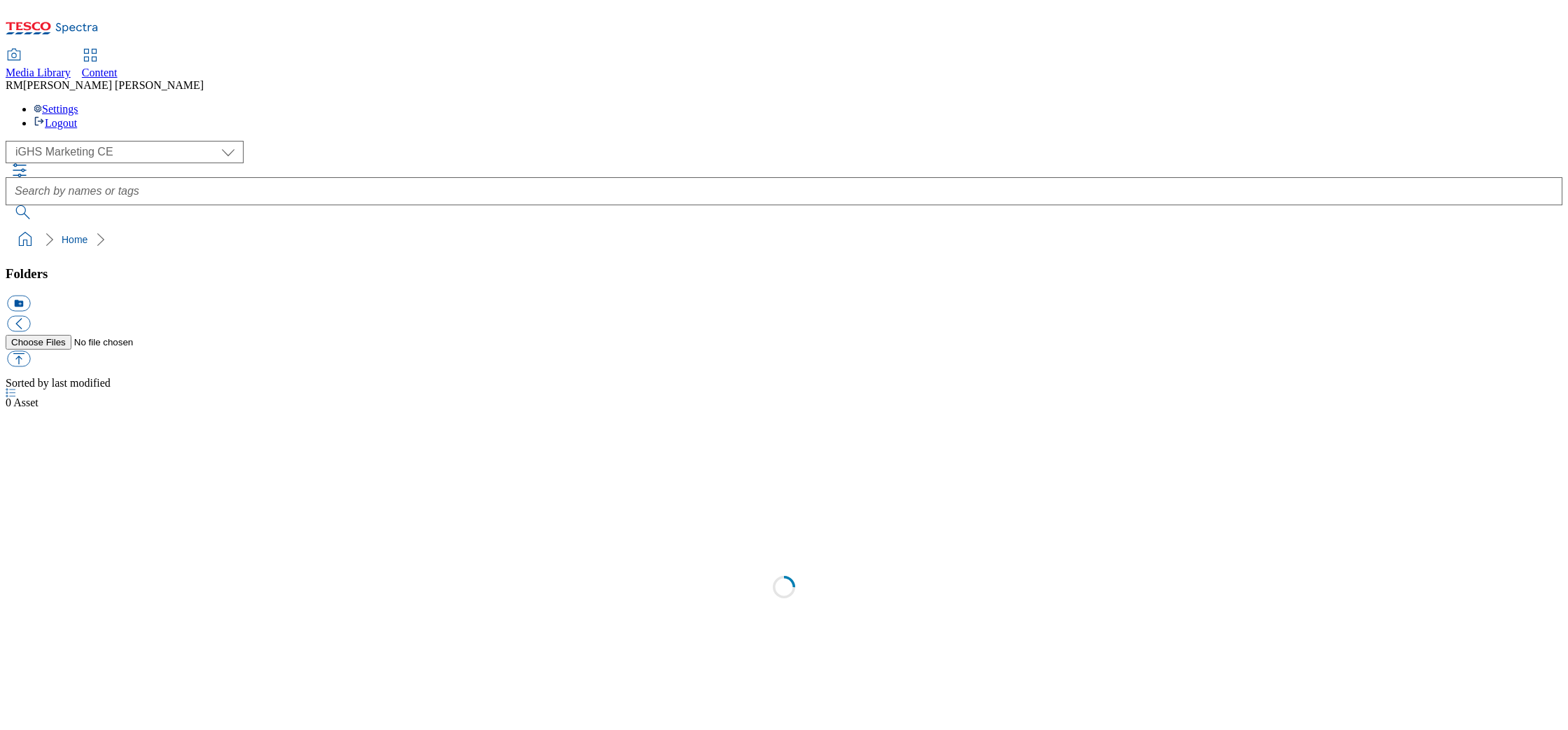
select select "flare-ighs-ce-mktg"
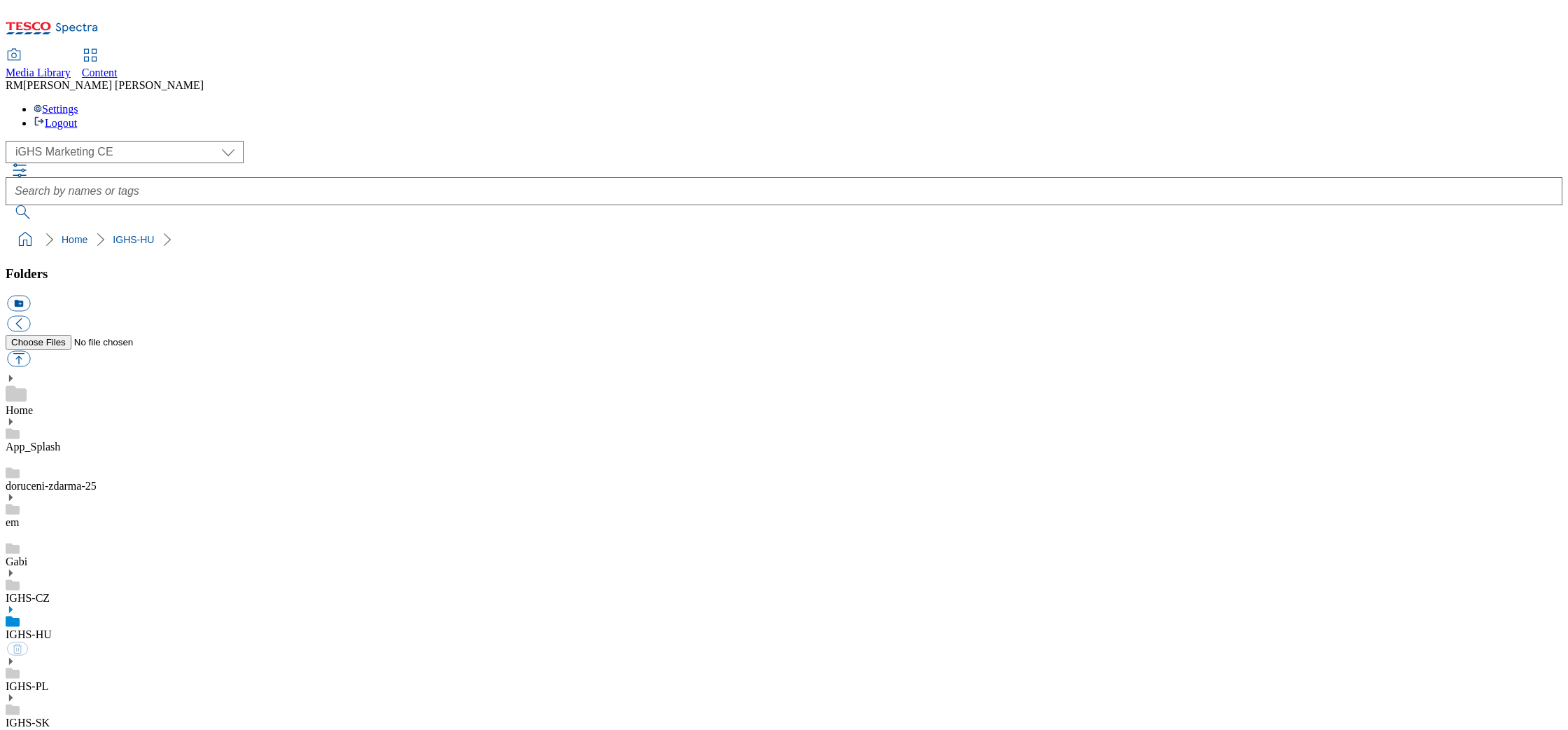
select select "flare-ighs-ce-mktg"
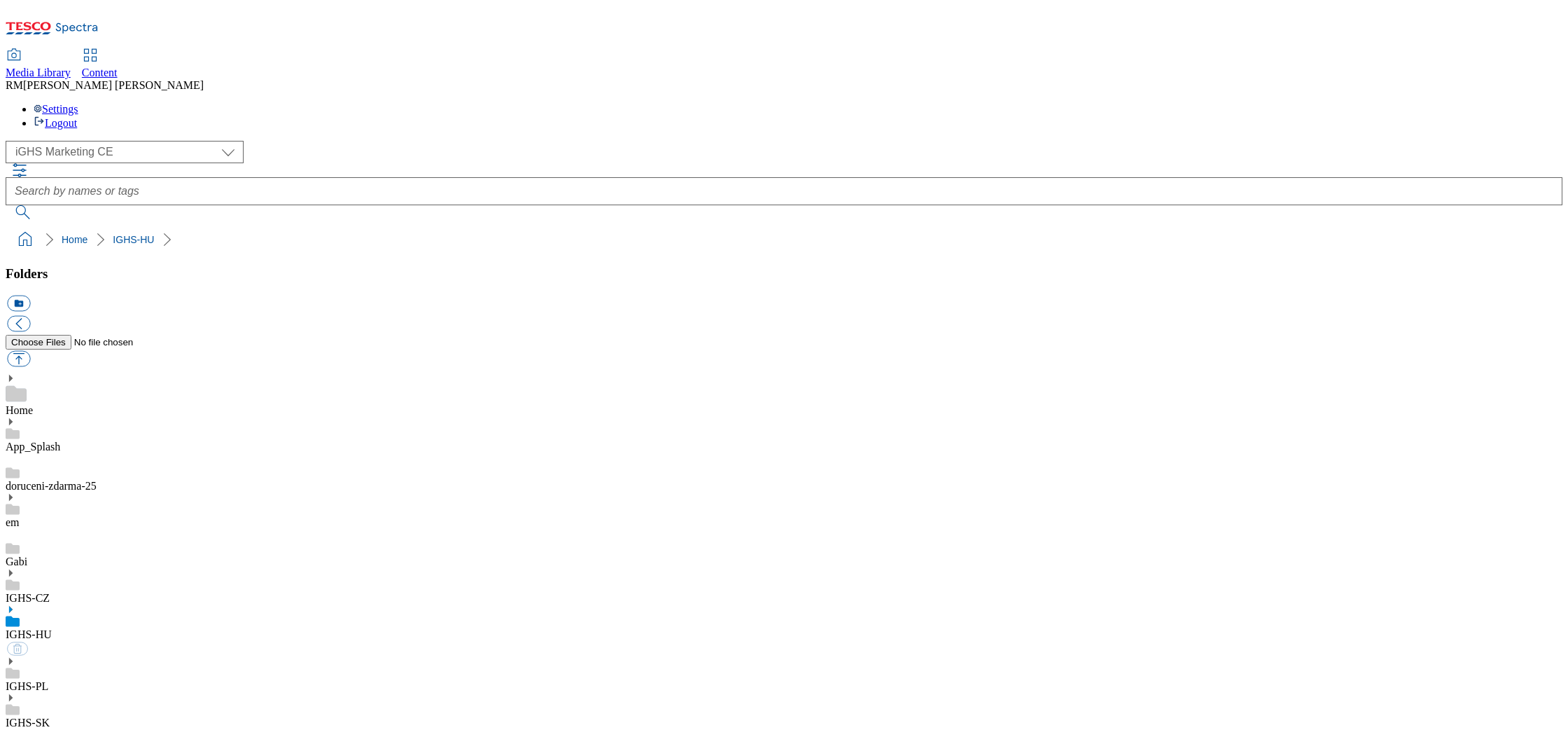
select select "flare-ighs-ce-mktg"
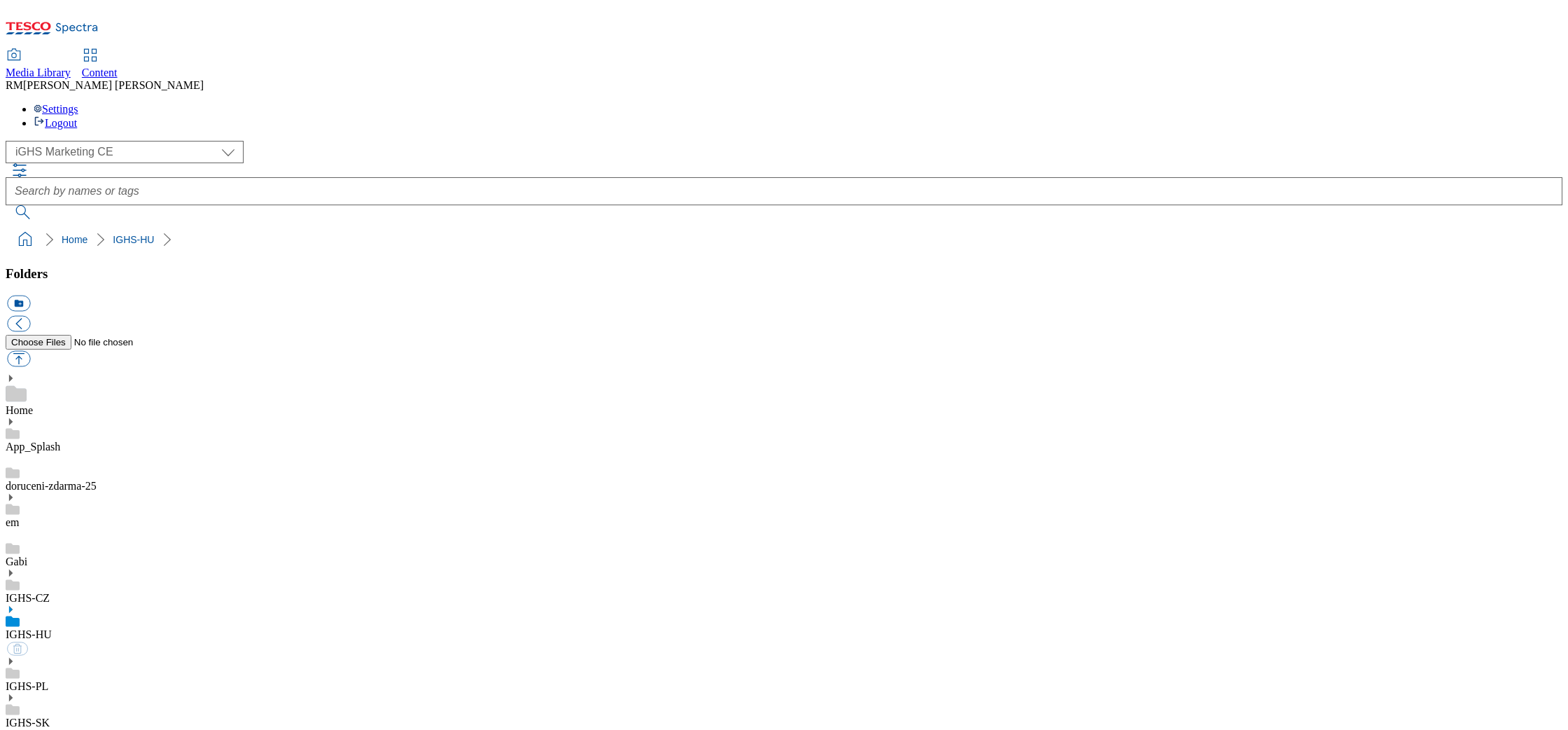
select select "flare-ighs-ce-mktg"
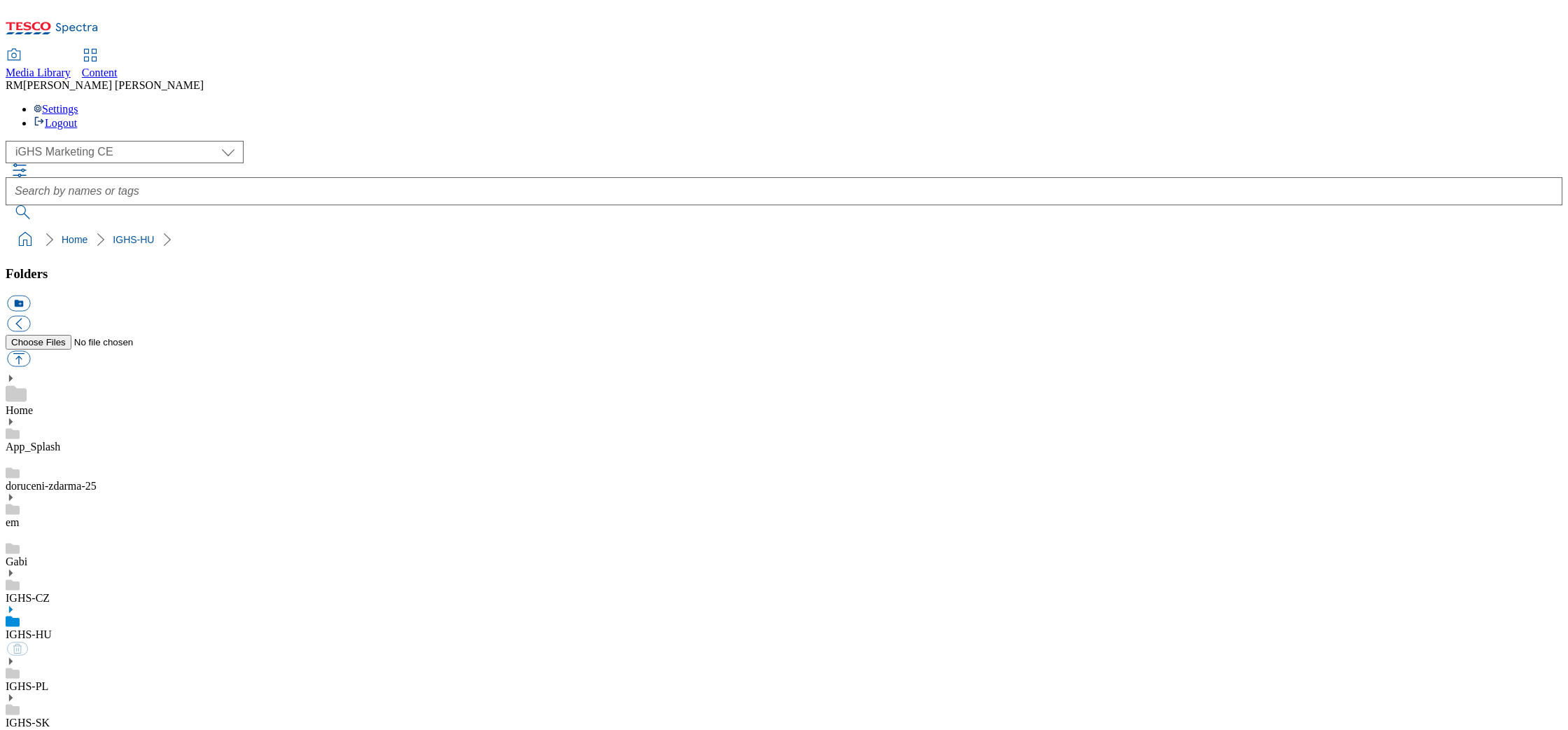
select select "flare-ighs-ce-mktg"
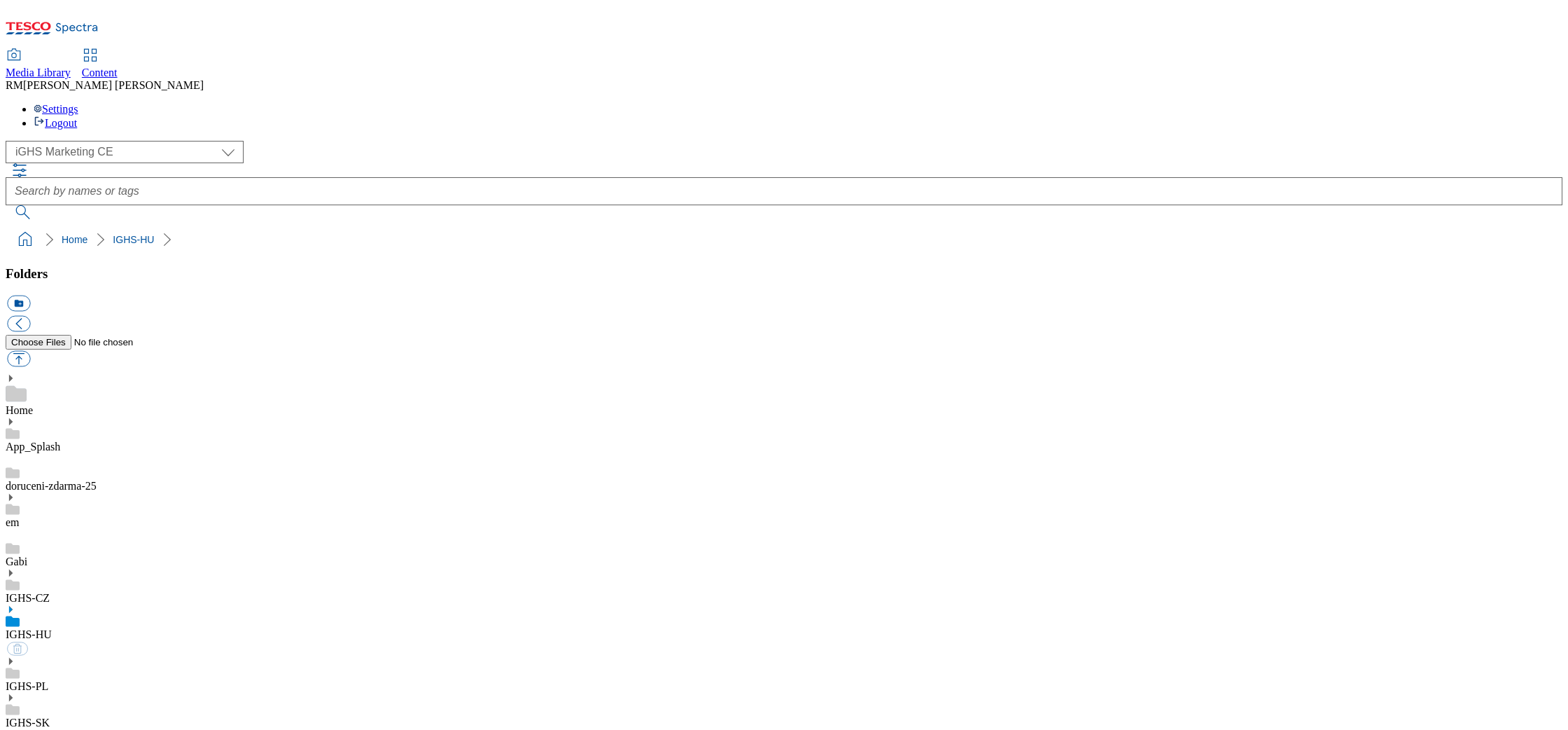
select select "flare-ighs-ce-mktg"
